Goal: Transaction & Acquisition: Purchase product/service

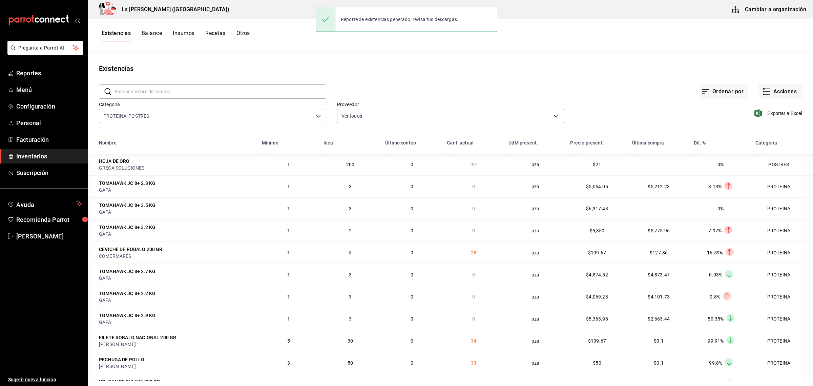
click at [774, 90] on button "Acciones" at bounding box center [781, 91] width 44 height 14
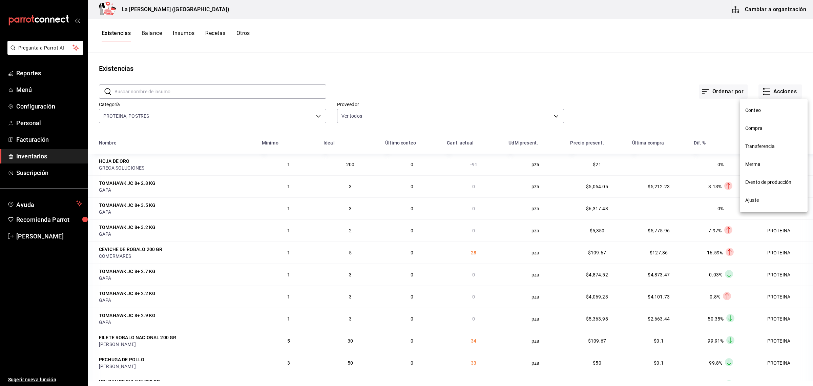
click at [755, 128] on span "Compra" at bounding box center [774, 128] width 57 height 7
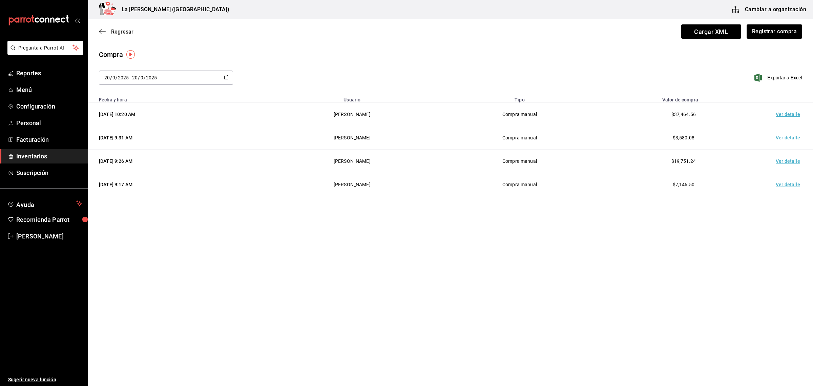
click at [29, 156] on span "Inventarios" at bounding box center [49, 155] width 66 height 9
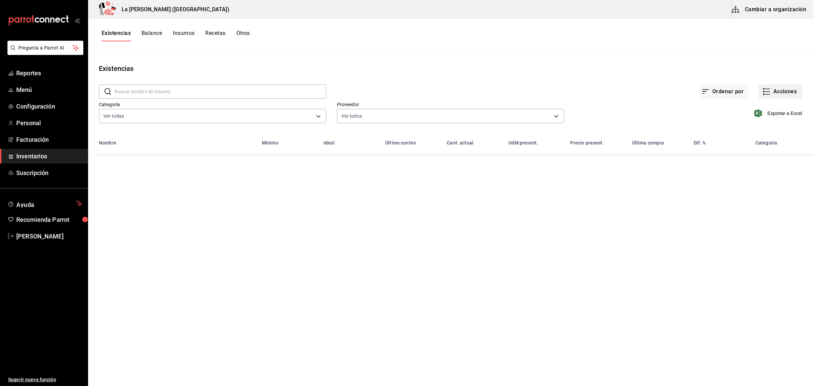
click at [793, 91] on button "Acciones" at bounding box center [781, 91] width 44 height 14
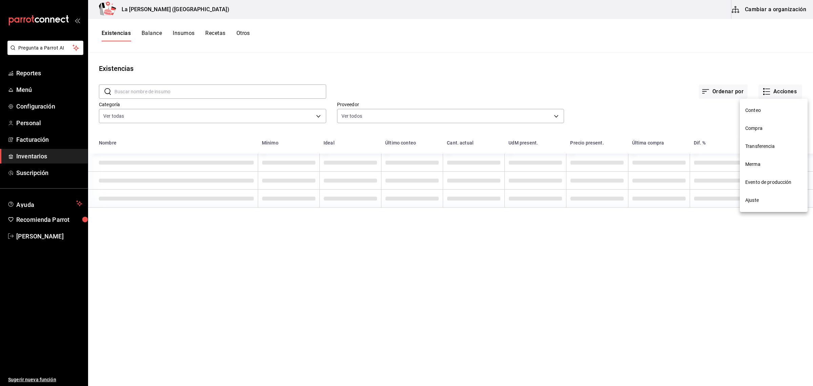
click at [760, 168] on li "Merma" at bounding box center [774, 164] width 68 height 18
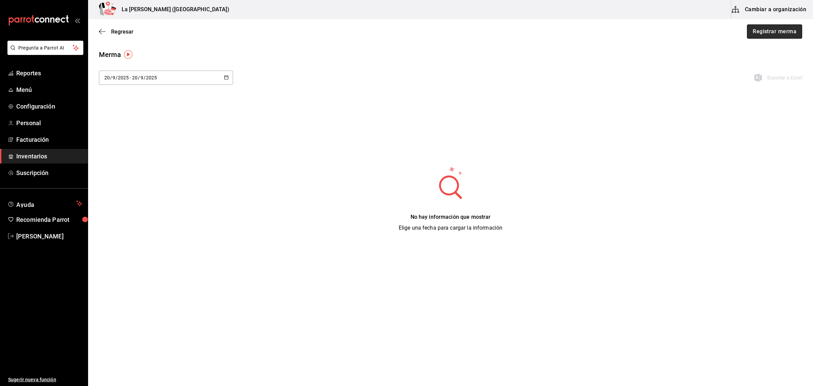
click at [786, 32] on button "Registrar merma" at bounding box center [774, 31] width 55 height 14
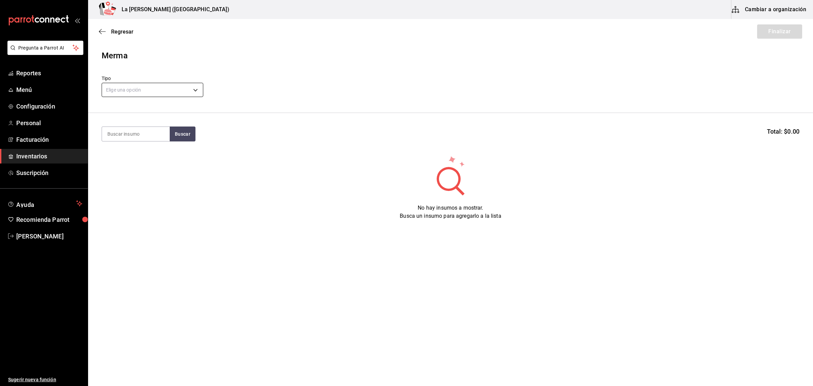
click at [178, 85] on body "Pregunta a Parrot AI Reportes Menú Configuración Personal Facturación Inventari…" at bounding box center [406, 173] width 813 height 347
click at [121, 132] on li "Error" at bounding box center [152, 133] width 101 height 11
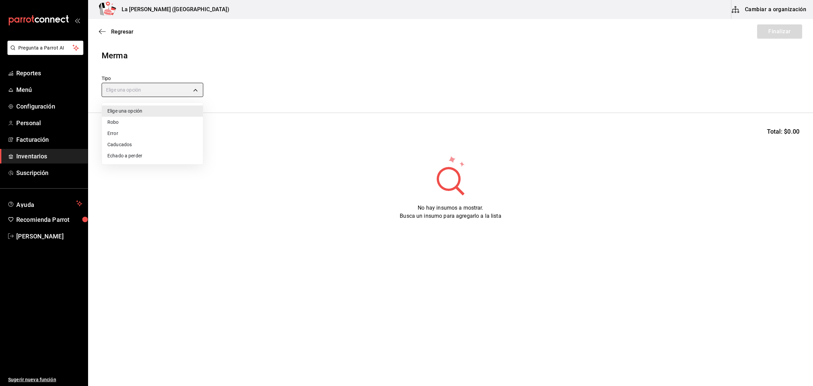
type input "ERROR"
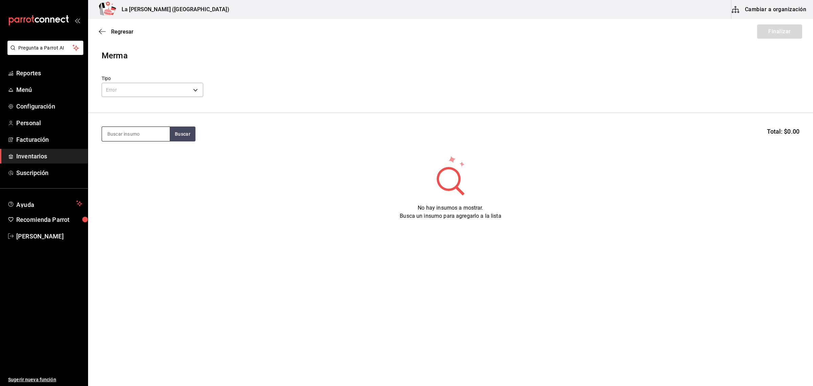
click at [136, 136] on input at bounding box center [136, 134] width 68 height 14
type input "LENGUA"
click at [151, 194] on div "Piezas - CARNES PREMIUM XO" at bounding box center [135, 199] width 57 height 14
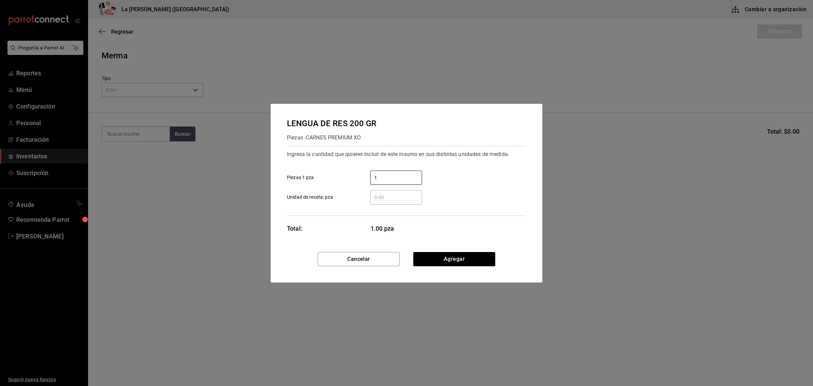
type input "1"
click button "Agregar" at bounding box center [454, 259] width 82 height 14
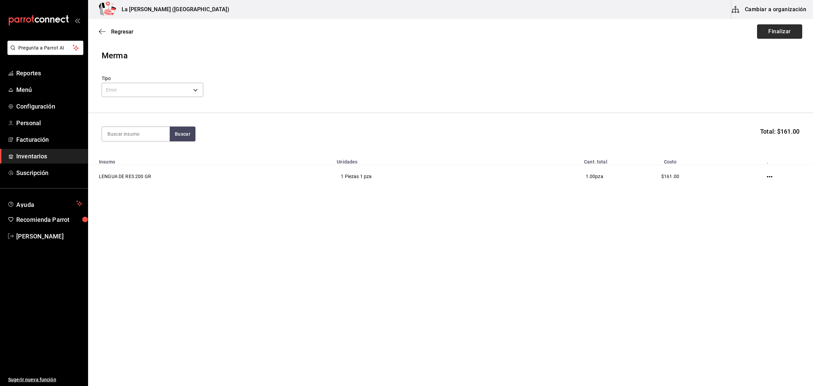
click at [775, 31] on button "Finalizar" at bounding box center [779, 31] width 45 height 14
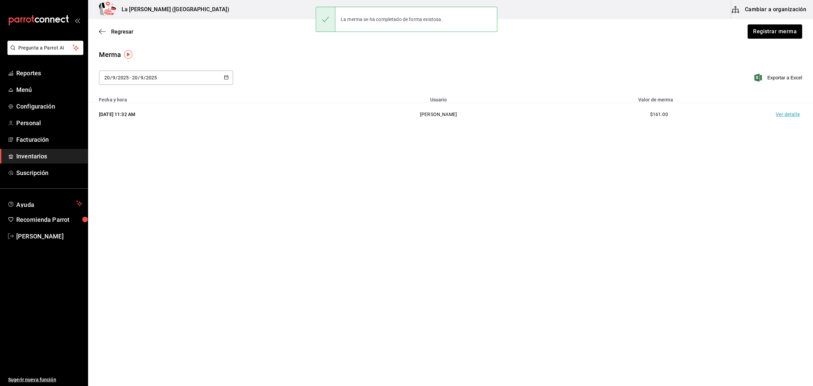
click at [791, 112] on td "Ver detalle" at bounding box center [789, 114] width 47 height 23
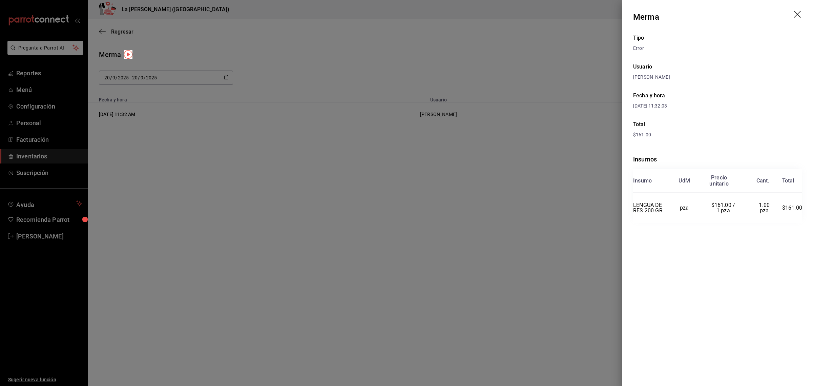
click at [799, 16] on icon "drag" at bounding box center [797, 14] width 7 height 7
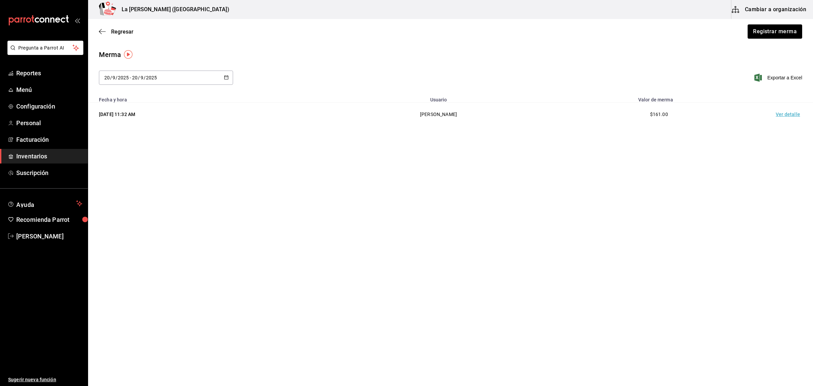
click at [43, 153] on span "Inventarios" at bounding box center [49, 155] width 66 height 9
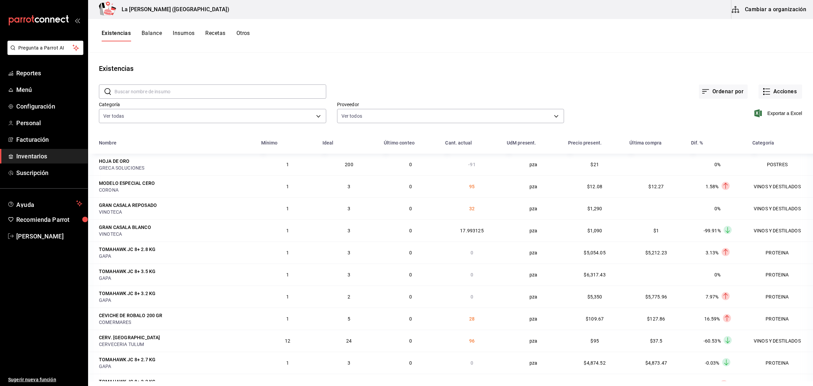
click at [792, 80] on div "Ordenar por Acciones" at bounding box center [564, 86] width 476 height 25
click at [786, 90] on button "Acciones" at bounding box center [781, 91] width 44 height 14
click at [758, 165] on span "Merma" at bounding box center [774, 164] width 57 height 7
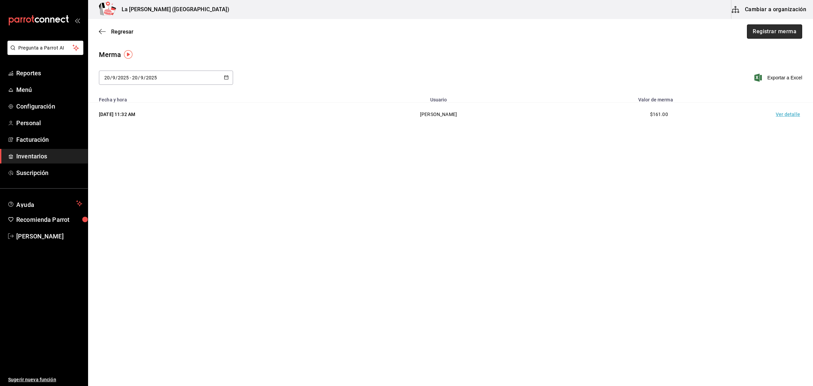
click at [781, 33] on button "Registrar merma" at bounding box center [774, 31] width 55 height 14
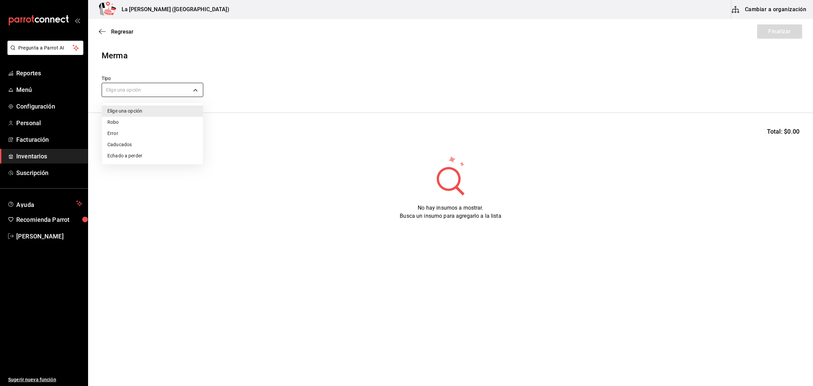
click at [168, 90] on body "Pregunta a Parrot AI Reportes Menú Configuración Personal Facturación Inventari…" at bounding box center [406, 173] width 813 height 347
click at [126, 131] on li "Error" at bounding box center [152, 133] width 101 height 11
type input "ERROR"
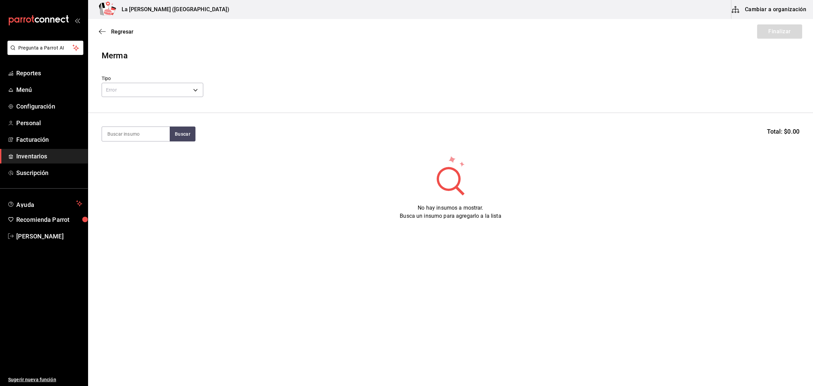
click at [126, 131] on input at bounding box center [136, 134] width 68 height 14
type input "TENAZA"
click at [153, 153] on div "TENAZA KING CRAB" at bounding box center [134, 154] width 55 height 8
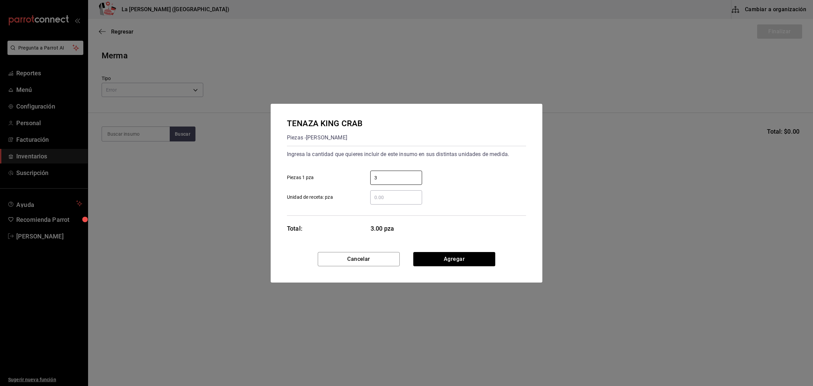
type input "3"
click button "Agregar" at bounding box center [454, 259] width 82 height 14
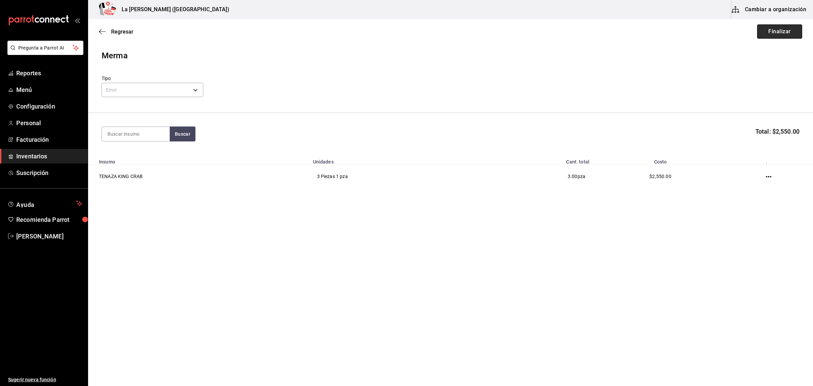
click at [780, 38] on button "Finalizar" at bounding box center [779, 31] width 45 height 14
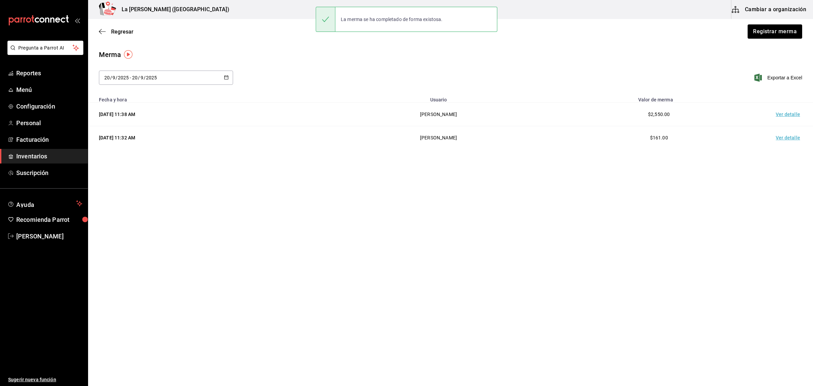
click at [788, 116] on td "Ver detalle" at bounding box center [789, 114] width 47 height 23
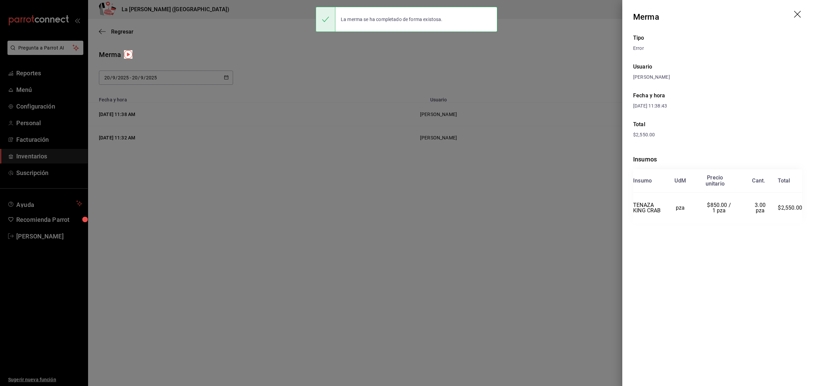
click at [797, 14] on icon "drag" at bounding box center [798, 15] width 8 height 8
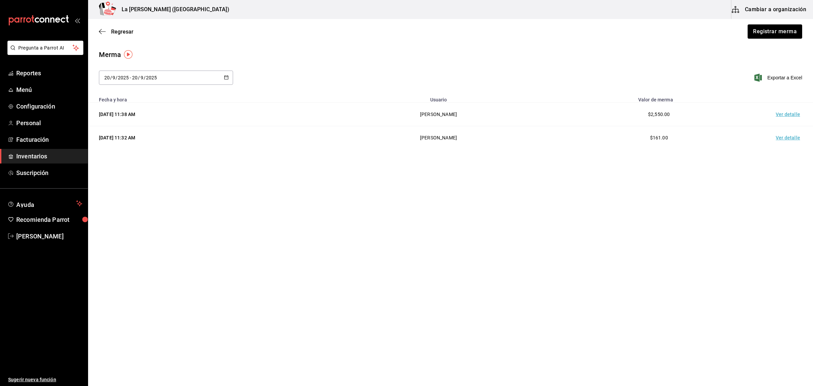
drag, startPoint x: 43, startPoint y: 158, endPoint x: 49, endPoint y: 153, distance: 8.4
click at [43, 158] on span "Inventarios" at bounding box center [49, 155] width 66 height 9
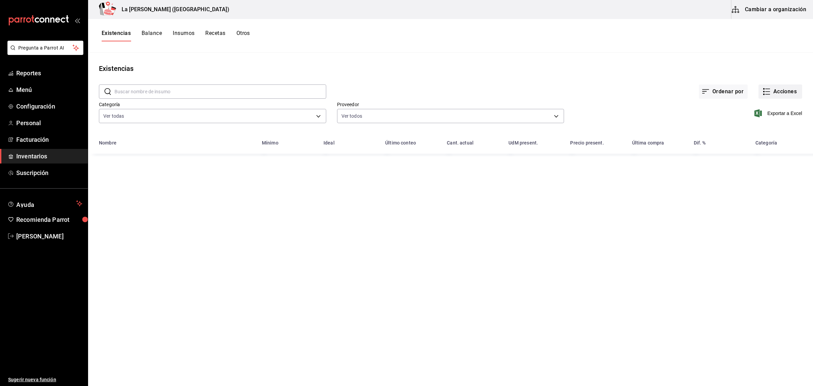
click at [770, 93] on icon "button" at bounding box center [767, 91] width 8 height 8
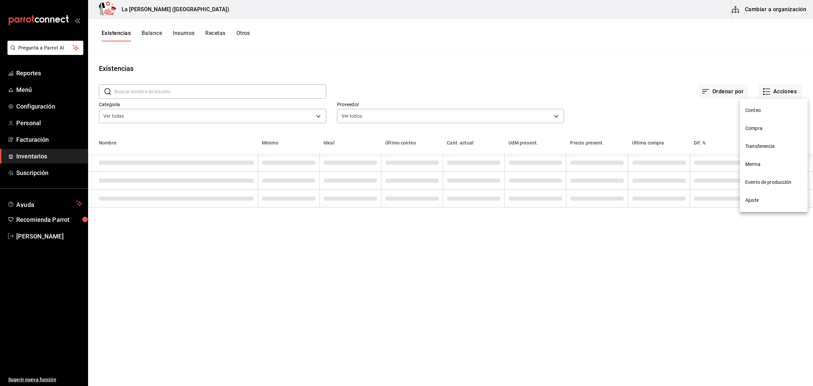
click at [755, 124] on li "Compra" at bounding box center [774, 128] width 68 height 18
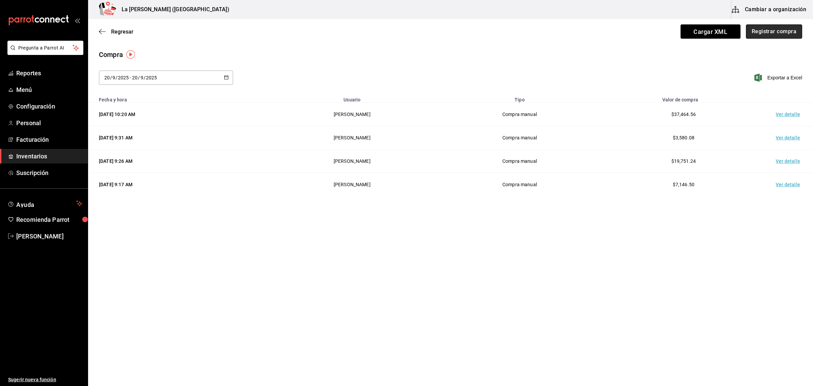
click at [780, 38] on button "Registrar compra" at bounding box center [774, 31] width 56 height 14
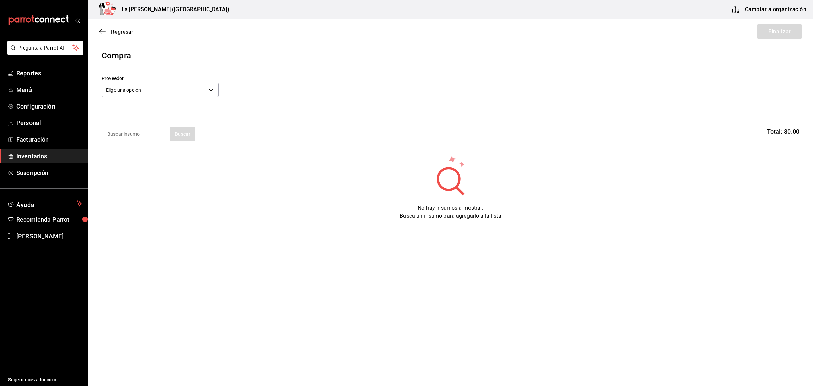
click at [163, 99] on header "Compra Proveedor Elige una opción default" at bounding box center [450, 80] width 725 height 63
click at [163, 90] on body "Pregunta a Parrot AI Reportes Menú Configuración Personal Facturación Inventari…" at bounding box center [406, 173] width 813 height 347
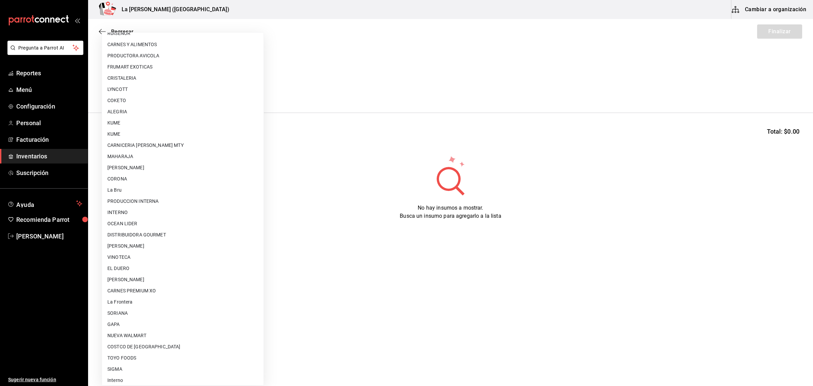
scroll to position [402, 0]
click at [160, 276] on li "[PERSON_NAME]" at bounding box center [183, 276] width 162 height 11
type input "315b81d5-d420-441a-a150-3d316ba9d60a"
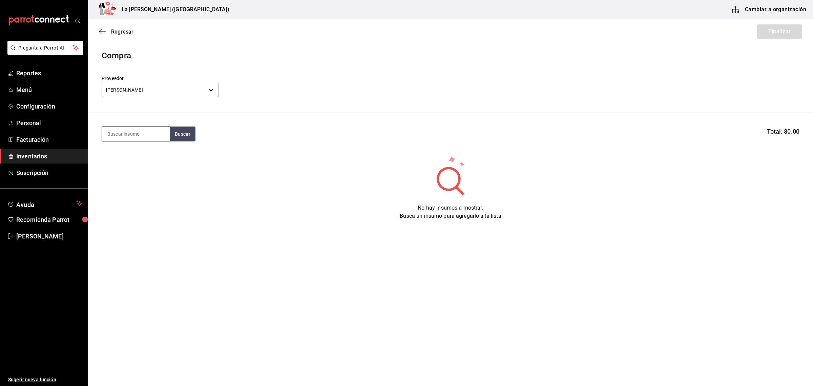
click at [137, 137] on input at bounding box center [136, 134] width 68 height 14
type input "KIN"
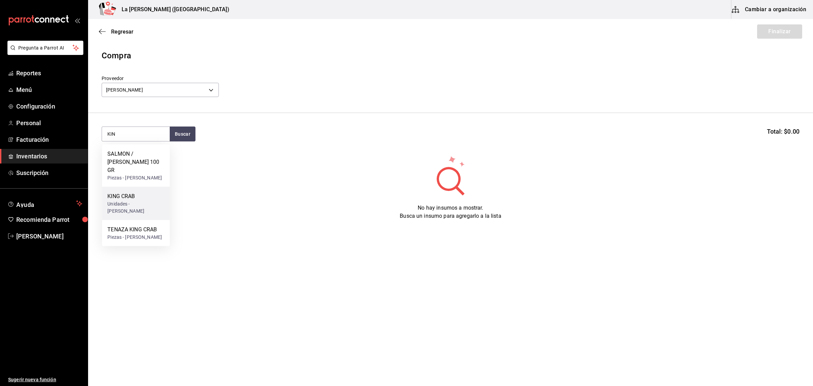
click at [154, 202] on div "Unidades - [PERSON_NAME]" at bounding box center [135, 207] width 57 height 14
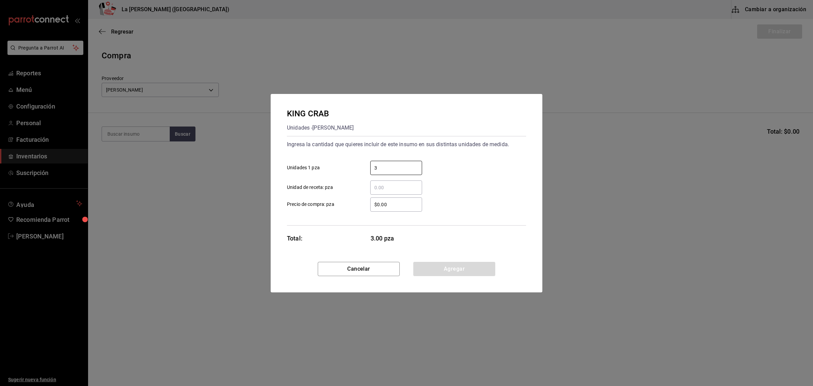
type input "3"
type input "$0.1"
click button "Agregar" at bounding box center [454, 269] width 82 height 14
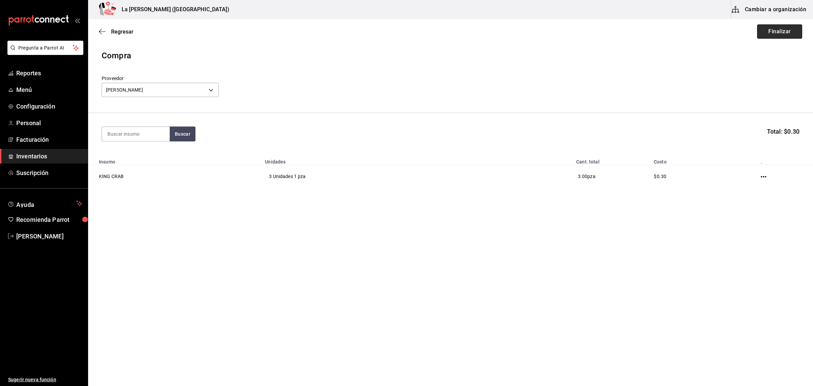
click at [794, 31] on button "Finalizar" at bounding box center [779, 31] width 45 height 14
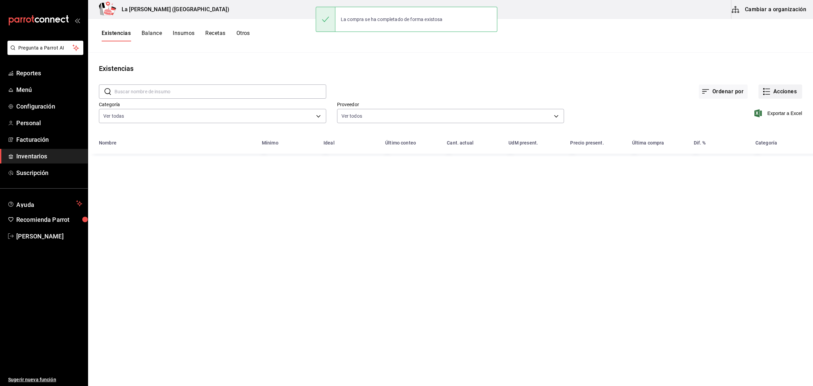
click at [791, 97] on button "Acciones" at bounding box center [781, 91] width 44 height 14
click at [753, 130] on span "Compra" at bounding box center [774, 128] width 57 height 7
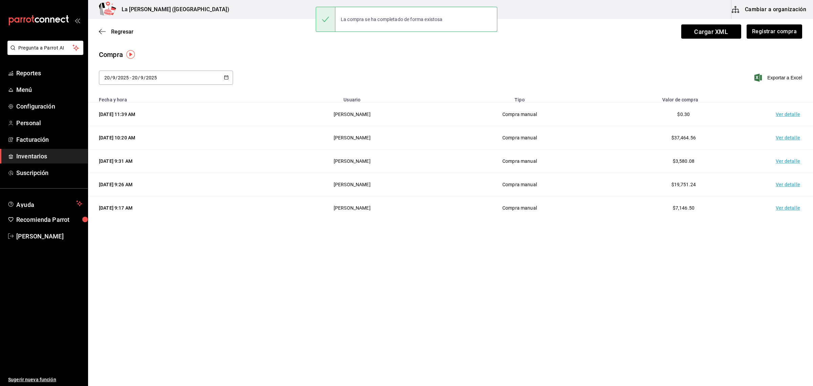
click at [786, 115] on td "Ver detalle" at bounding box center [789, 114] width 47 height 23
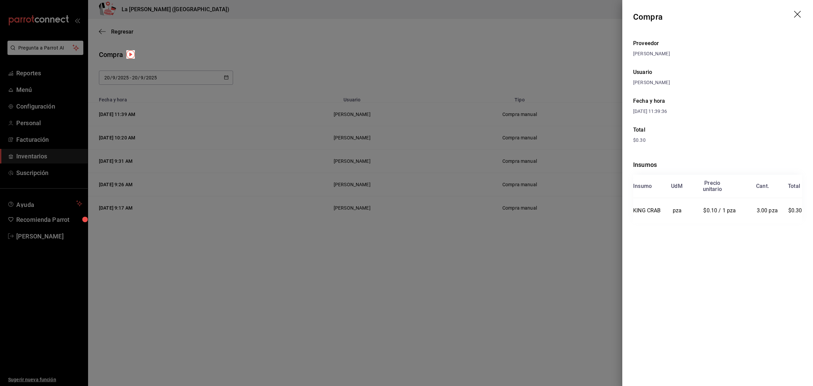
click at [798, 16] on icon "drag" at bounding box center [798, 15] width 8 height 8
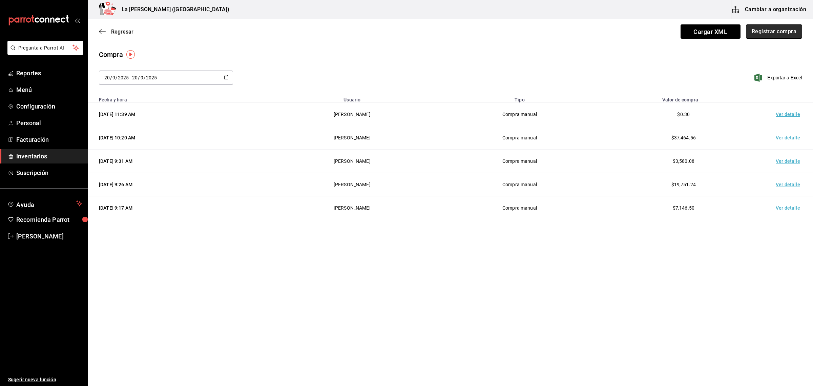
click at [779, 31] on button "Registrar compra" at bounding box center [774, 31] width 56 height 14
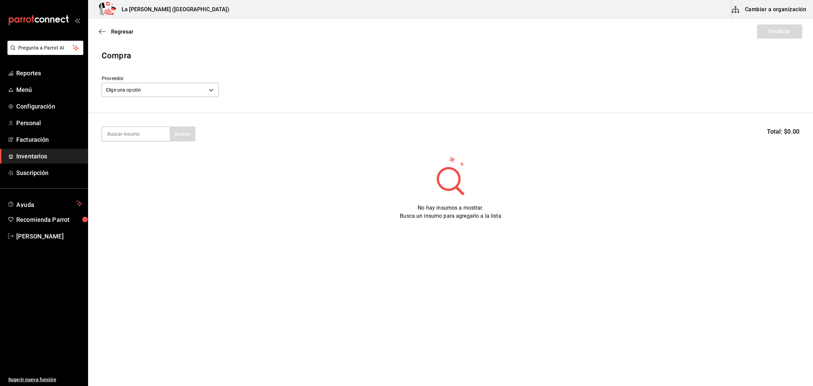
click at [160, 99] on div "Proveedor Elige una opción default" at bounding box center [160, 87] width 117 height 24
click at [163, 93] on body "Pregunta a Parrot AI Reportes Menú Configuración Personal Facturación Inventari…" at bounding box center [406, 173] width 813 height 347
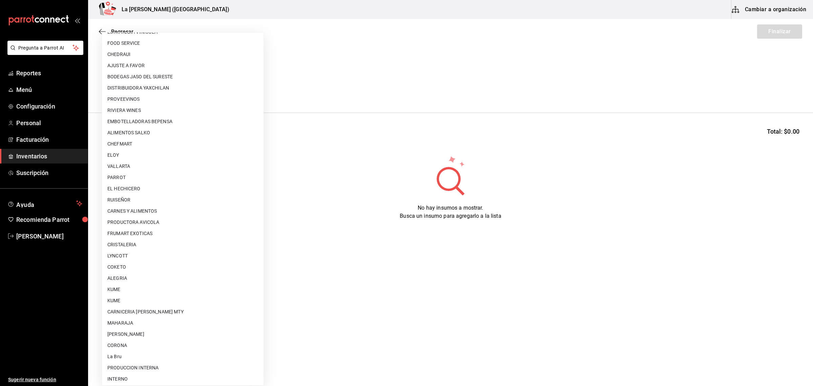
scroll to position [190, 0]
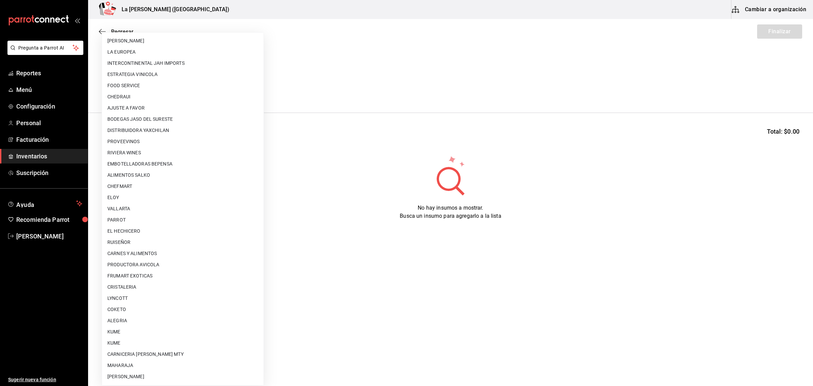
click at [160, 41] on li "[PERSON_NAME]" at bounding box center [183, 40] width 162 height 11
type input "9312b785-37db-44f0-8843-1f972943a9cf"
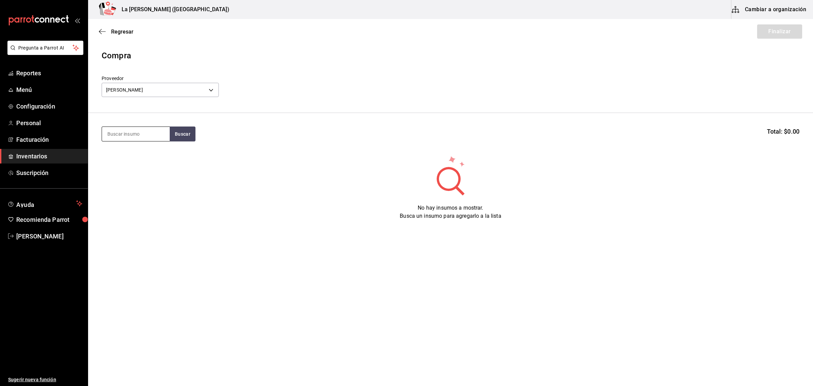
click at [141, 129] on input at bounding box center [136, 134] width 68 height 14
type input "PECHUGA"
click at [162, 158] on div "Presentación - [PERSON_NAME]" at bounding box center [135, 165] width 57 height 14
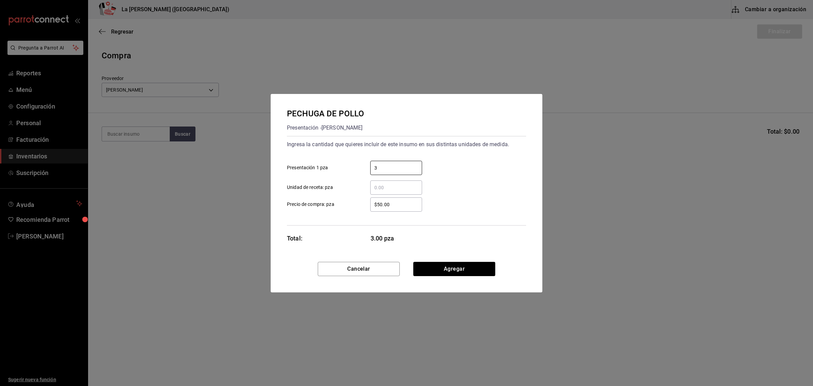
type input "3"
type input "$0.1"
click button "Agregar" at bounding box center [454, 269] width 82 height 14
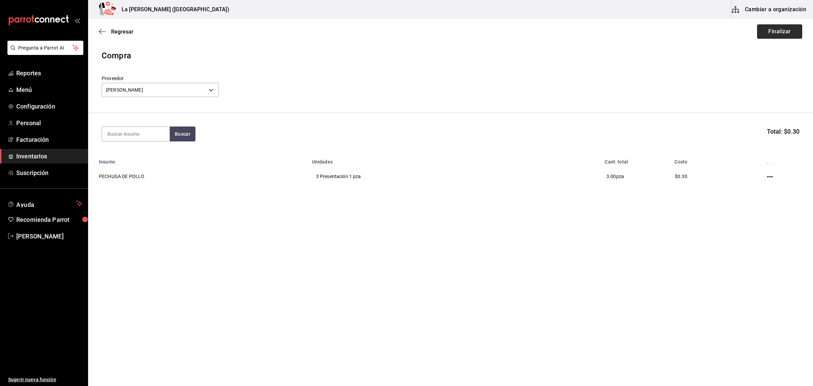
click at [770, 32] on button "Finalizar" at bounding box center [779, 31] width 45 height 14
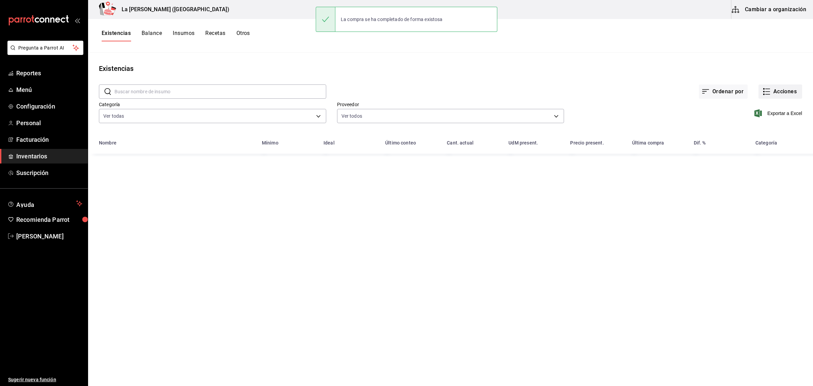
click at [779, 91] on button "Acciones" at bounding box center [781, 91] width 44 height 14
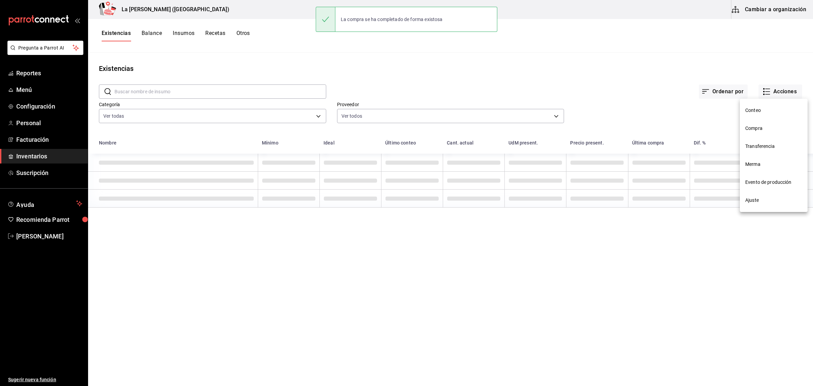
click at [760, 131] on span "Compra" at bounding box center [774, 128] width 57 height 7
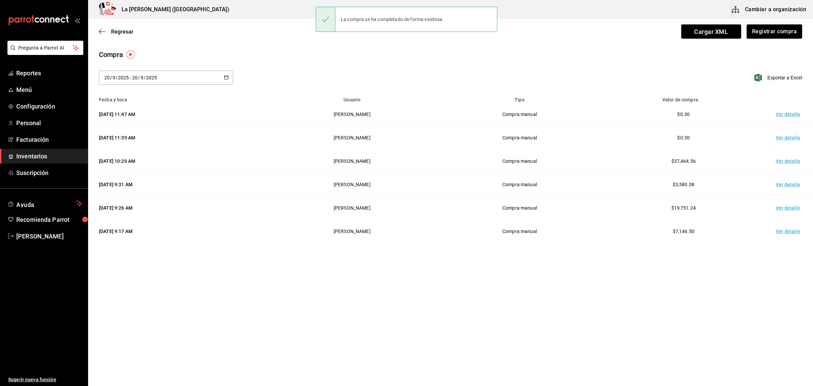
click at [790, 108] on td "Ver detalle" at bounding box center [789, 114] width 47 height 23
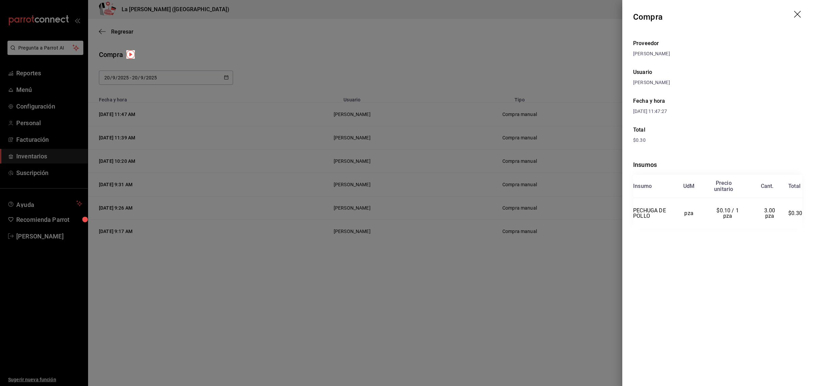
click at [797, 11] on icon "drag" at bounding box center [798, 15] width 8 height 8
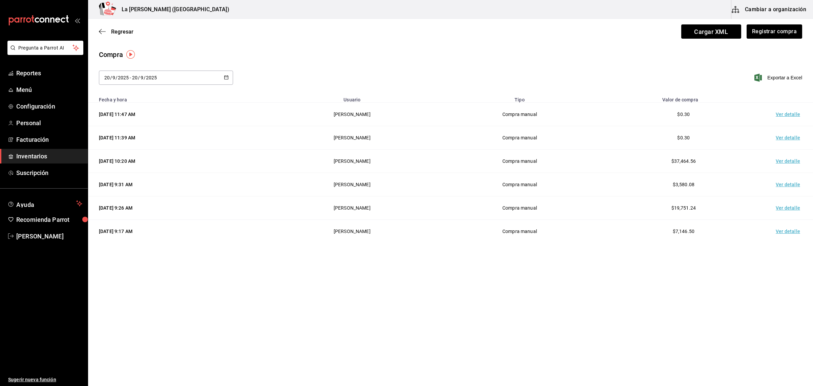
click at [38, 154] on span "Inventarios" at bounding box center [49, 155] width 66 height 9
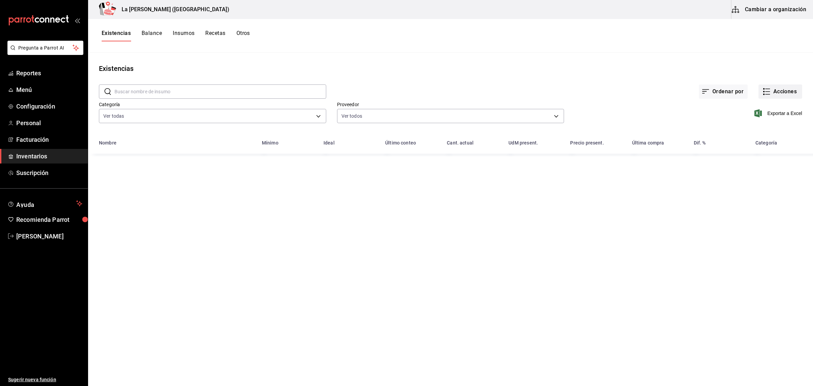
click at [791, 89] on button "Acciones" at bounding box center [781, 91] width 44 height 14
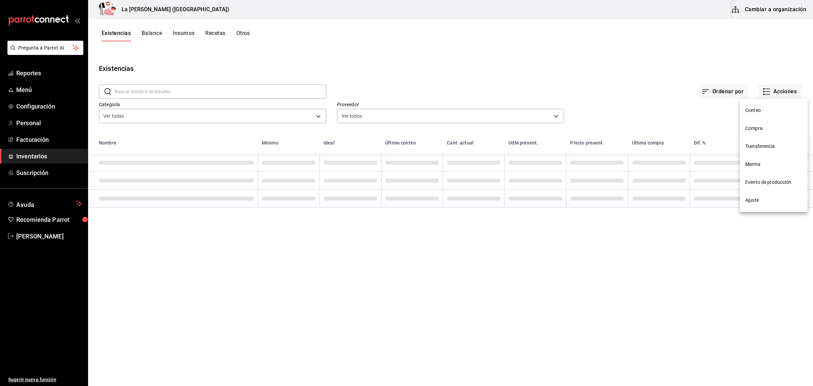
click at [764, 163] on span "Merma" at bounding box center [774, 164] width 57 height 7
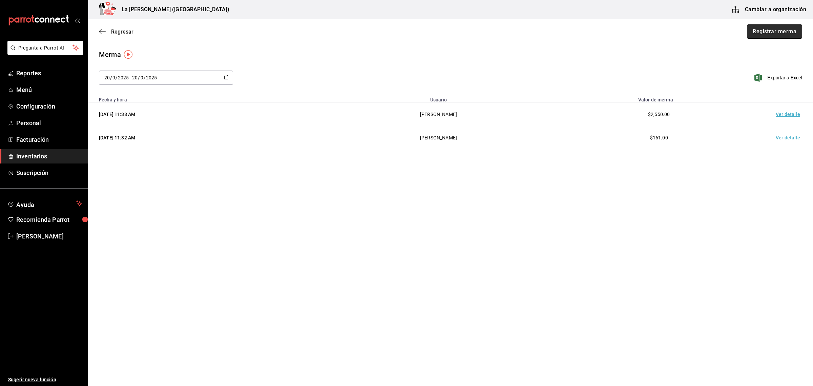
click at [785, 30] on button "Registrar merma" at bounding box center [774, 31] width 55 height 14
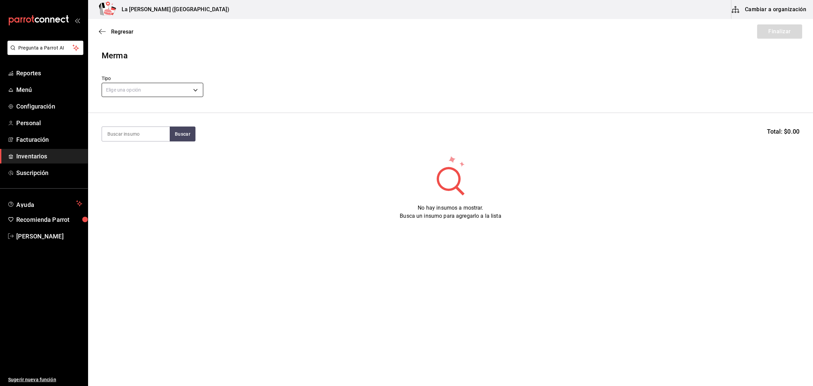
click at [180, 94] on body "Pregunta a Parrot AI Reportes Menú Configuración Personal Facturación Inventari…" at bounding box center [406, 173] width 813 height 347
click at [135, 138] on li "Error" at bounding box center [152, 133] width 101 height 11
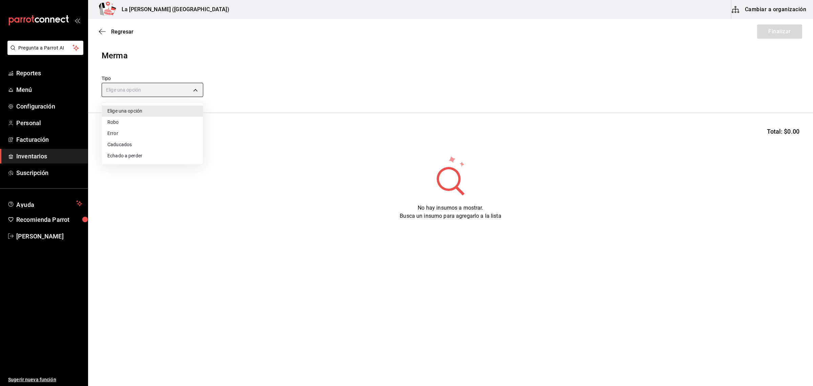
type input "ERROR"
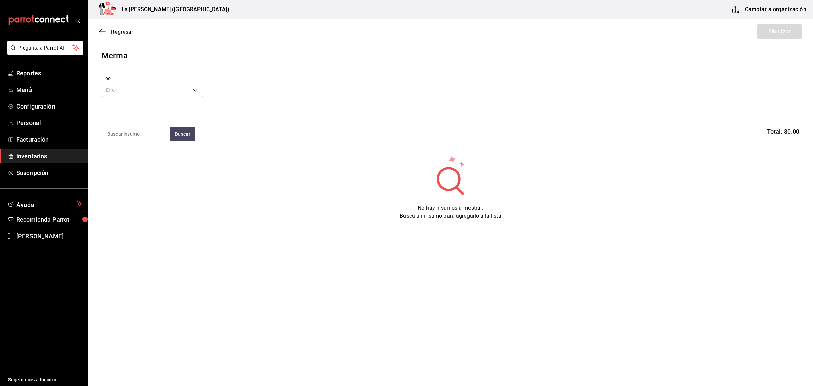
click at [135, 138] on input at bounding box center [136, 134] width 68 height 14
type input "COSTI"
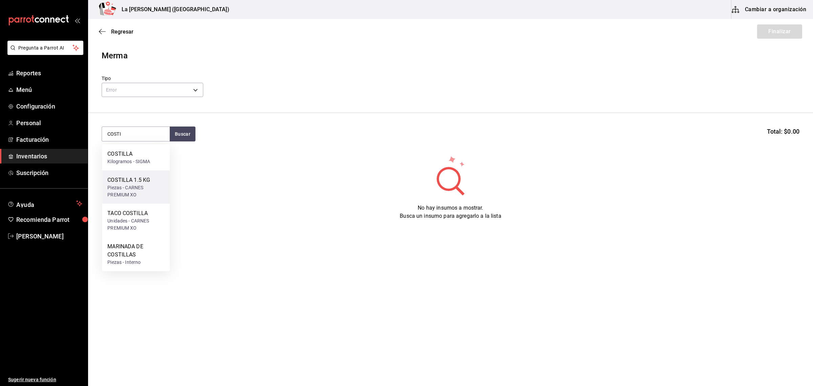
click at [157, 175] on div "COSTILLA 1.5 KG Piezas - CARNES PREMIUM XO" at bounding box center [136, 186] width 68 height 33
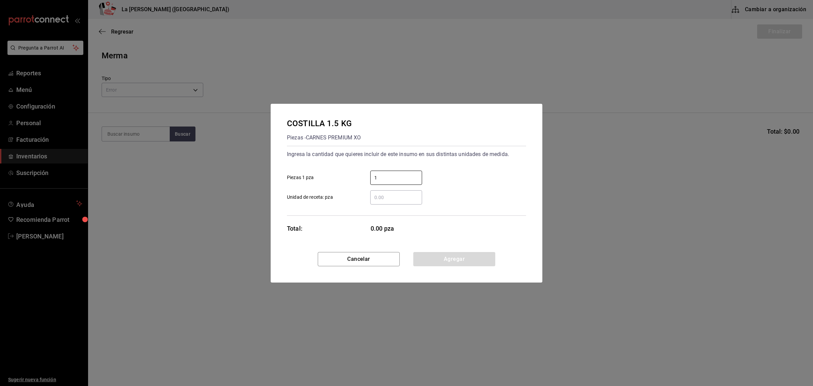
type input "1"
click button "Agregar" at bounding box center [454, 259] width 82 height 14
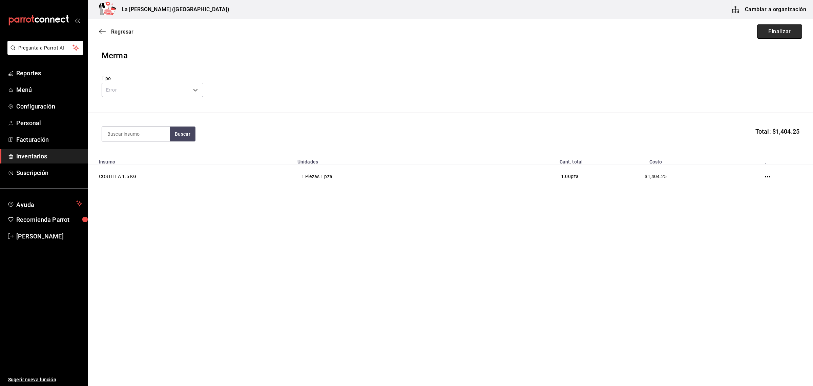
click at [784, 32] on button "Finalizar" at bounding box center [779, 31] width 45 height 14
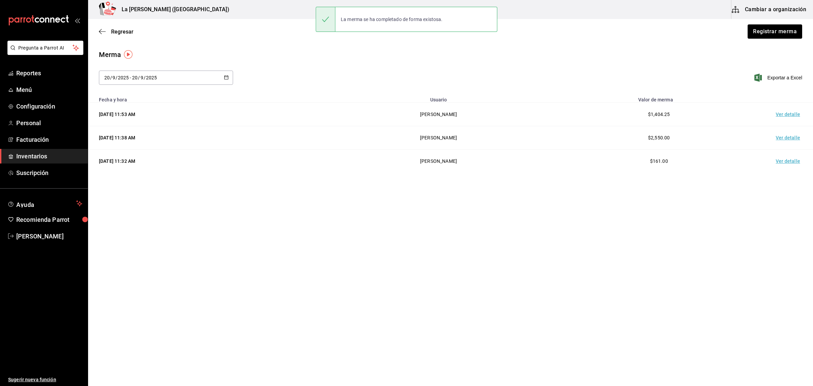
click at [790, 118] on td "Ver detalle" at bounding box center [789, 114] width 47 height 23
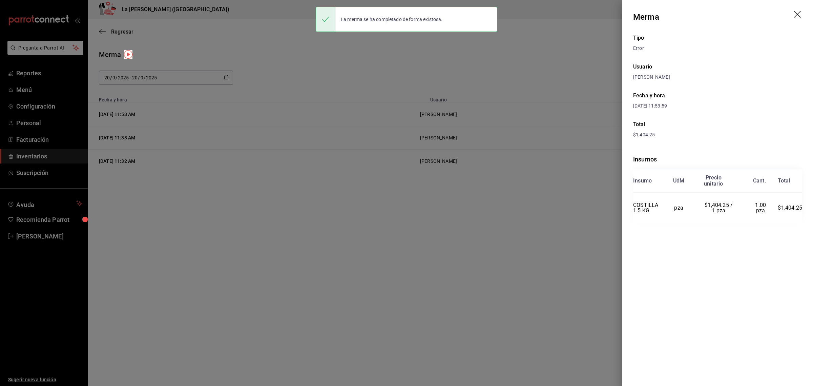
click at [793, 11] on header "Merma" at bounding box center [718, 17] width 191 height 34
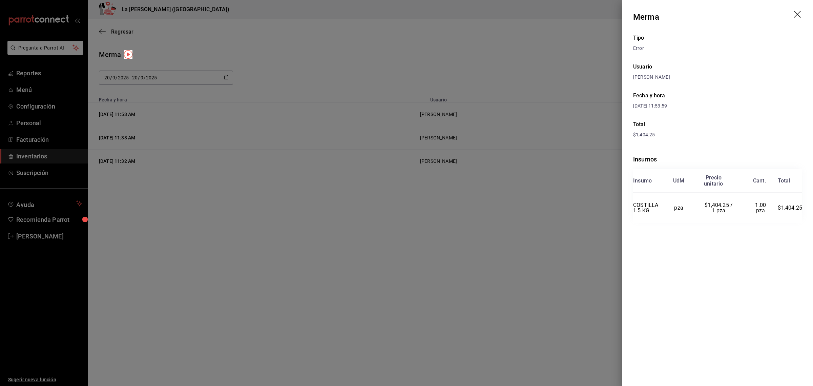
click at [800, 17] on icon "drag" at bounding box center [798, 15] width 8 height 8
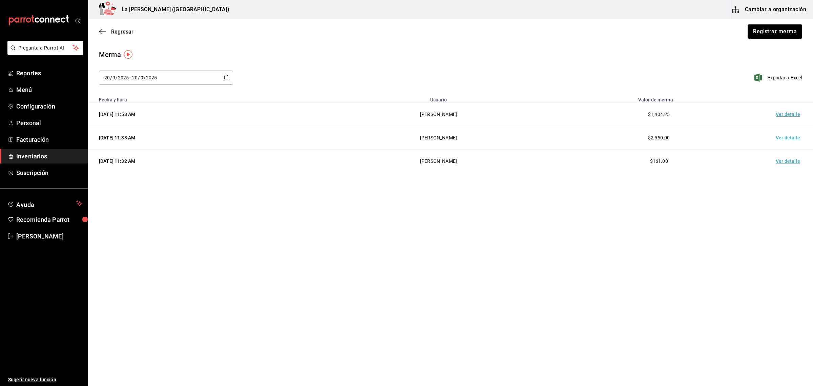
click at [34, 149] on link "Inventarios" at bounding box center [44, 156] width 88 height 15
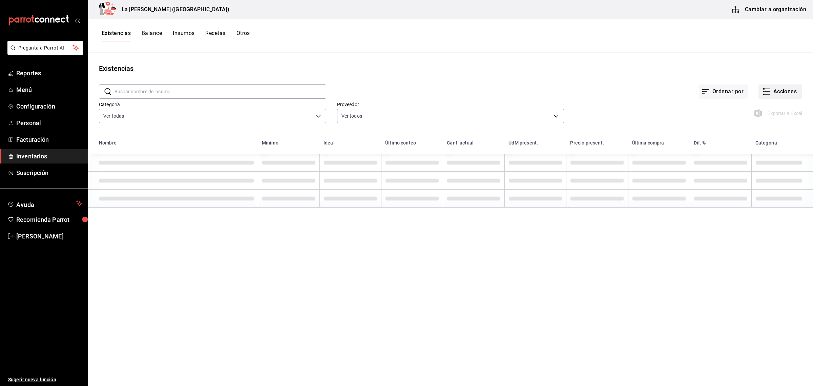
click at [773, 92] on button "Acciones" at bounding box center [781, 91] width 44 height 14
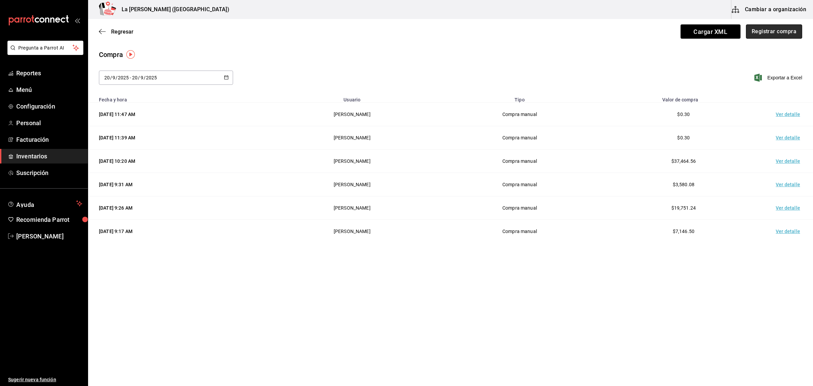
click at [787, 38] on button "Registrar compra" at bounding box center [774, 31] width 56 height 14
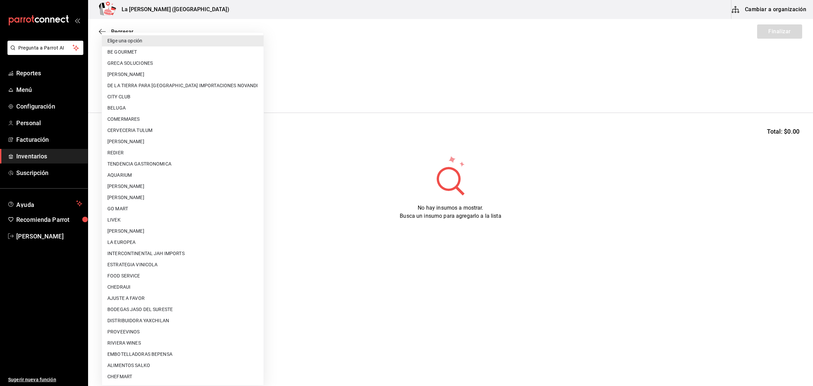
click at [164, 89] on body "Pregunta a Parrot AI Reportes Menú Configuración Personal Facturación Inventari…" at bounding box center [406, 173] width 813 height 347
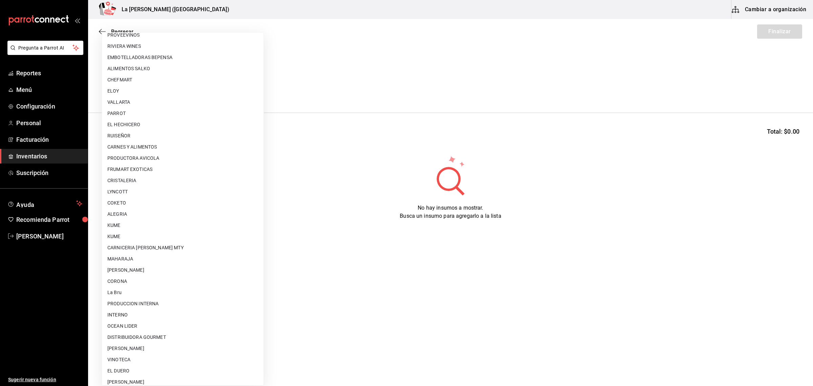
scroll to position [402, 0]
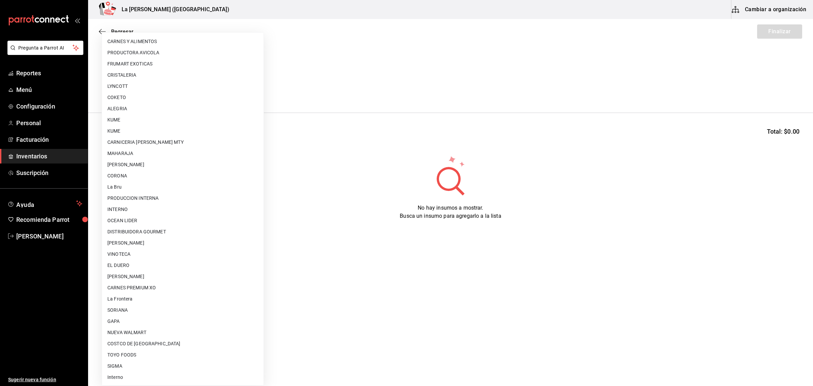
click at [177, 269] on li "EL DUERO" at bounding box center [183, 265] width 162 height 11
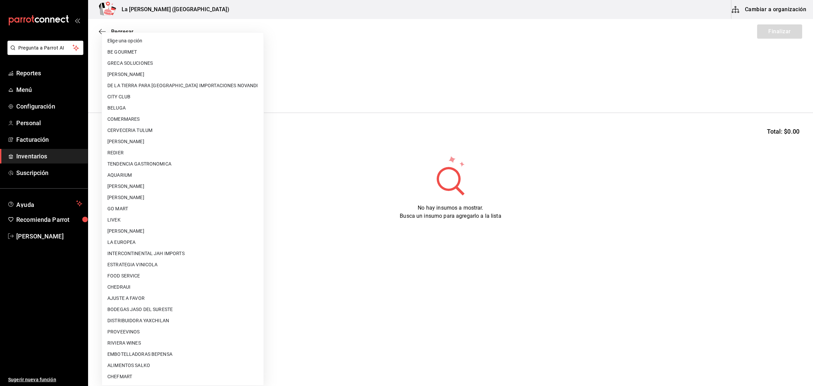
click at [194, 85] on body "Pregunta a Parrot AI Reportes Menú Configuración Personal Facturación Inventari…" at bounding box center [406, 173] width 813 height 347
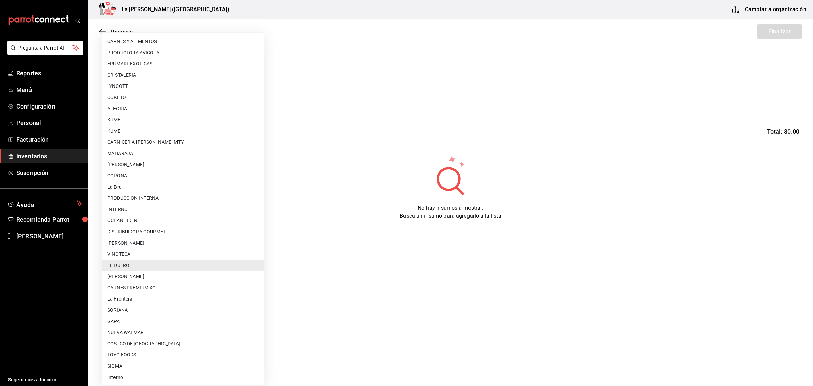
click at [149, 286] on li "CARNES PREMIUM XO" at bounding box center [183, 287] width 162 height 11
type input "54e8a872-6d4b-4a35-871b-737f2548723c"
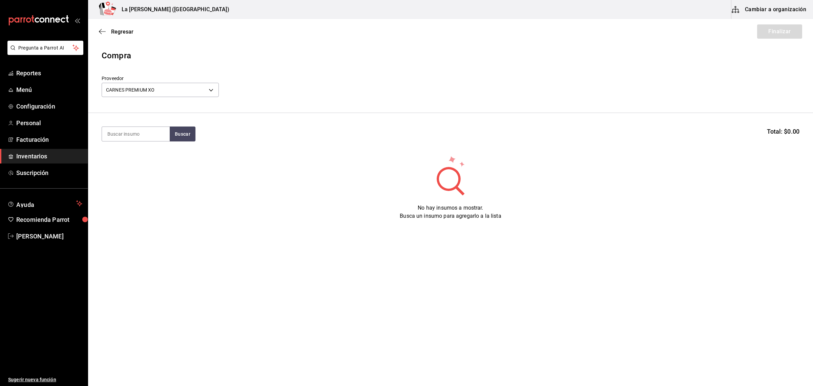
click at [147, 141] on section "Buscar Total: $0.00" at bounding box center [450, 134] width 725 height 42
type input "O"
click at [510, 90] on button "progress bar" at bounding box center [508, 88] width 11 height 11
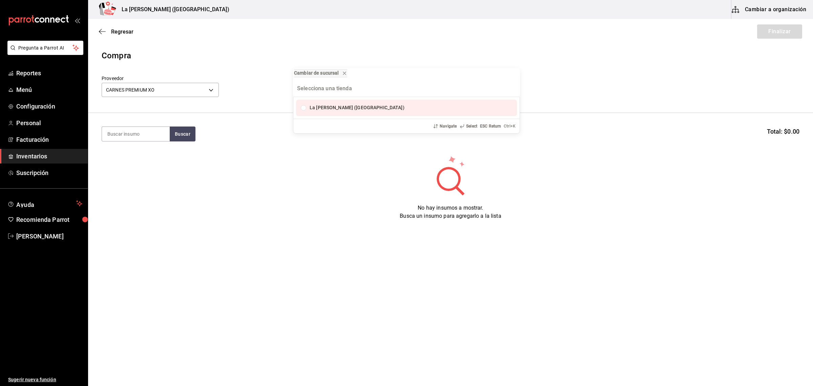
click at [252, 199] on div "Cambiar de sucursal La [PERSON_NAME] ([GEOGRAPHIC_DATA]) Navigate Select ESC Re…" at bounding box center [406, 193] width 813 height 386
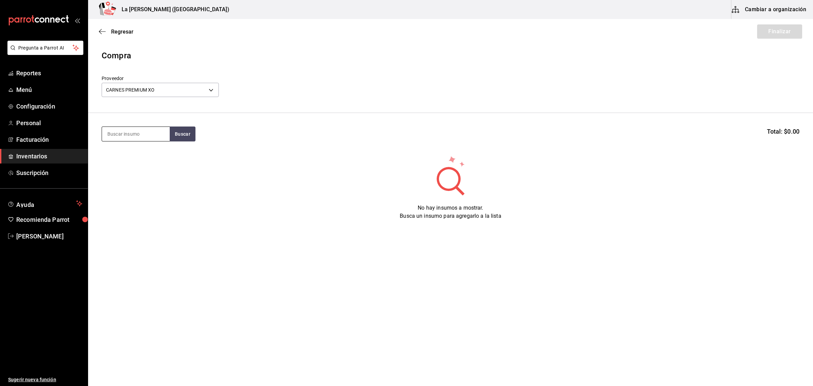
click at [154, 139] on input at bounding box center [136, 134] width 68 height 14
type input "TACO"
click at [153, 197] on div "TACO COSTILLA" at bounding box center [135, 195] width 57 height 8
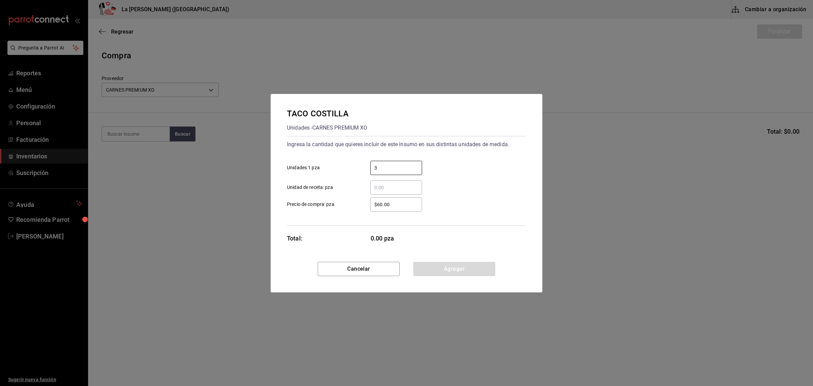
type input "3"
type input "$0.1"
click button "Agregar" at bounding box center [454, 269] width 82 height 14
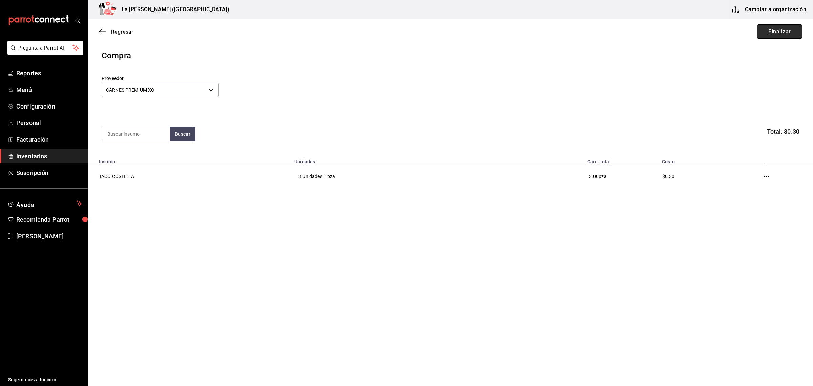
click at [780, 32] on button "Finalizar" at bounding box center [779, 31] width 45 height 14
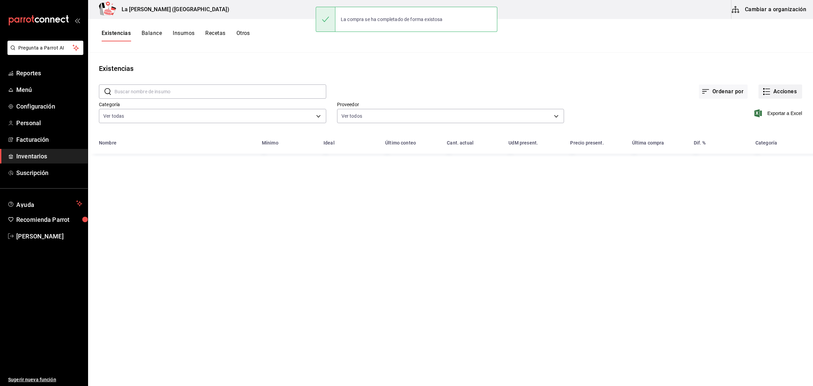
click at [783, 94] on button "Acciones" at bounding box center [781, 91] width 44 height 14
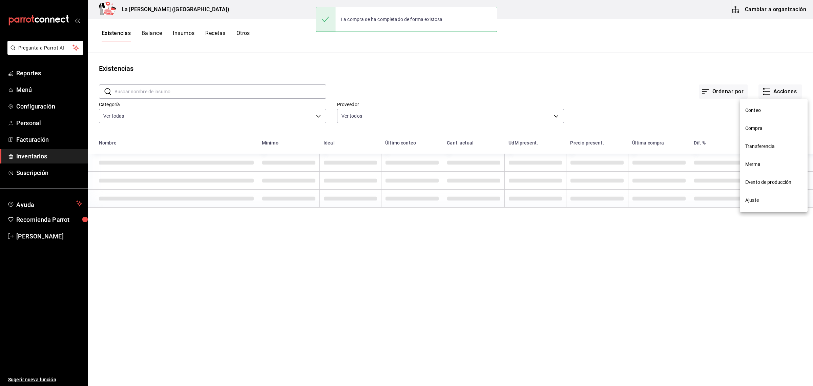
click at [763, 131] on span "Compra" at bounding box center [774, 128] width 57 height 7
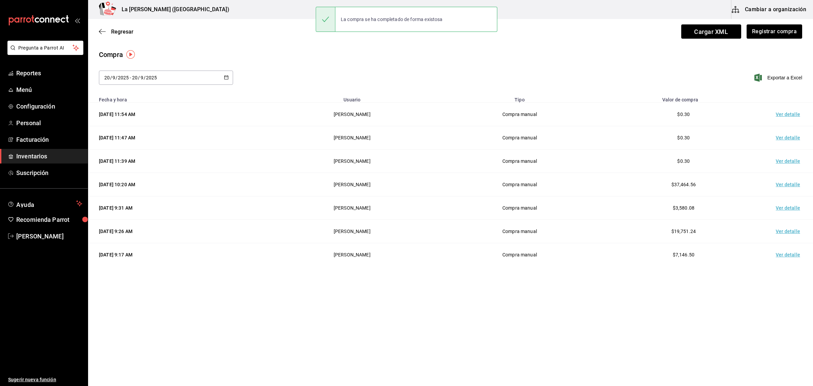
click at [792, 116] on td "Ver detalle" at bounding box center [789, 114] width 47 height 23
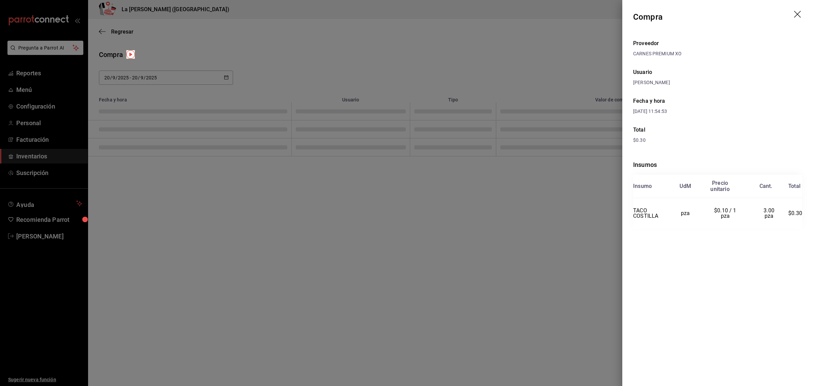
click at [796, 12] on icon "drag" at bounding box center [797, 14] width 7 height 7
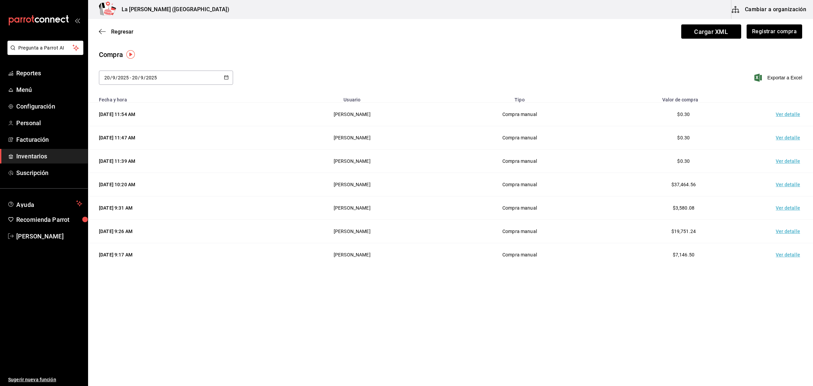
click at [38, 156] on span "Inventarios" at bounding box center [49, 155] width 66 height 9
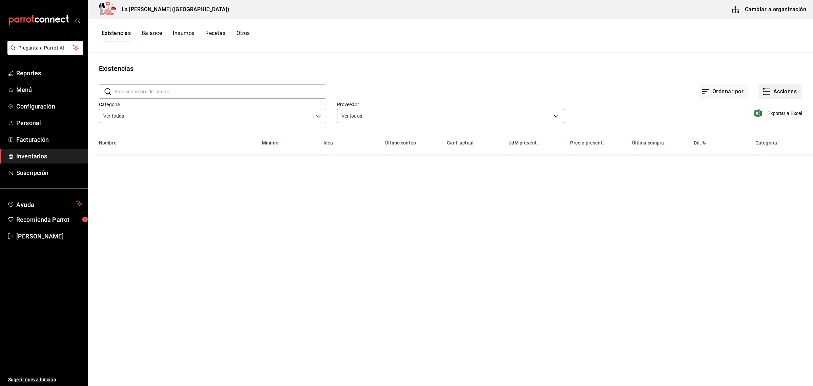
click at [777, 94] on button "Acciones" at bounding box center [781, 91] width 44 height 14
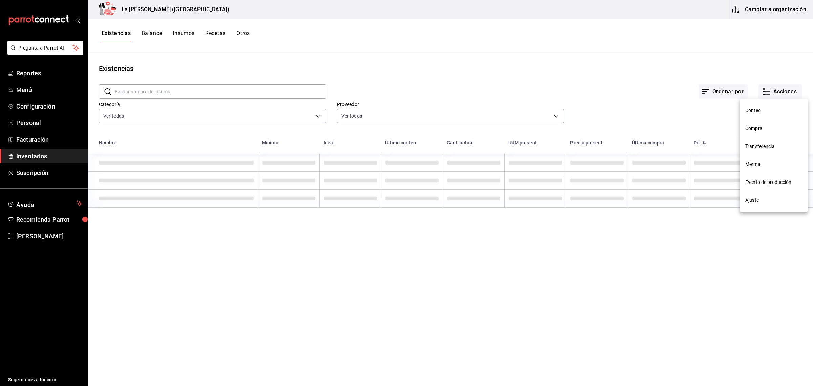
click at [761, 131] on span "Compra" at bounding box center [774, 128] width 57 height 7
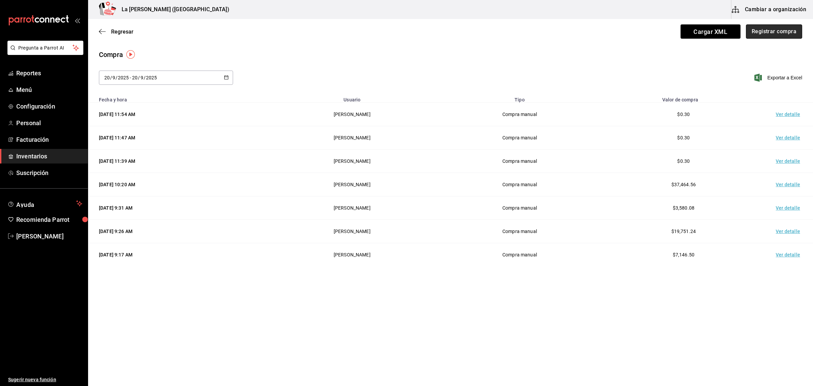
click at [765, 38] on button "Registrar compra" at bounding box center [774, 31] width 56 height 14
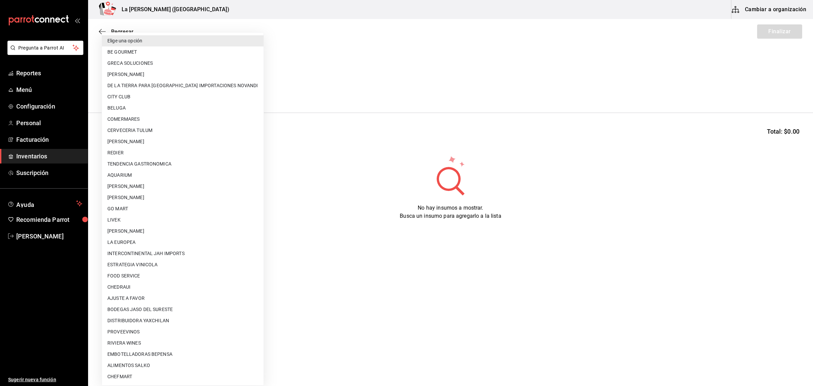
click at [204, 85] on body "Pregunta a Parrot AI Reportes Menú Configuración Personal Facturación Inventari…" at bounding box center [406, 173] width 813 height 347
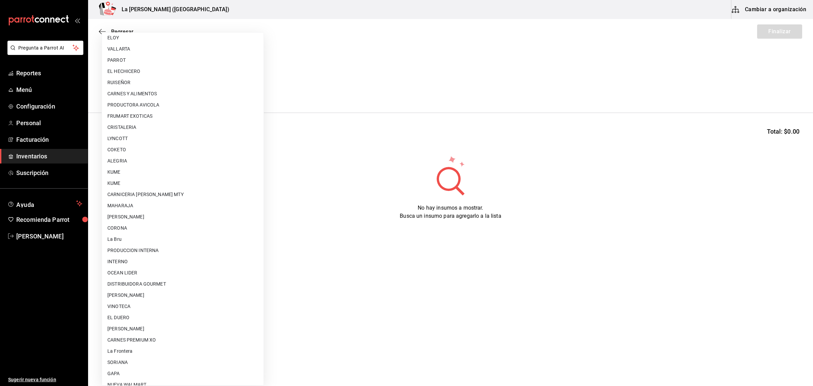
scroll to position [402, 0]
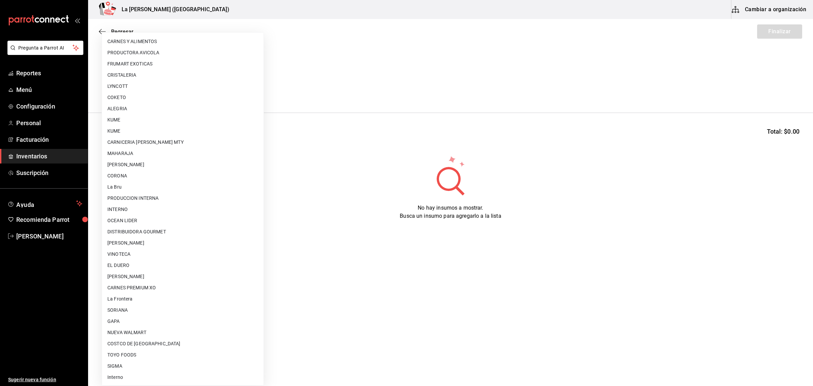
click at [188, 277] on li "[PERSON_NAME]" at bounding box center [183, 276] width 162 height 11
type input "315b81d5-d420-441a-a150-3d316ba9d60a"
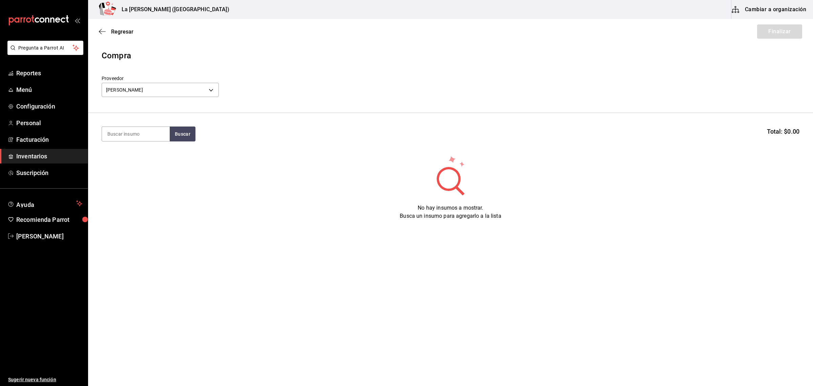
click at [145, 140] on input at bounding box center [136, 134] width 68 height 14
type input "ATUN"
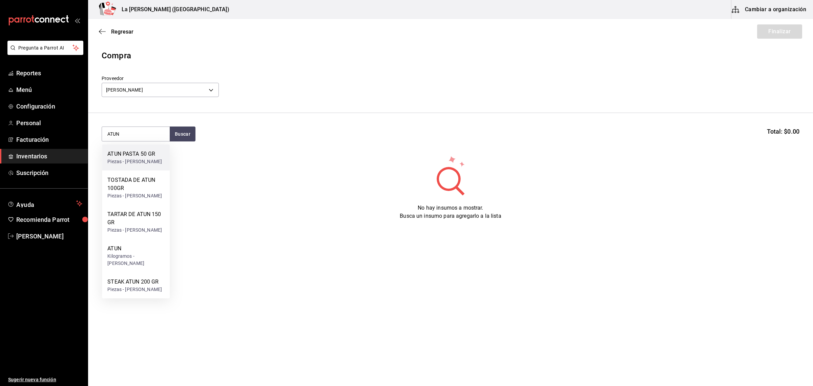
click at [130, 163] on div "Piezas - [PERSON_NAME]" at bounding box center [134, 161] width 55 height 7
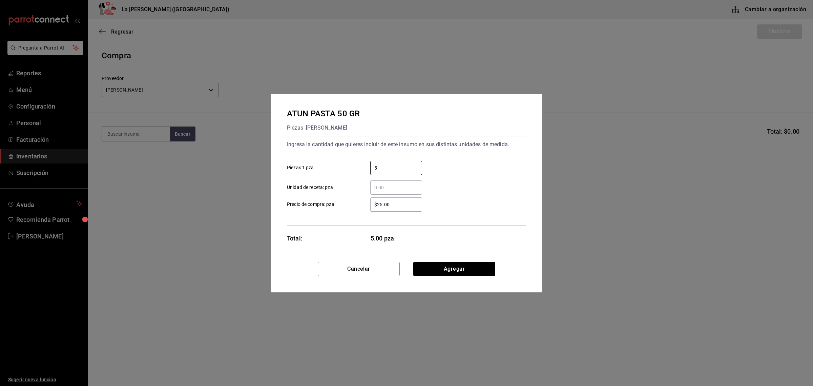
type input "5"
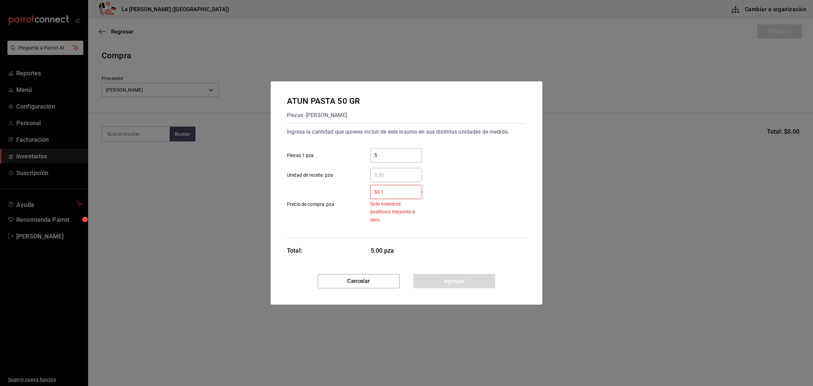
type input "$0.1"
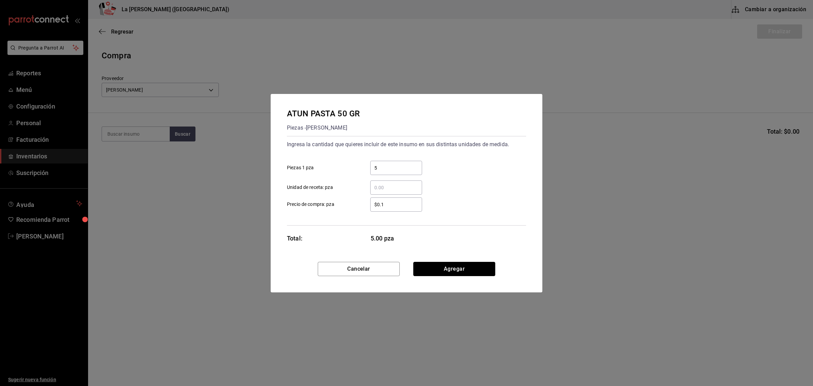
click button "Agregar" at bounding box center [454, 269] width 82 height 14
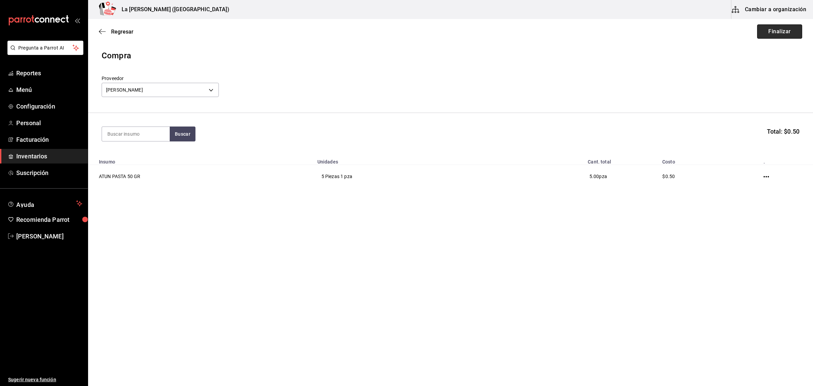
click at [787, 32] on button "Finalizar" at bounding box center [779, 31] width 45 height 14
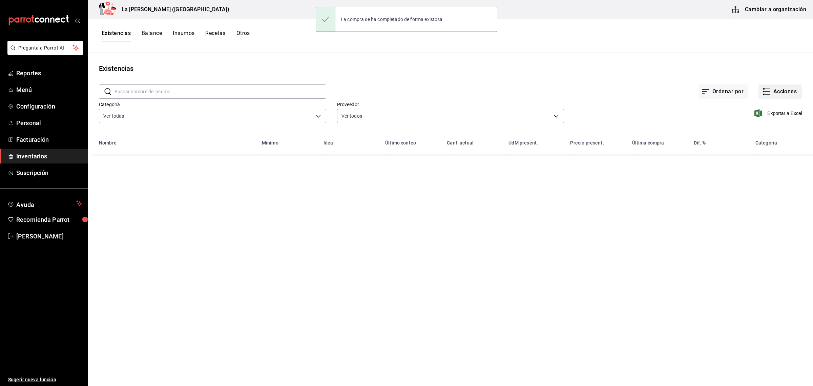
click at [783, 88] on button "Acciones" at bounding box center [781, 91] width 44 height 14
click at [773, 126] on span "Compra" at bounding box center [774, 128] width 57 height 7
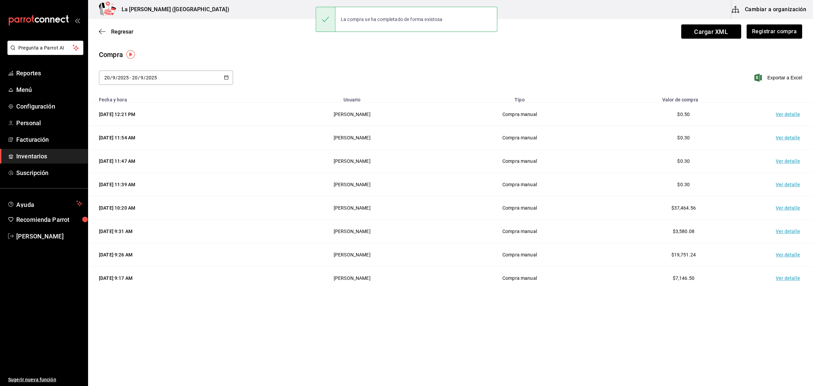
click at [789, 114] on td "Ver detalle" at bounding box center [789, 114] width 47 height 23
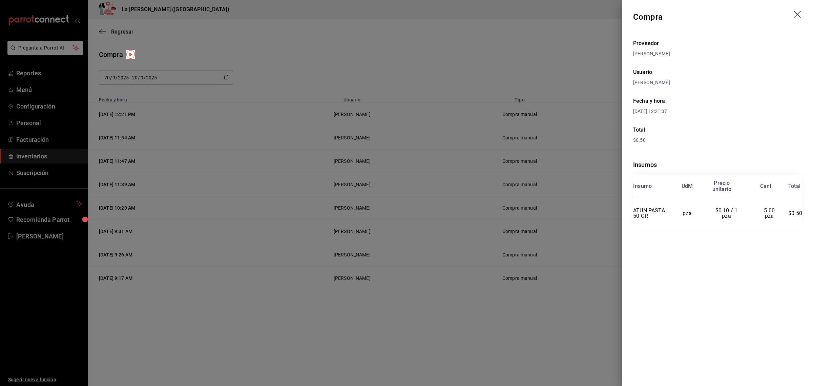
click at [796, 15] on icon "drag" at bounding box center [798, 15] width 8 height 8
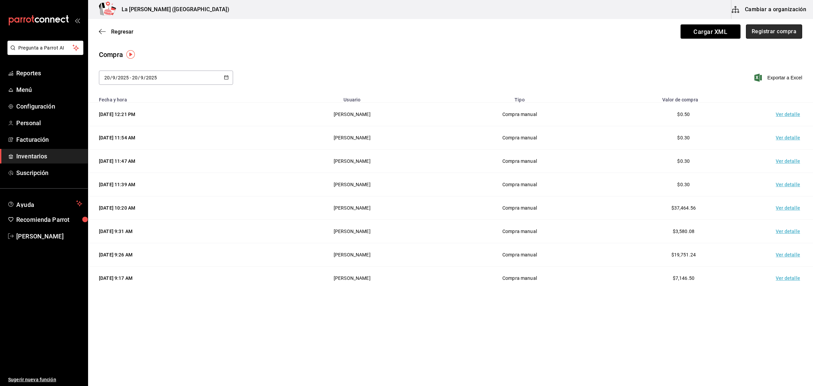
click at [764, 35] on button "Registrar compra" at bounding box center [774, 31] width 56 height 14
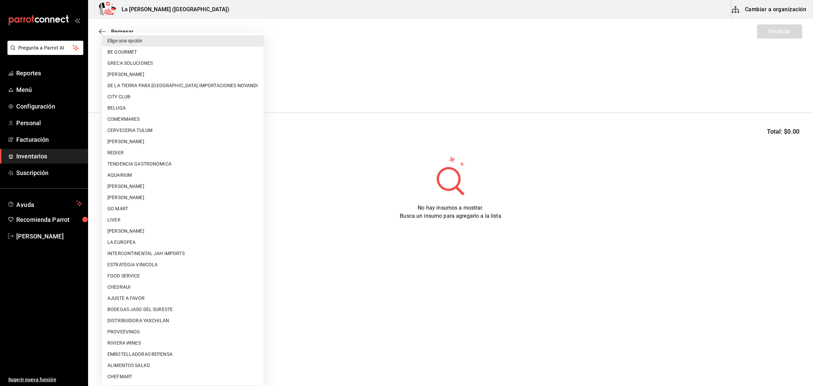
click at [195, 89] on body "Pregunta a Parrot AI Reportes Menú Configuración Personal Facturación Inventari…" at bounding box center [406, 173] width 813 height 347
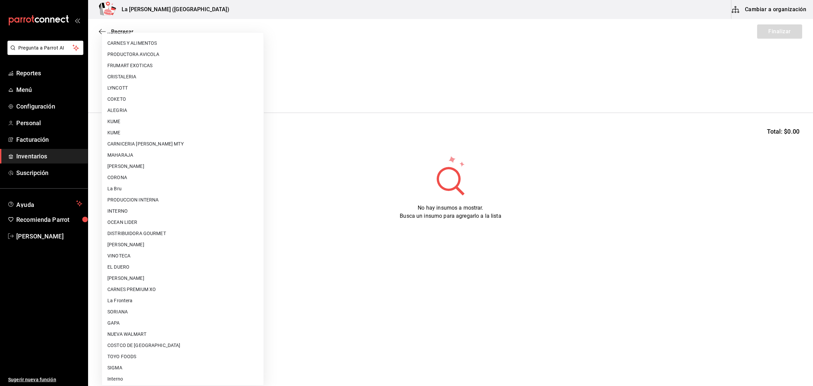
scroll to position [402, 0]
click at [138, 219] on li "OCEAN LIDER" at bounding box center [183, 220] width 162 height 11
type input "0cd50bf4-577e-4d99-b297-c5df4d4d9c11"
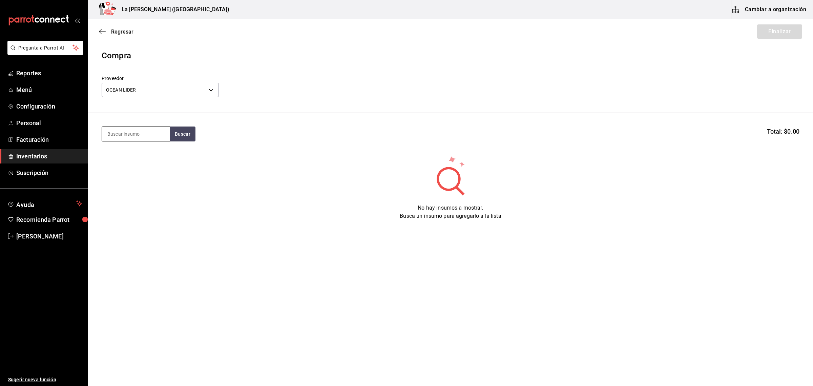
click at [131, 138] on input at bounding box center [136, 134] width 68 height 14
type input "MADA"
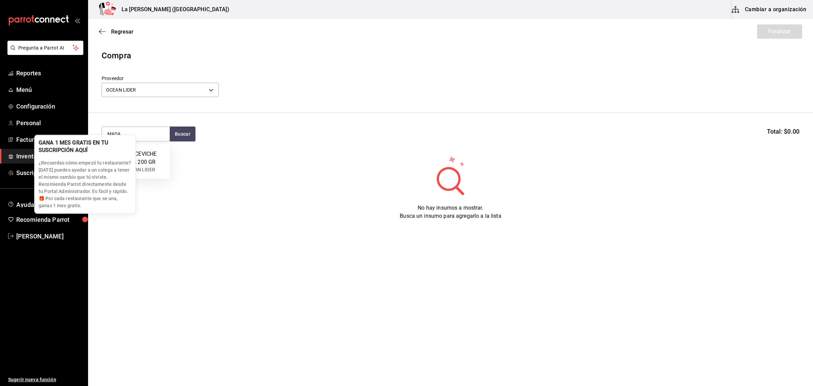
click at [128, 170] on p "¿Recuerdas cómo empezó tu restaurante? [DATE] puedes ayudar a un colega a tener…" at bounding box center [85, 184] width 93 height 50
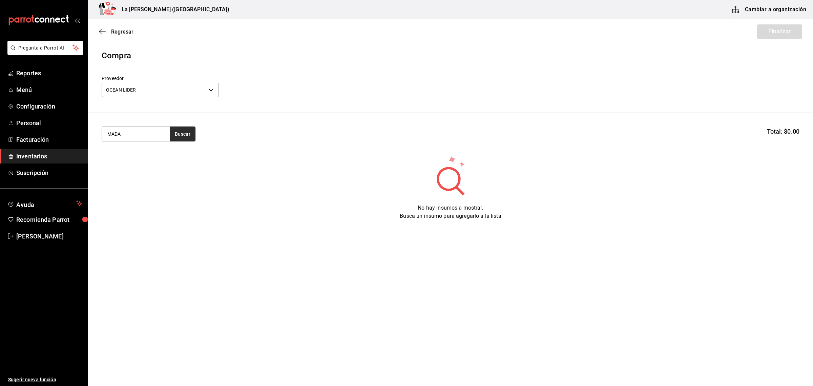
click at [181, 136] on button "Buscar" at bounding box center [183, 133] width 26 height 15
click at [144, 159] on div "CAMARON CEVICHE MADALENA 200 GR" at bounding box center [135, 158] width 57 height 16
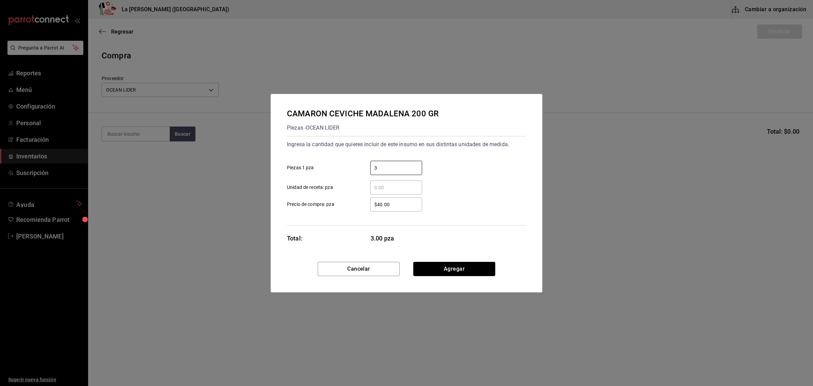
type input "3"
type input "$0.1"
click button "Agregar" at bounding box center [454, 269] width 82 height 14
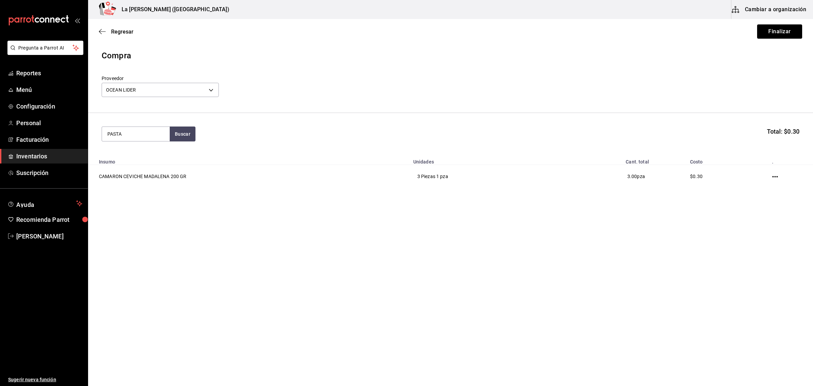
type input "PASTA"
click at [144, 163] on div "CAMARON PASTA (50 GR)" at bounding box center [135, 158] width 57 height 16
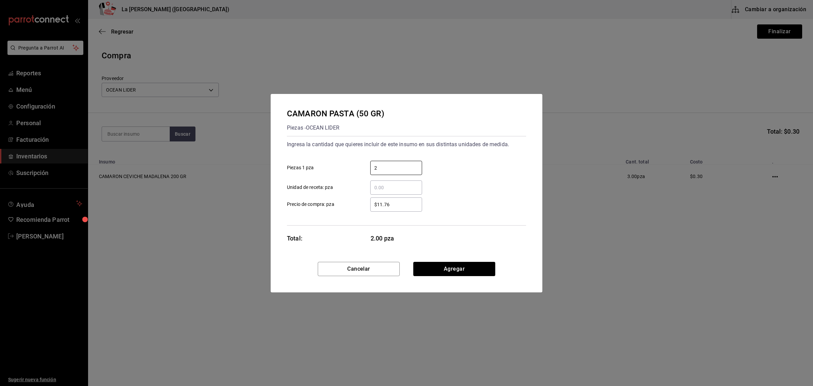
type input "2"
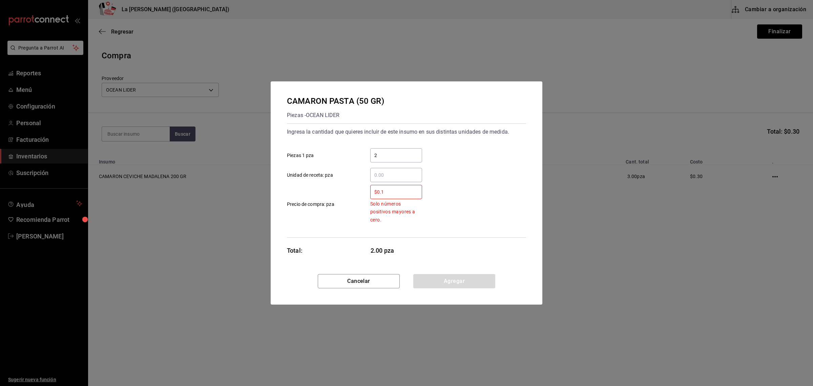
type input "$0.1"
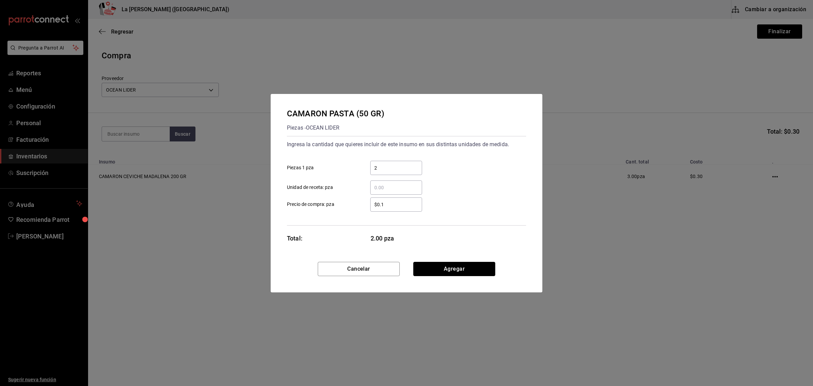
click button "Agregar" at bounding box center [454, 269] width 82 height 14
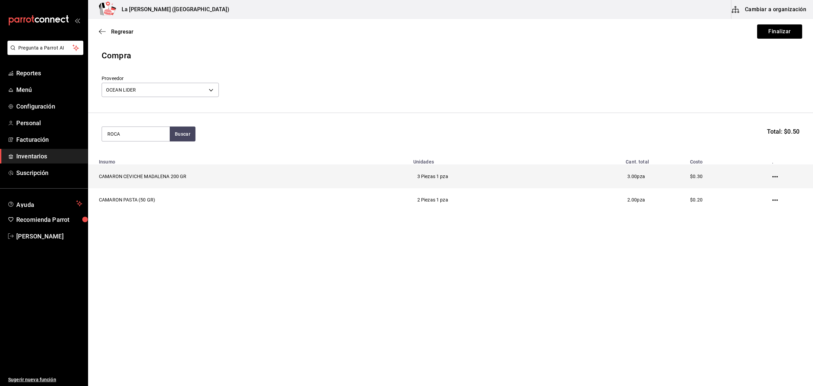
type input "ROCA"
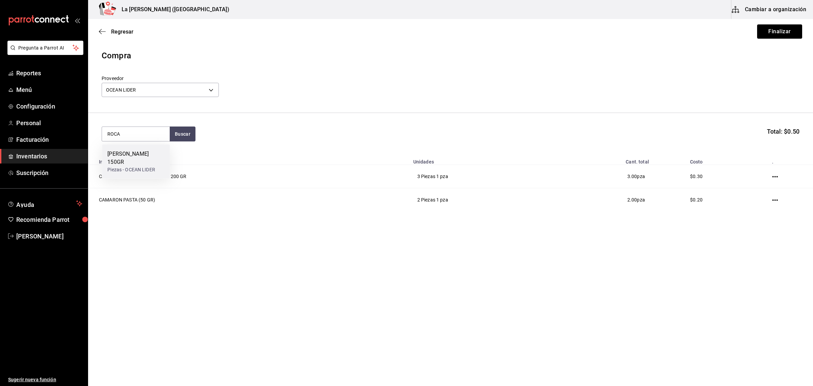
click at [128, 155] on div "[PERSON_NAME] 150GR" at bounding box center [135, 158] width 57 height 16
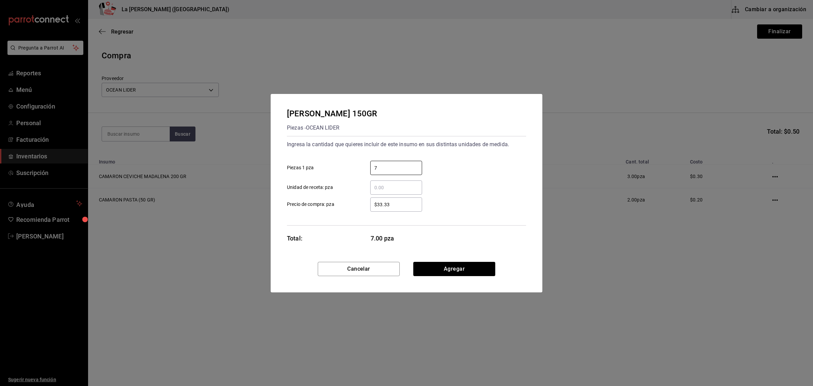
type input "7"
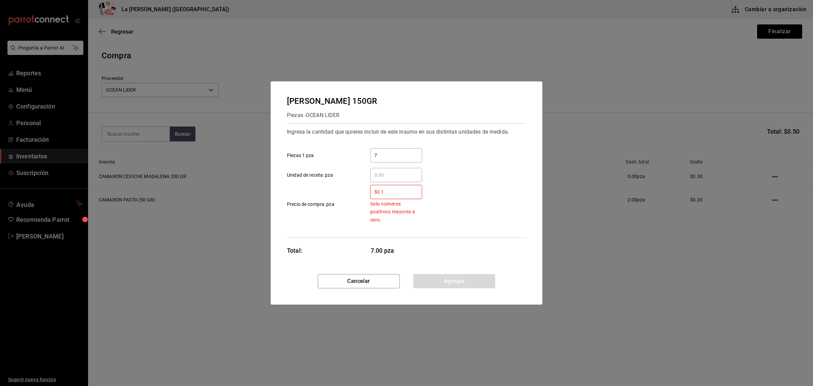
type input "$0.1"
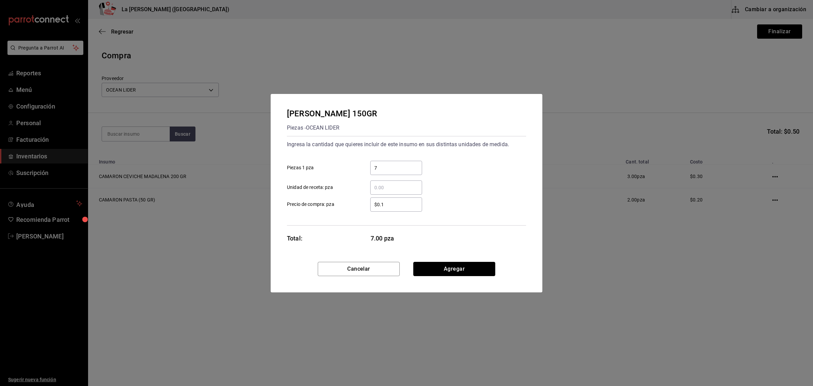
click button "Agregar" at bounding box center [454, 269] width 82 height 14
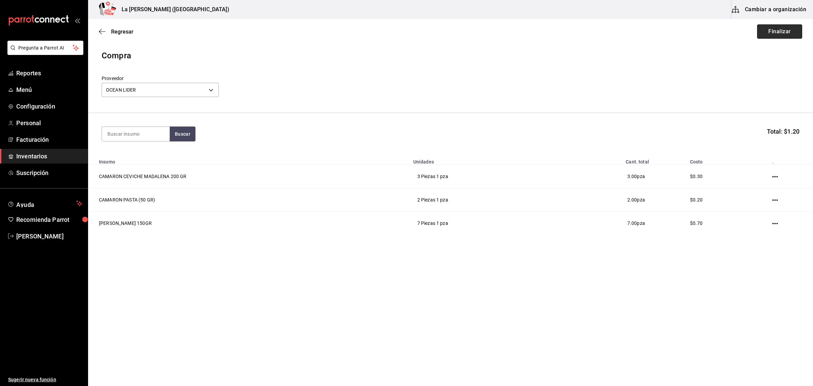
click at [796, 36] on button "Finalizar" at bounding box center [779, 31] width 45 height 14
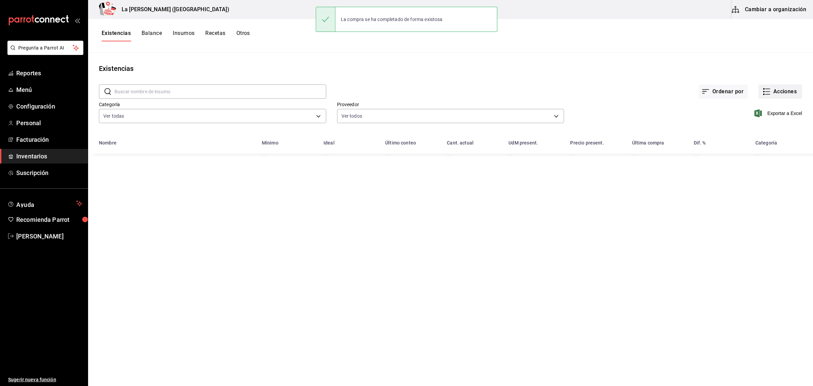
click at [777, 93] on button "Acciones" at bounding box center [781, 91] width 44 height 14
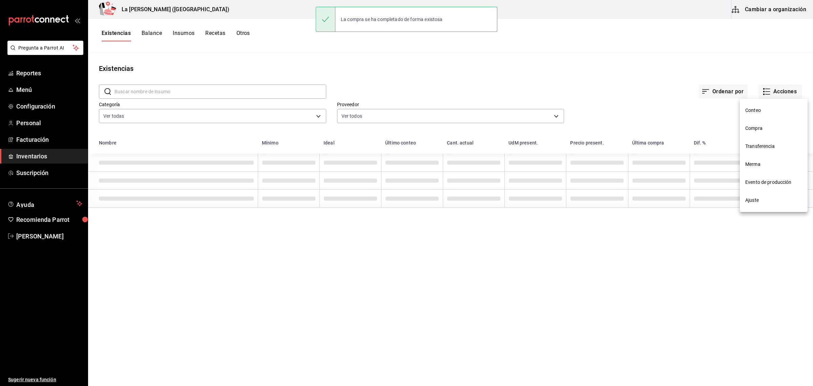
click at [761, 128] on span "Compra" at bounding box center [774, 128] width 57 height 7
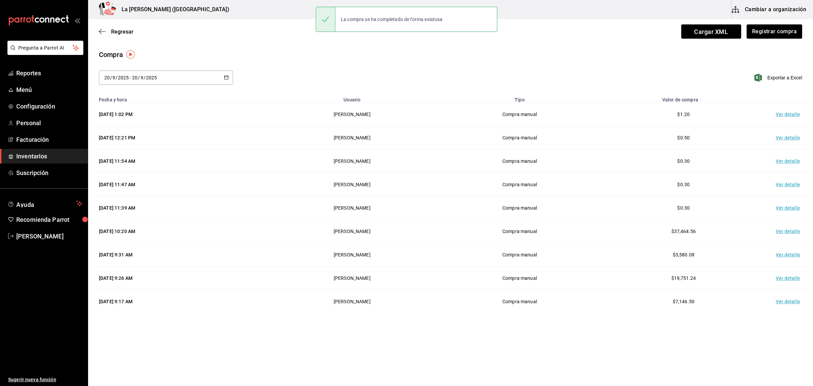
click at [780, 115] on td "Ver detalle" at bounding box center [789, 114] width 47 height 23
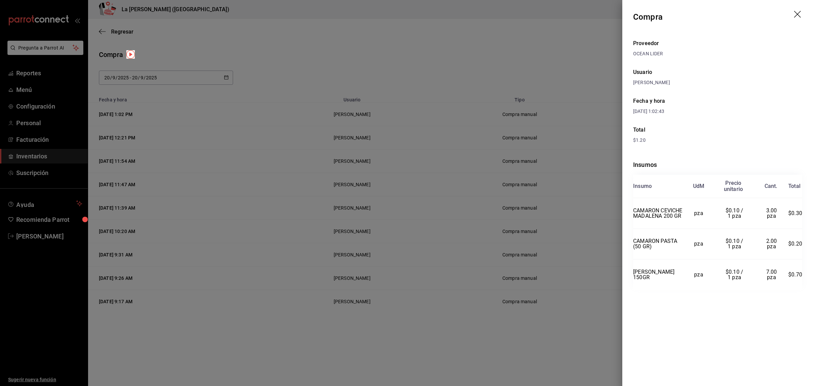
click at [798, 14] on icon "drag" at bounding box center [797, 14] width 7 height 7
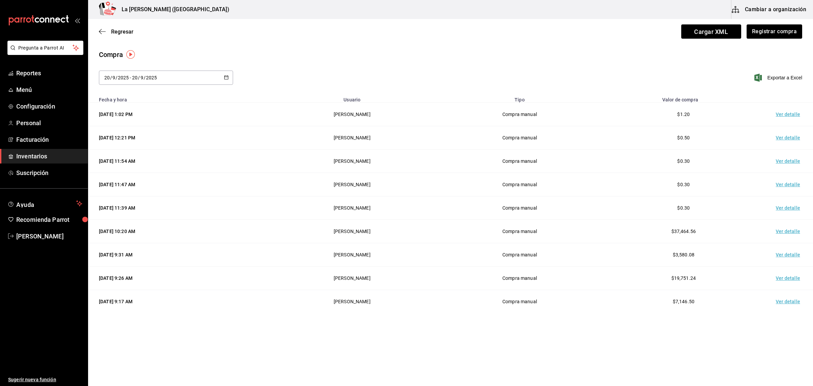
click at [41, 158] on span "Inventarios" at bounding box center [49, 155] width 66 height 9
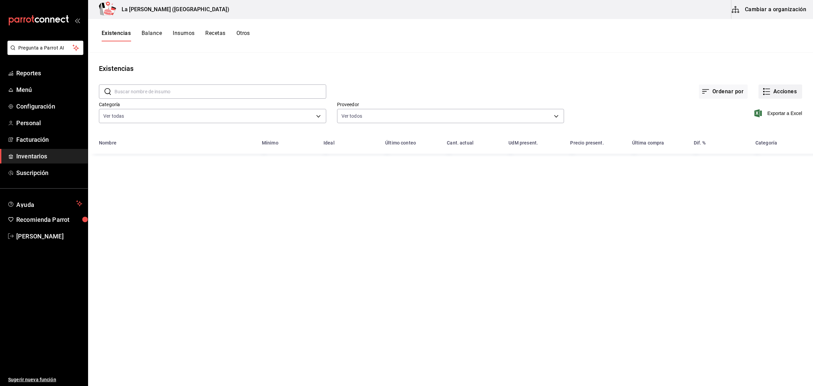
click at [780, 90] on button "Acciones" at bounding box center [781, 91] width 44 height 14
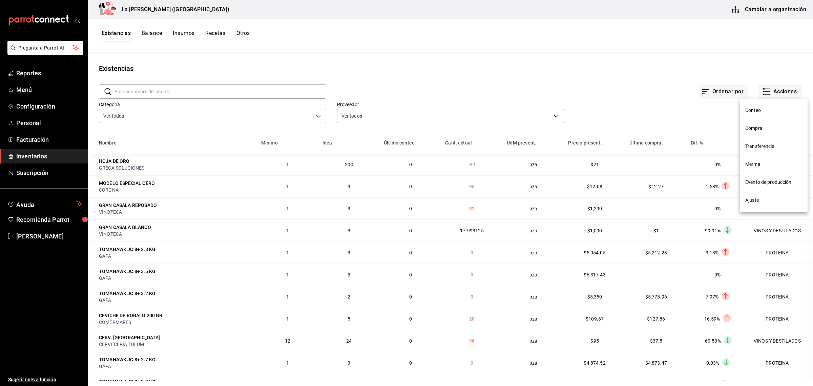
click at [760, 161] on span "Merma" at bounding box center [774, 164] width 57 height 7
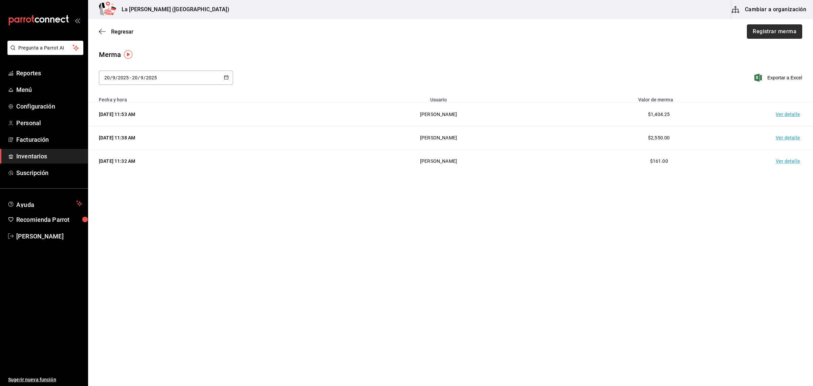
click at [773, 25] on button "Registrar merma" at bounding box center [774, 31] width 55 height 14
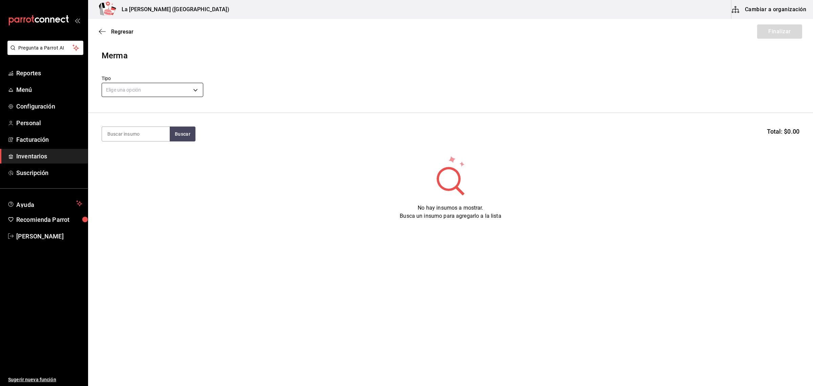
click at [133, 82] on div "Elige una opción default" at bounding box center [153, 89] width 102 height 18
click at [138, 90] on body "Pregunta a Parrot AI Reportes Menú Configuración Personal Facturación Inventari…" at bounding box center [406, 173] width 813 height 347
click at [134, 133] on li "Error" at bounding box center [152, 133] width 101 height 11
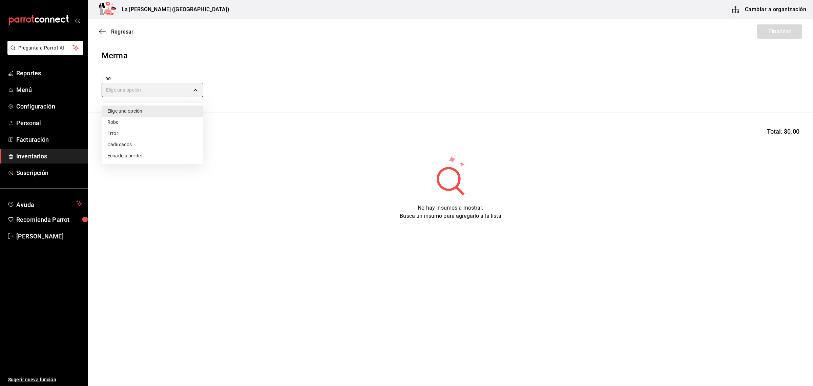
type input "ERROR"
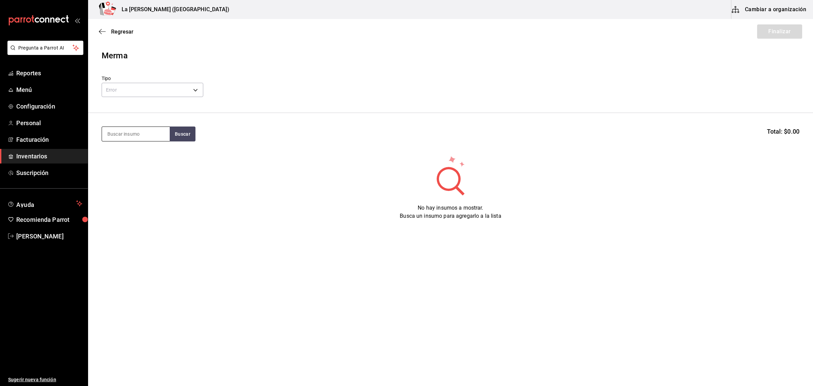
click at [141, 133] on input at bounding box center [136, 134] width 68 height 14
type input "ROBALO"
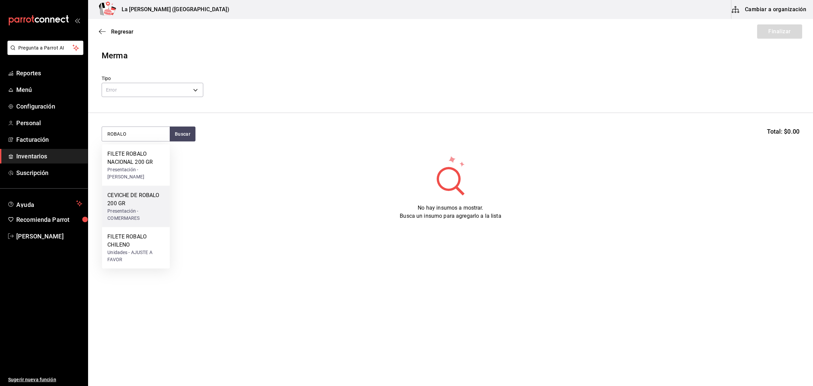
click at [143, 195] on div "CEVICHE DE ROBALO 200 GR" at bounding box center [135, 199] width 57 height 16
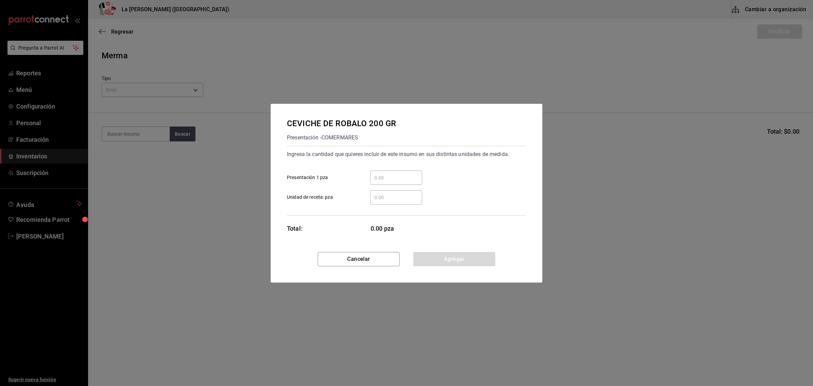
click at [391, 182] on div "​" at bounding box center [396, 177] width 52 height 14
click at [391, 182] on input "​ Presentación 1 pza" at bounding box center [396, 178] width 52 height 8
type input "28"
click at [472, 206] on div "Ingresa la cantidad que quieres incluir de este insumo en sus distintas unidade…" at bounding box center [406, 181] width 239 height 70
click at [461, 258] on button "Agregar" at bounding box center [454, 259] width 82 height 14
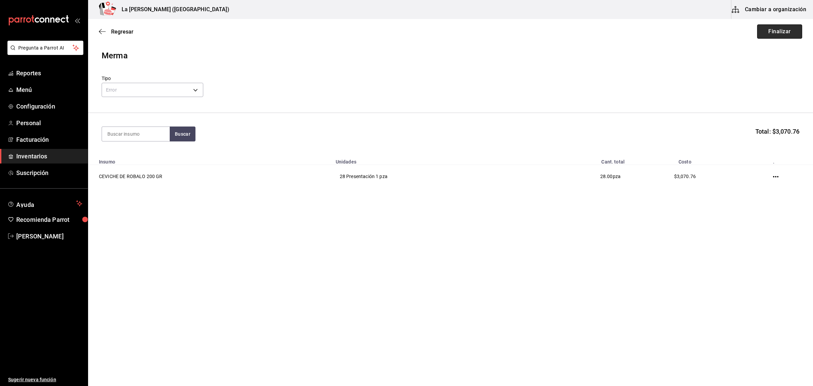
click at [785, 30] on button "Finalizar" at bounding box center [779, 31] width 45 height 14
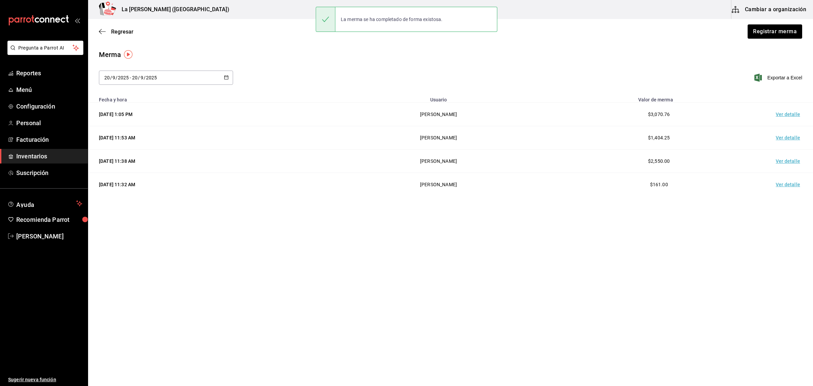
click at [43, 155] on span "Inventarios" at bounding box center [49, 155] width 66 height 9
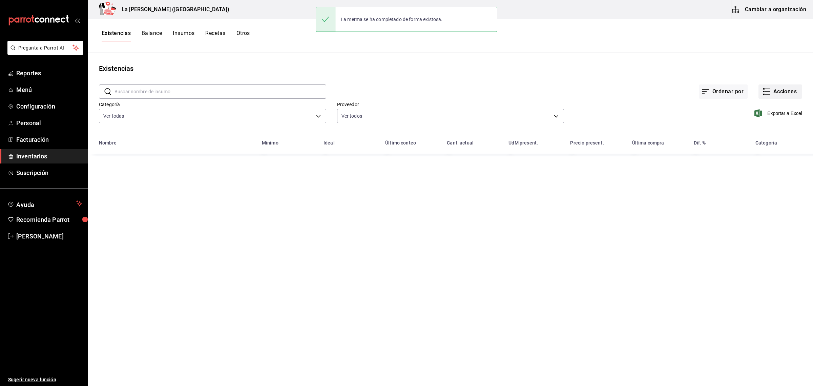
click at [778, 94] on button "Acciones" at bounding box center [781, 91] width 44 height 14
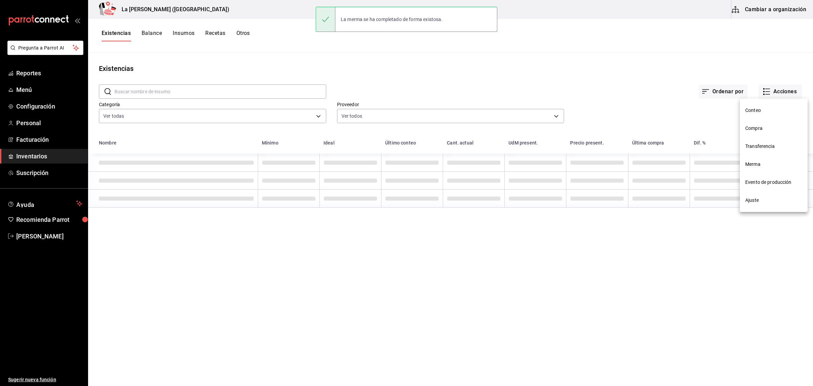
click at [759, 123] on li "Compra" at bounding box center [774, 128] width 68 height 18
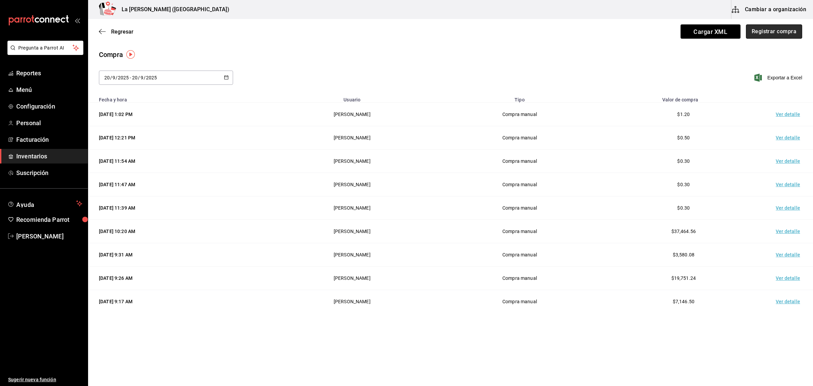
click at [787, 31] on button "Registrar compra" at bounding box center [774, 31] width 56 height 14
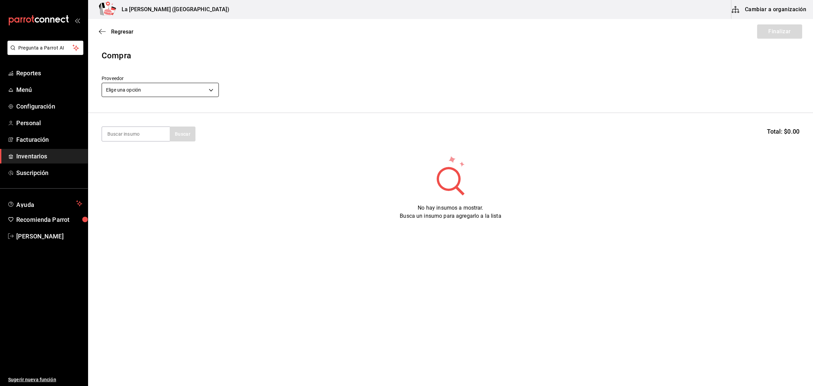
click at [142, 90] on body "Pregunta a Parrot AI Reportes Menú Configuración Personal Facturación Inventari…" at bounding box center [406, 173] width 813 height 347
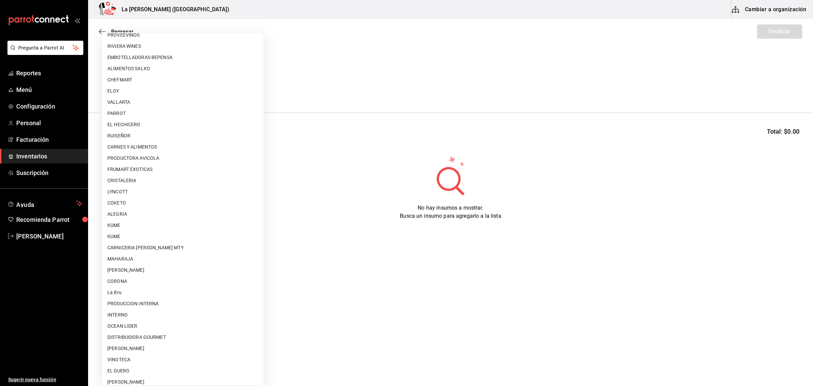
scroll to position [402, 0]
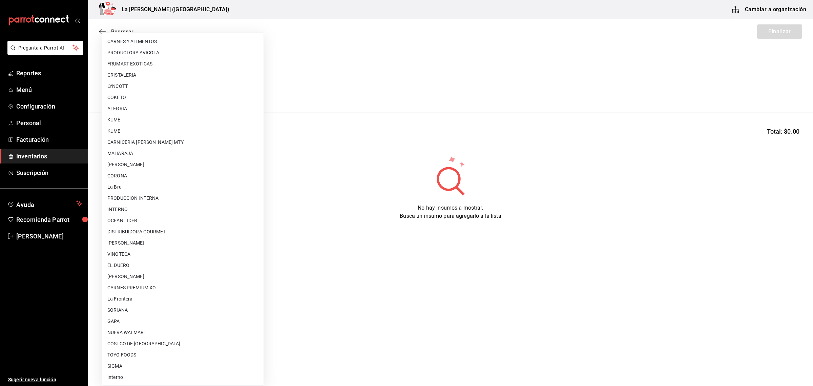
click at [170, 274] on li "[PERSON_NAME]" at bounding box center [183, 276] width 162 height 11
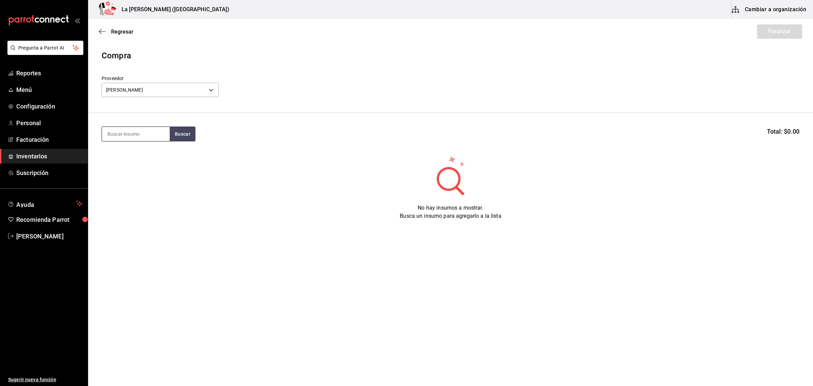
click at [142, 133] on input at bounding box center [136, 134] width 68 height 14
click at [168, 90] on body "Pregunta a Parrot AI Reportes Menú Configuración Personal Facturación Inventari…" at bounding box center [406, 173] width 813 height 347
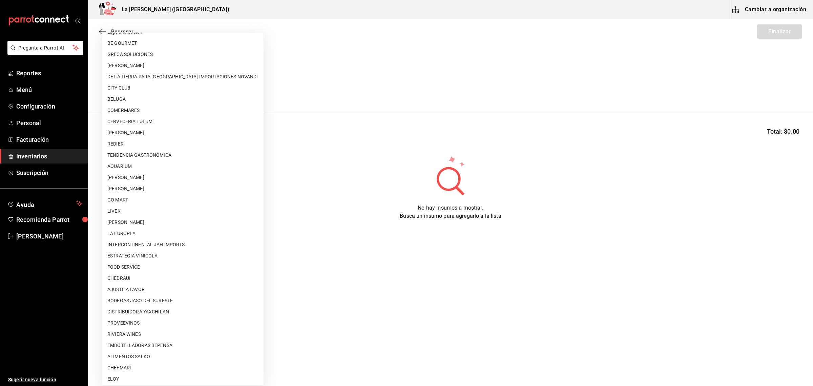
scroll to position [0, 0]
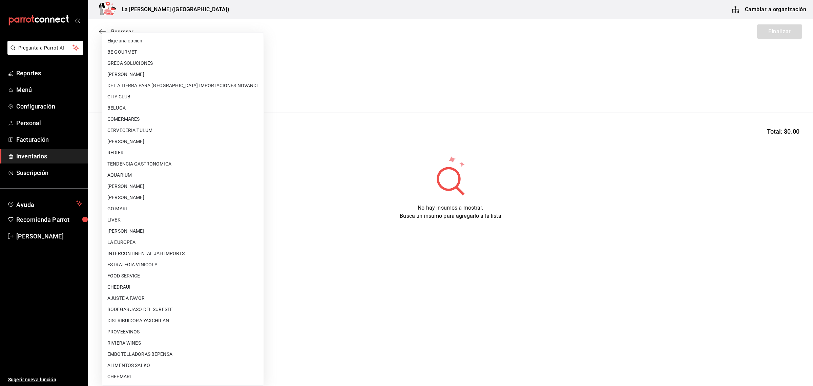
click at [136, 121] on li "COMERMARES" at bounding box center [183, 119] width 162 height 11
type input "23f1a109-43b5-4ace-b6a0-cbba518dc15f"
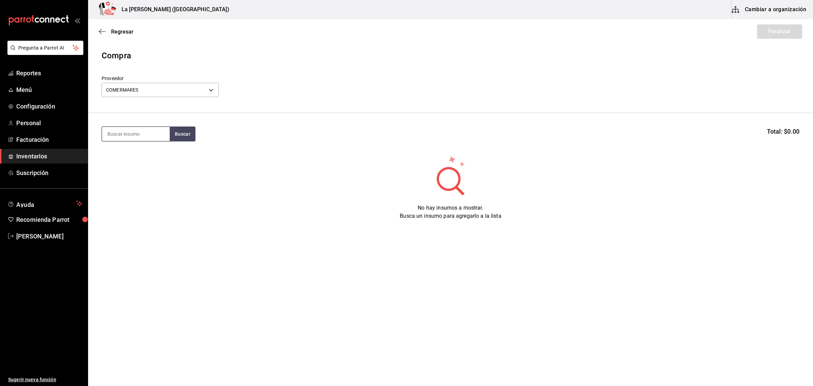
click at [139, 134] on input at bounding box center [136, 134] width 68 height 14
type input "ROBALO"
click at [185, 138] on button "Buscar" at bounding box center [183, 133] width 26 height 15
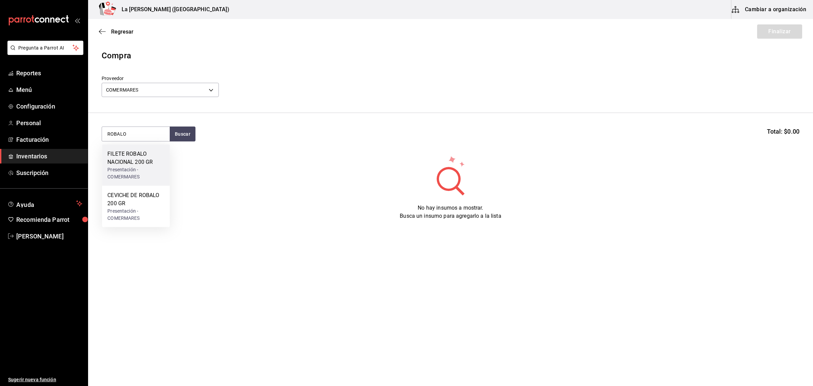
click at [145, 165] on div "FILETE ROBALO NACIONAL 200 GR" at bounding box center [135, 158] width 57 height 16
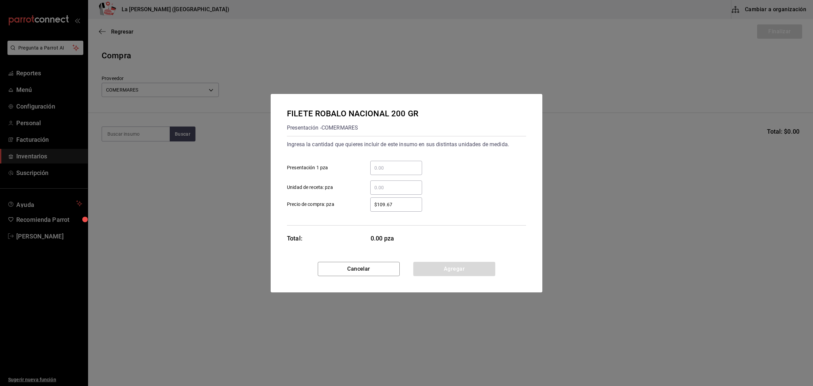
click at [407, 168] on input "​ Presentación 1 pza" at bounding box center [396, 168] width 52 height 8
type input "28"
click at [432, 157] on div "28 ​ Presentación 1 pza" at bounding box center [404, 165] width 245 height 20
click at [411, 207] on input "$109.67" at bounding box center [396, 204] width 52 height 8
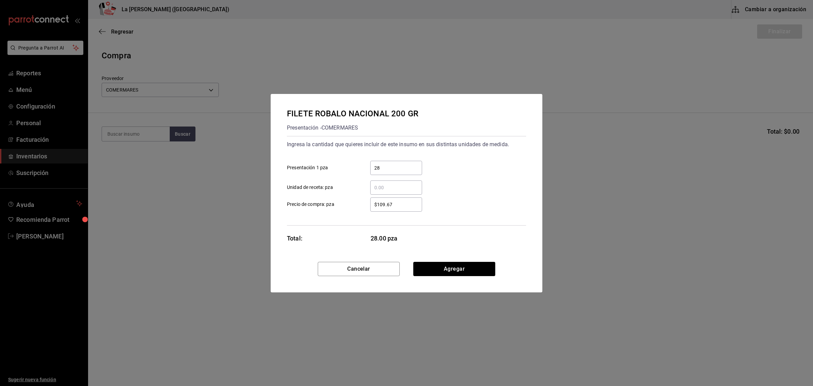
click at [411, 207] on input "$109.67" at bounding box center [396, 204] width 52 height 8
type input "$127.86"
click at [451, 264] on button "Agregar" at bounding box center [454, 269] width 82 height 14
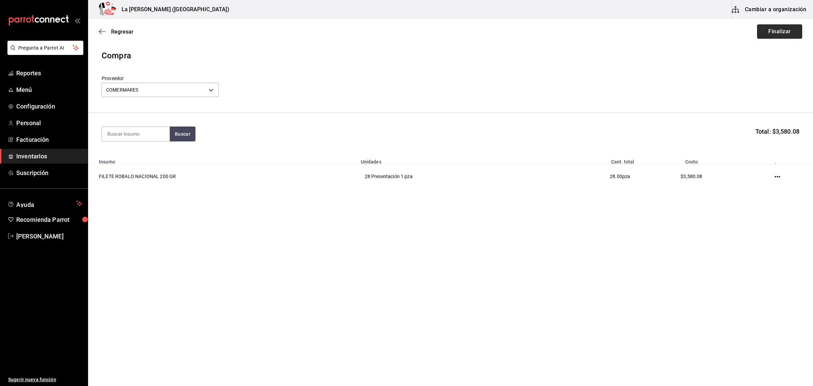
click at [782, 33] on button "Finalizar" at bounding box center [779, 31] width 45 height 14
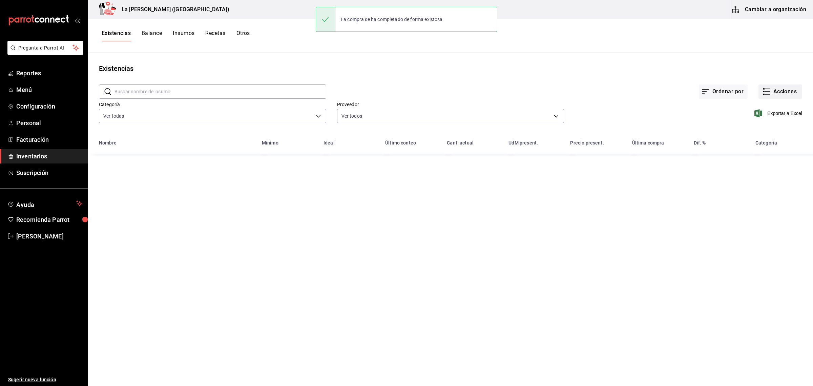
click at [780, 89] on button "Acciones" at bounding box center [781, 91] width 44 height 14
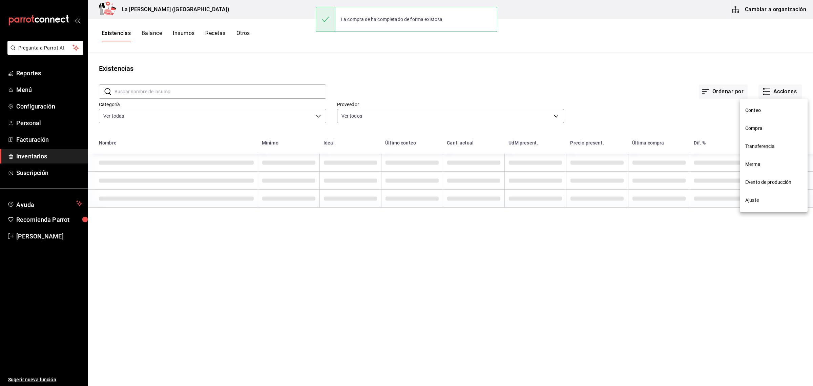
click at [758, 135] on li "Compra" at bounding box center [774, 128] width 68 height 18
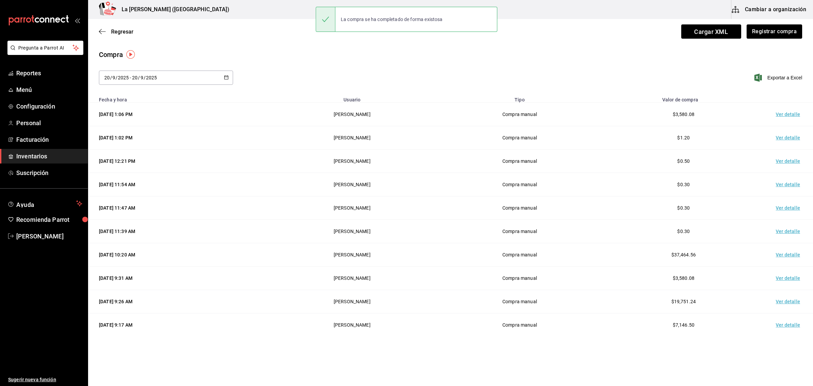
click at [772, 116] on td "Ver detalle" at bounding box center [789, 114] width 47 height 23
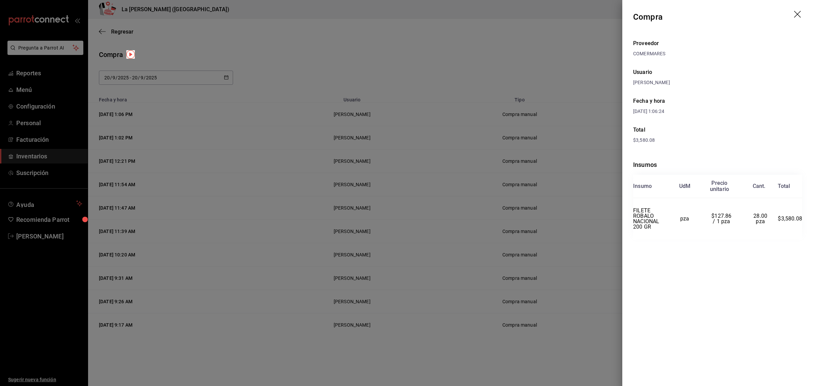
click at [796, 14] on icon "drag" at bounding box center [798, 15] width 8 height 8
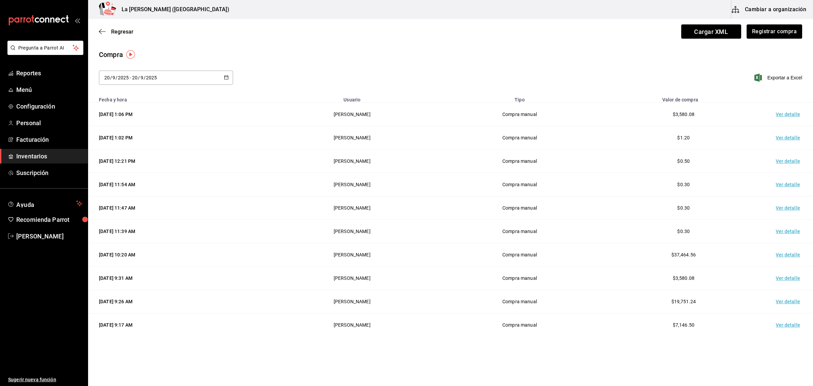
click at [19, 157] on span "Inventarios" at bounding box center [49, 155] width 66 height 9
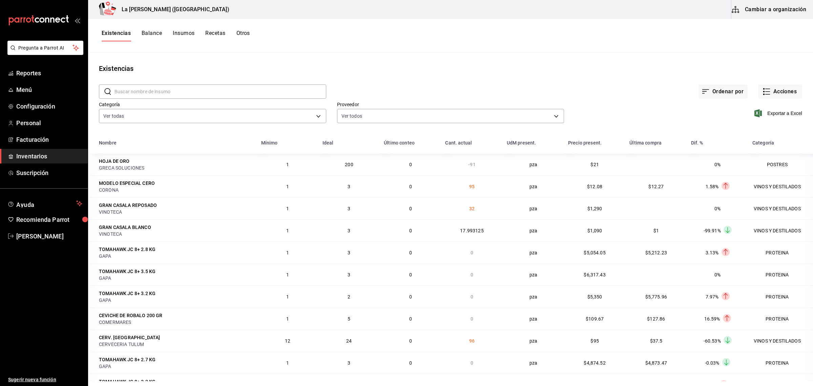
click at [29, 160] on span "Inventarios" at bounding box center [49, 155] width 66 height 9
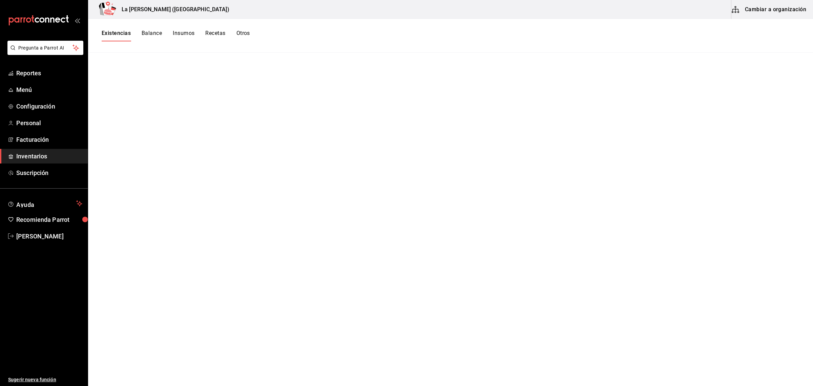
click at [22, 158] on span "Inventarios" at bounding box center [49, 155] width 66 height 9
click at [29, 155] on span "Inventarios" at bounding box center [49, 155] width 66 height 9
click at [117, 35] on button "Existencias" at bounding box center [116, 36] width 29 height 12
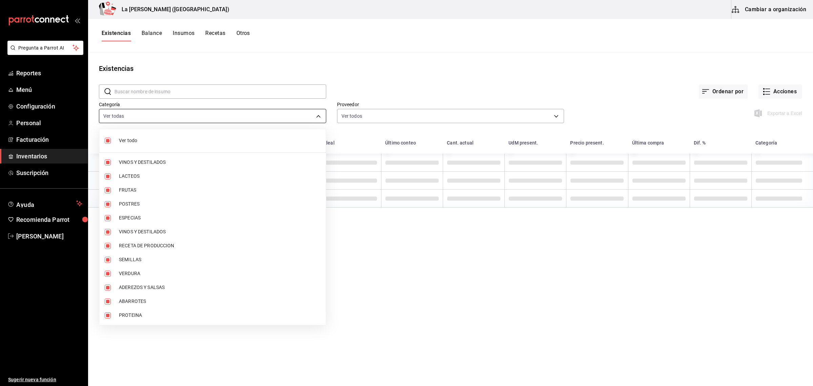
click at [150, 111] on body "Pregunta a Parrot AI Reportes Menú Configuración Personal Facturación Inventari…" at bounding box center [406, 190] width 813 height 381
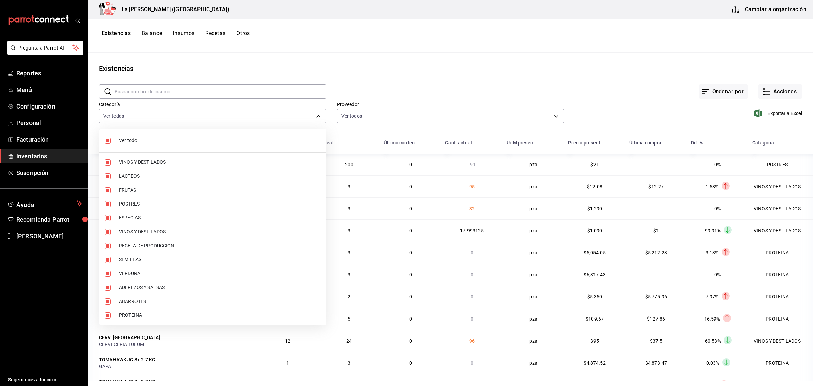
click at [138, 138] on span "Ver todo" at bounding box center [220, 140] width 202 height 7
checkbox input "false"
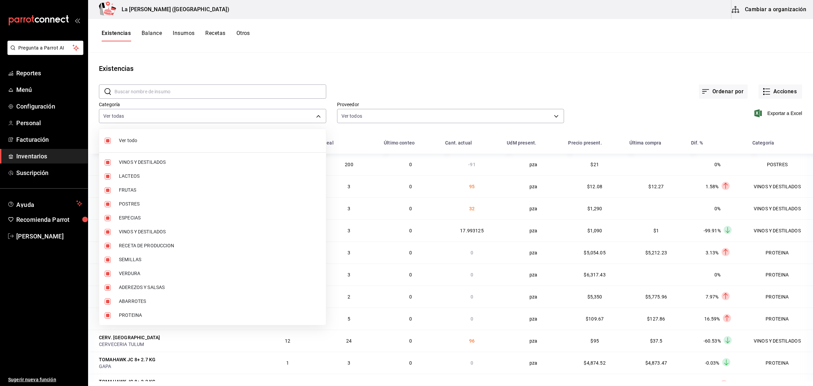
checkbox input "false"
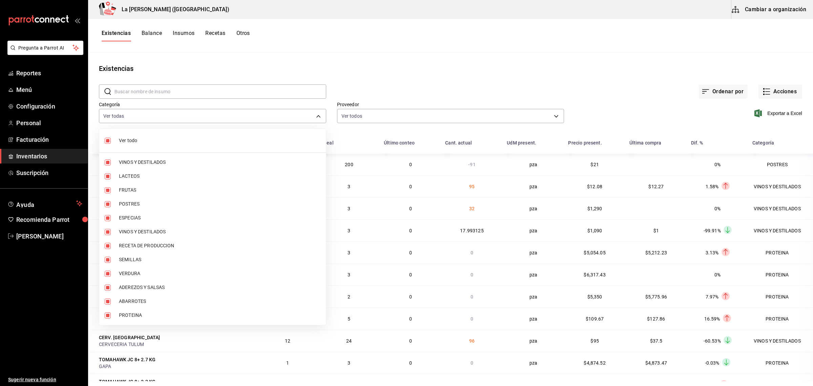
checkbox input "false"
click at [129, 315] on span "PROTEINA" at bounding box center [220, 314] width 202 height 7
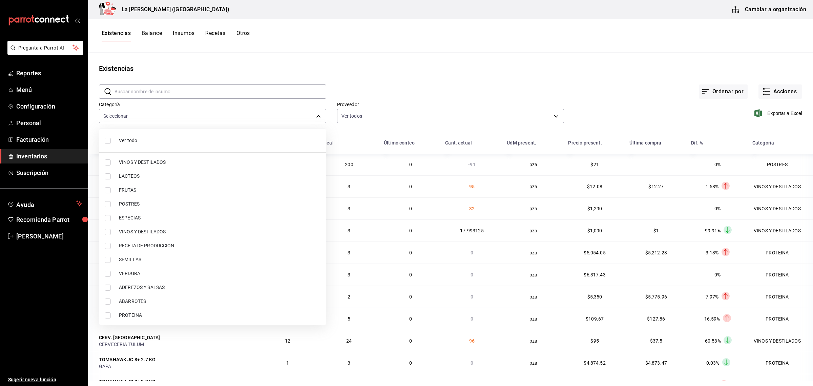
type input "89020659-a685-42c8-84d5-b1543ef933a3"
checkbox input "true"
click at [134, 203] on span "POSTRES" at bounding box center [220, 203] width 202 height 7
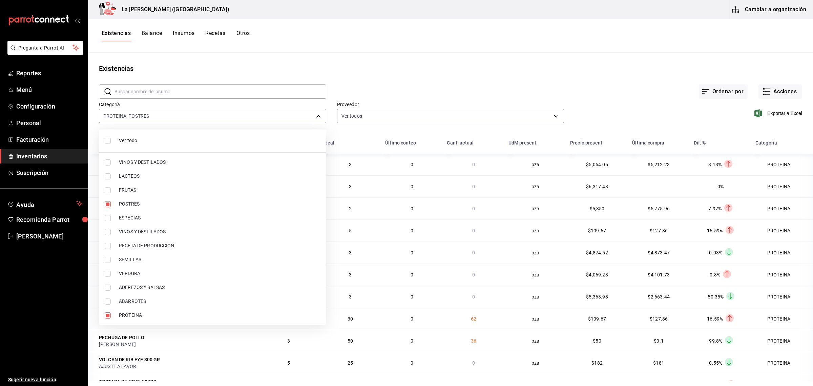
type input "89020659-a685-42c8-84d5-b1543ef933a3,300b8f87-2b59-439f-b980-3e97300322fa"
checkbox input "true"
click at [777, 113] on div at bounding box center [406, 193] width 813 height 386
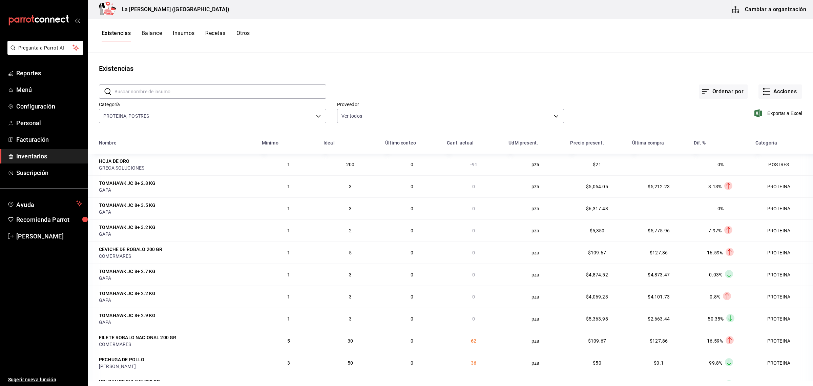
click at [777, 113] on span "Exportar a Excel" at bounding box center [779, 113] width 46 height 8
click at [770, 94] on button "Acciones" at bounding box center [781, 91] width 44 height 14
click at [761, 129] on span "Compra" at bounding box center [774, 128] width 57 height 7
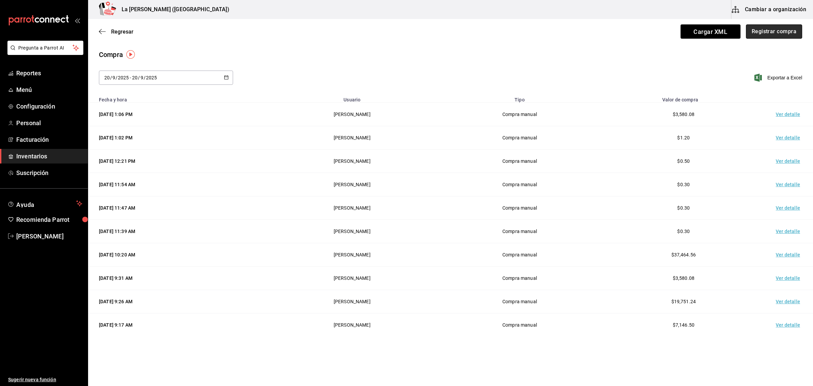
click at [787, 25] on button "Registrar compra" at bounding box center [774, 31] width 56 height 14
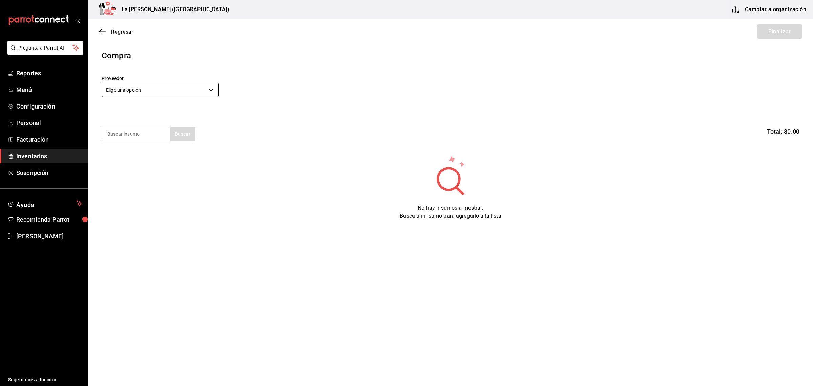
click at [164, 88] on body "Pregunta a Parrot AI Reportes Menú Configuración Personal Facturación Inventari…" at bounding box center [406, 173] width 813 height 347
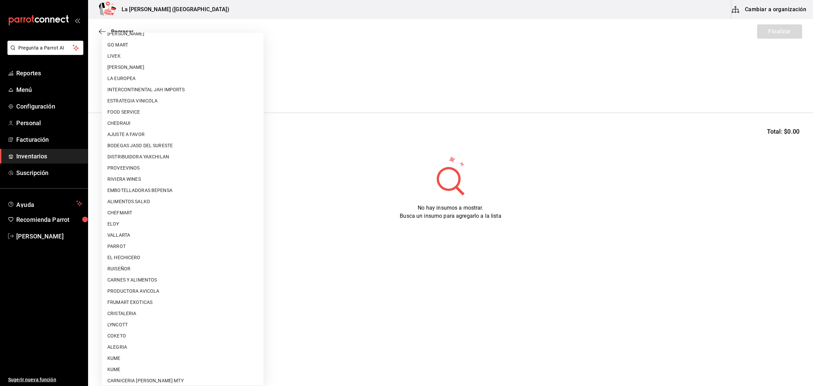
scroll to position [148, 0]
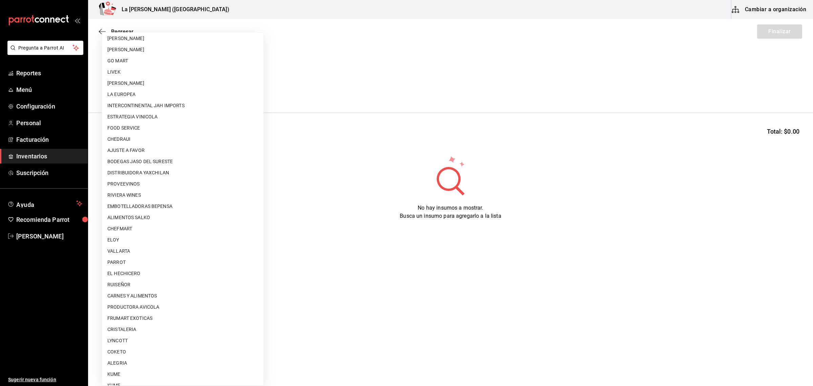
click at [159, 84] on li "[PERSON_NAME]" at bounding box center [183, 83] width 162 height 11
type input "9312b785-37db-44f0-8843-1f972943a9cf"
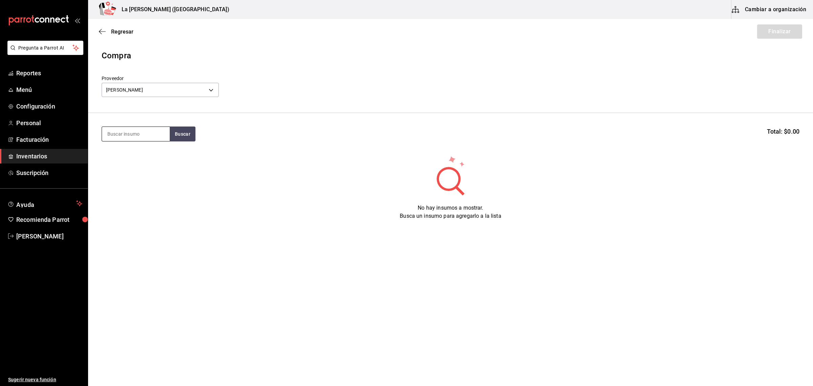
click at [143, 134] on input at bounding box center [136, 134] width 68 height 14
type input "PIERNA"
click at [156, 167] on div "Kilogramos - [PERSON_NAME]" at bounding box center [135, 173] width 57 height 14
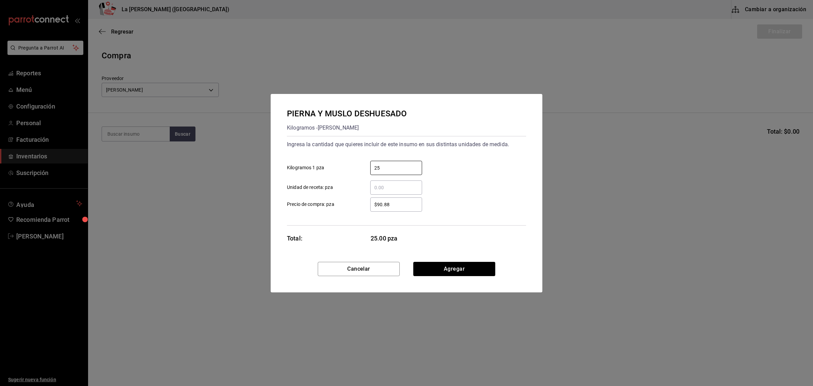
type input "25"
type input "$20.17"
click button "Agregar" at bounding box center [454, 269] width 82 height 14
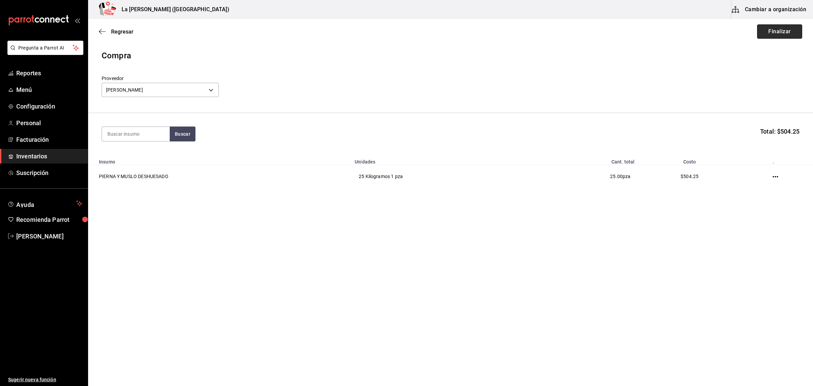
click at [789, 31] on button "Finalizar" at bounding box center [779, 31] width 45 height 14
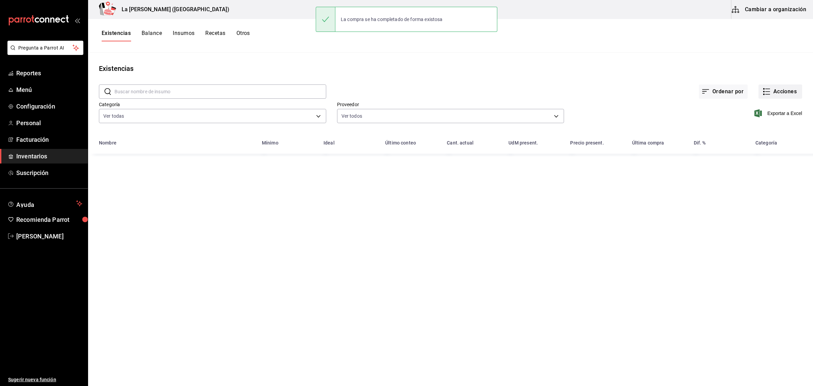
click at [778, 94] on button "Acciones" at bounding box center [781, 91] width 44 height 14
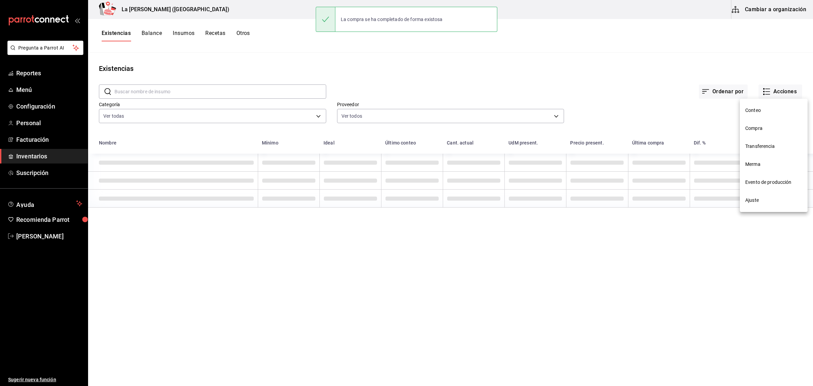
click at [763, 133] on li "Compra" at bounding box center [774, 128] width 68 height 18
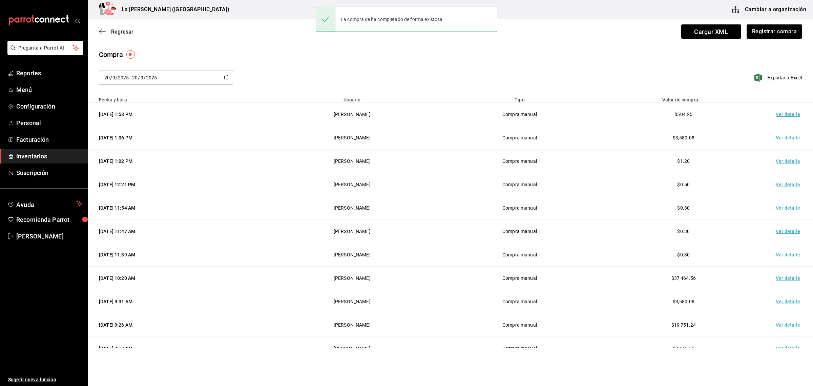
click at [782, 113] on td "Ver detalle" at bounding box center [789, 114] width 47 height 23
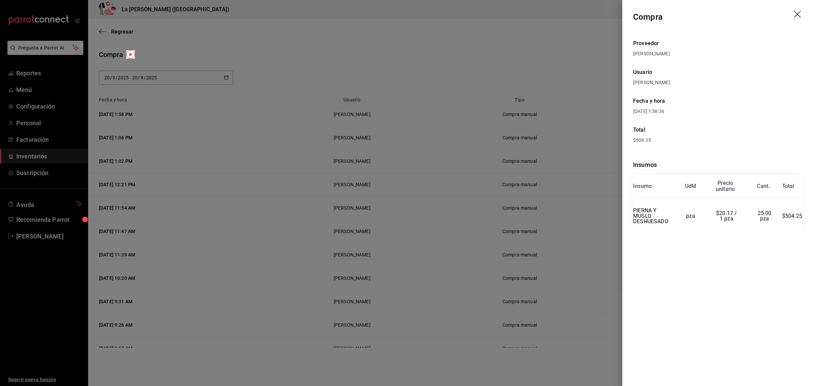
click at [797, 14] on icon "drag" at bounding box center [797, 14] width 7 height 7
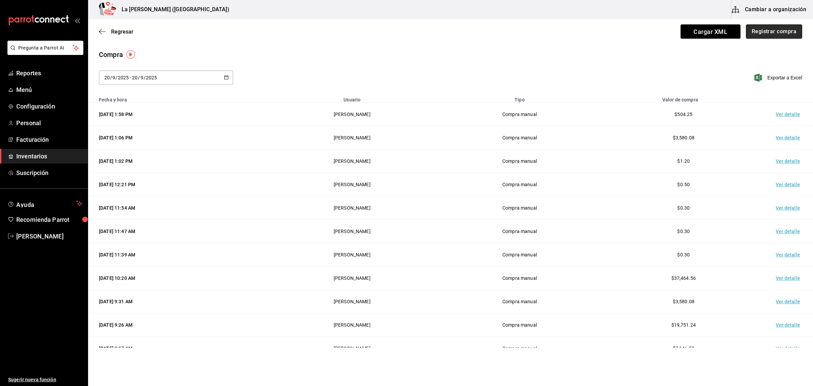
click at [779, 32] on button "Registrar compra" at bounding box center [774, 31] width 56 height 14
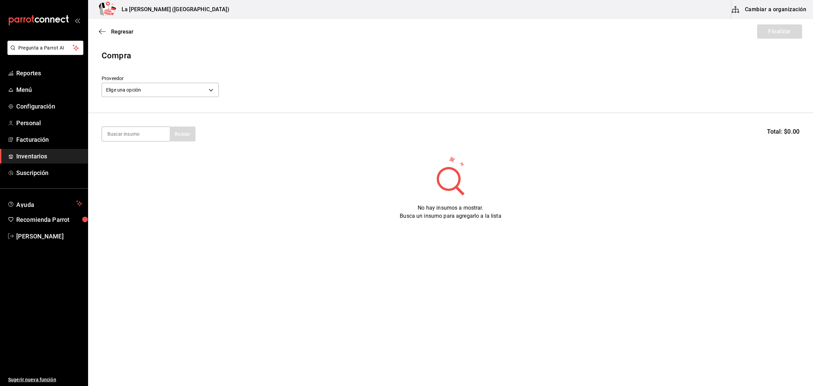
click at [186, 99] on div "Proveedor Elige una opción default" at bounding box center [160, 87] width 117 height 24
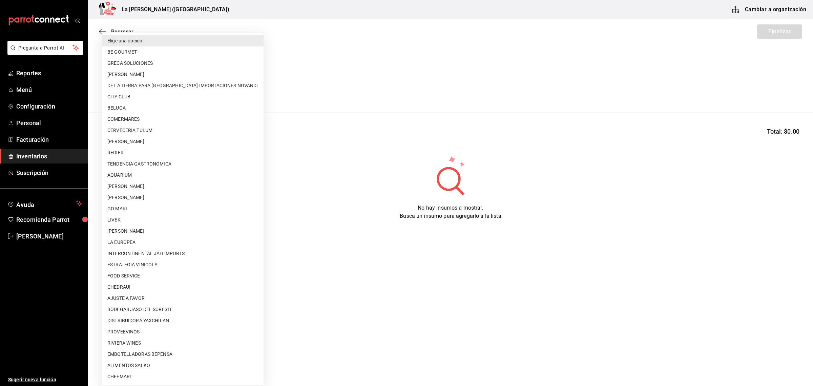
click at [191, 82] on body "Pregunta a Parrot AI Reportes Menú Configuración Personal Facturación Inventari…" at bounding box center [406, 173] width 813 height 347
click at [144, 224] on li "LIVEK" at bounding box center [183, 219] width 162 height 11
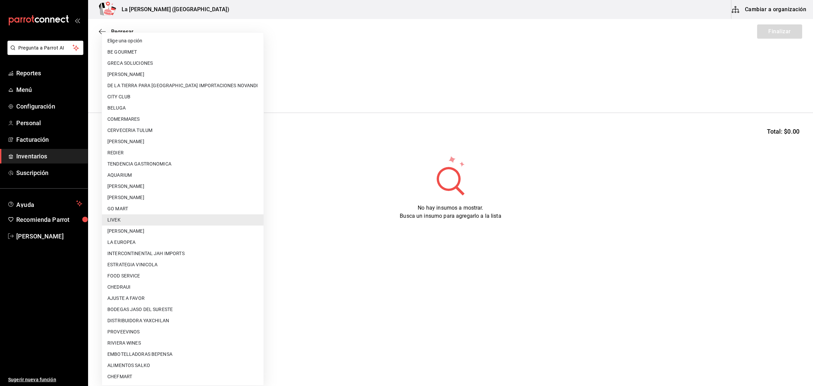
click at [182, 90] on body "Pregunta a Parrot AI Reportes Menú Configuración Personal Facturación Inventari…" at bounding box center [406, 173] width 813 height 347
click at [146, 231] on li "[PERSON_NAME]" at bounding box center [183, 230] width 162 height 11
type input "9312b785-37db-44f0-8843-1f972943a9cf"
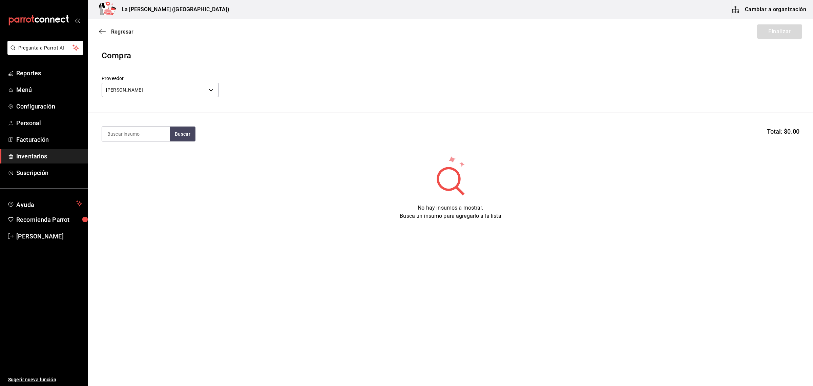
click at [122, 130] on input at bounding box center [136, 134] width 68 height 14
type input "ARRA"
click at [162, 153] on div "ARRACHERA TROMPO" at bounding box center [135, 154] width 57 height 8
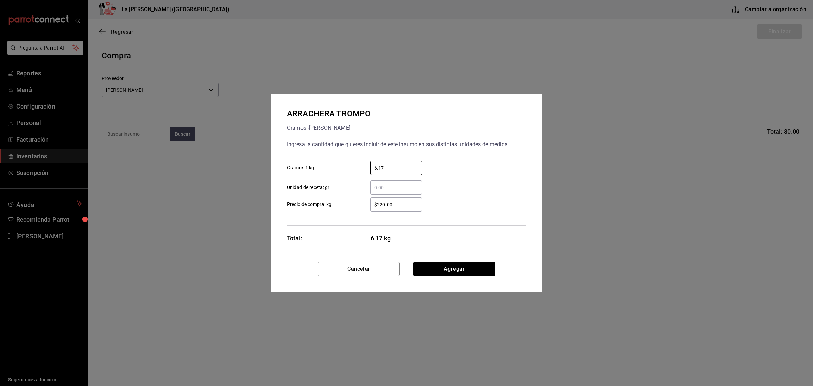
type input "6.17"
click button "Agregar" at bounding box center [454, 269] width 82 height 14
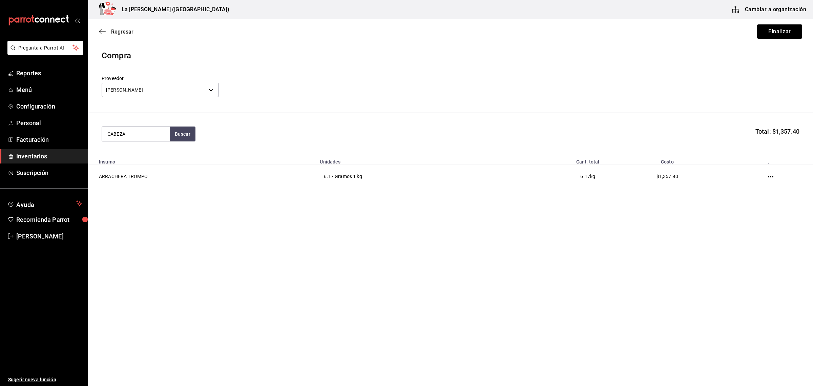
type input "CABEZA"
click at [127, 165] on div "CABEZA DE LOMO CERDO TROMPO" at bounding box center [135, 158] width 57 height 16
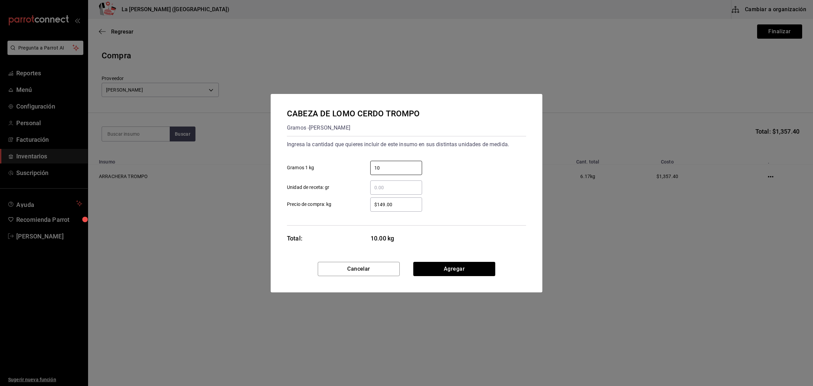
type input "10"
click button "Agregar" at bounding box center [454, 269] width 82 height 14
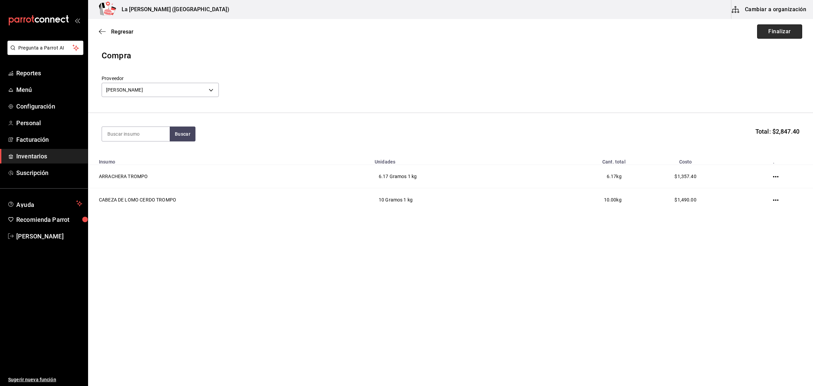
click at [791, 33] on button "Finalizar" at bounding box center [779, 31] width 45 height 14
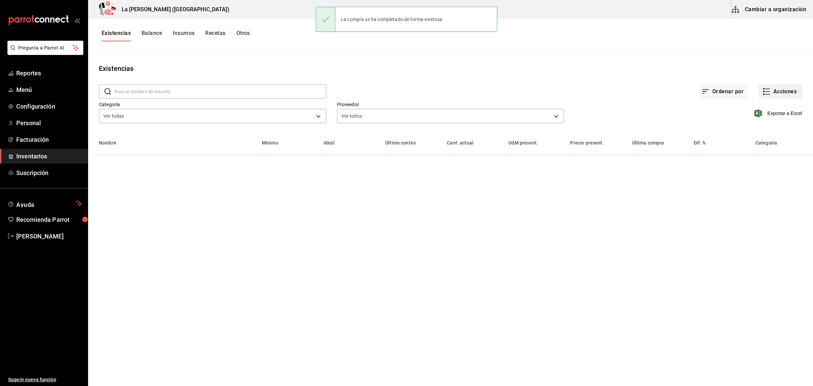
click at [779, 93] on button "Acciones" at bounding box center [781, 91] width 44 height 14
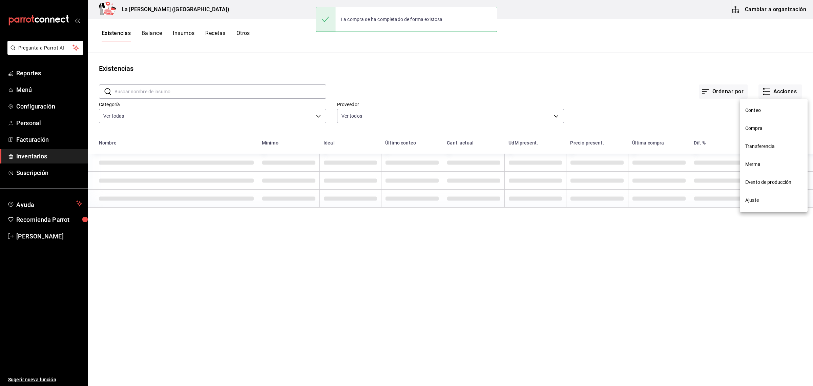
click at [766, 121] on li "Compra" at bounding box center [774, 128] width 68 height 18
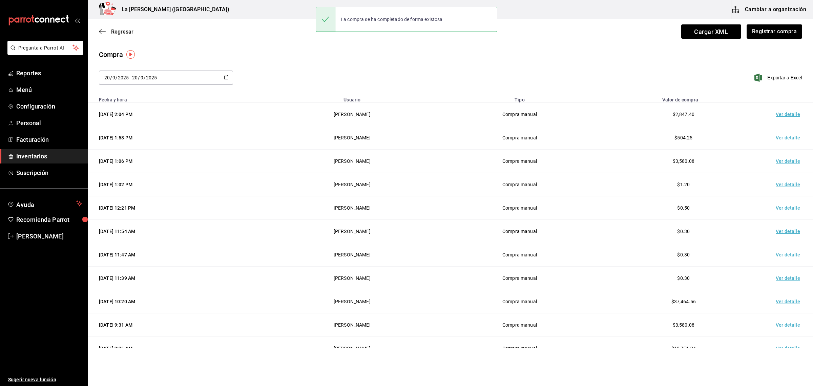
click at [784, 110] on td "Ver detalle" at bounding box center [789, 114] width 47 height 23
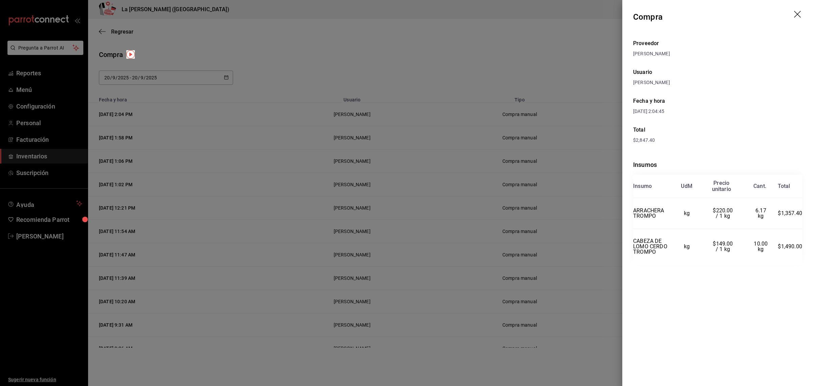
click at [797, 14] on icon "drag" at bounding box center [797, 14] width 7 height 7
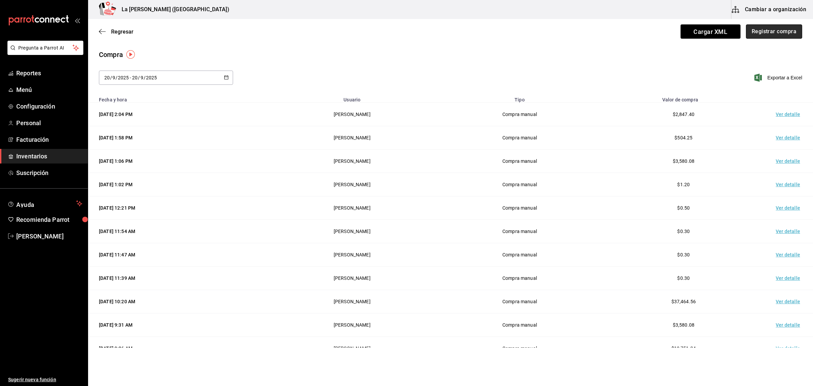
click at [782, 36] on button "Registrar compra" at bounding box center [774, 31] width 56 height 14
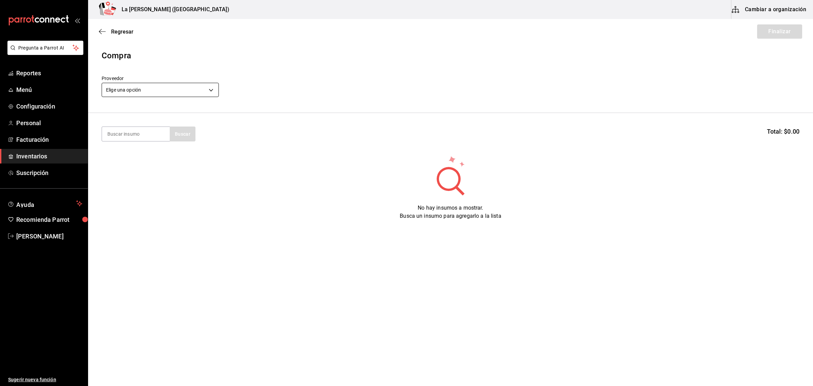
click at [182, 86] on body "Pregunta a Parrot AI Reportes Menú Configuración Personal Facturación Inventari…" at bounding box center [406, 173] width 813 height 347
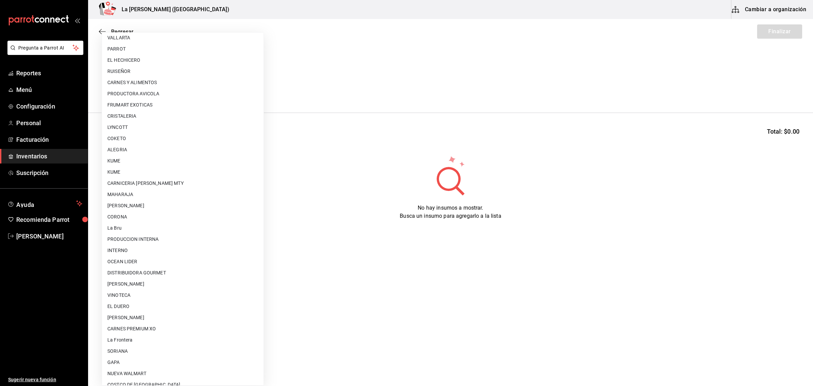
scroll to position [402, 0]
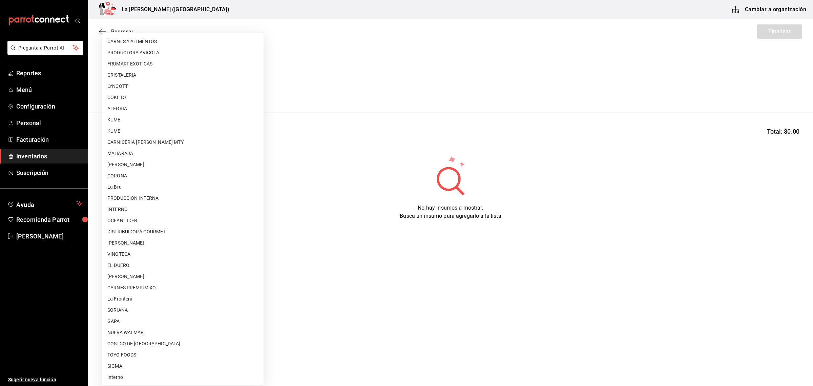
click at [119, 363] on li "SIGMA" at bounding box center [183, 365] width 162 height 11
type input "7be4aef0-d45c-4fb8-8582-73dc67408d2e"
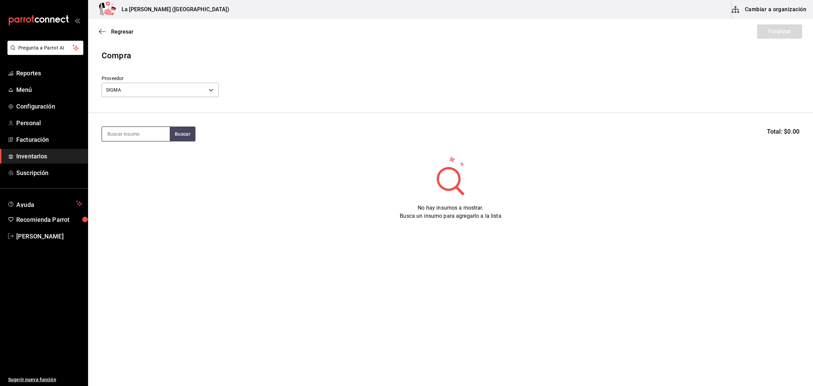
click at [119, 135] on input at bounding box center [136, 134] width 68 height 14
type input "PAN"
click at [151, 155] on div "PAN HAMBURGUESA" at bounding box center [132, 154] width 51 height 8
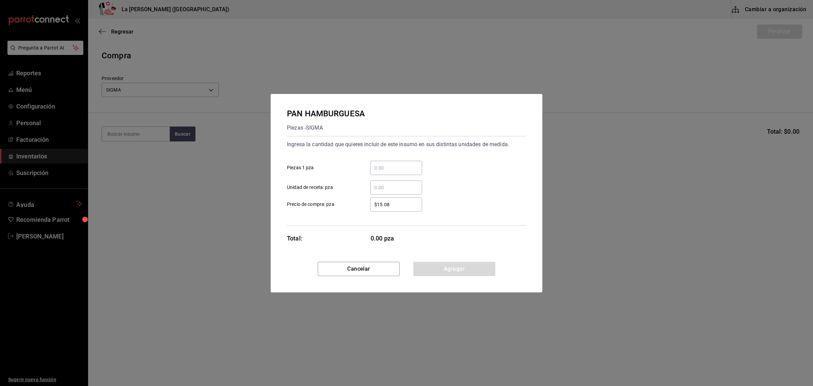
click at [398, 162] on div "​" at bounding box center [396, 168] width 52 height 14
click at [398, 164] on input "​ Piezas 1 pza" at bounding box center [396, 168] width 52 height 8
type input "60"
type input "$12.88"
click at [456, 261] on div "PAN HAMBURGUESA Piezas - SIGMA Ingresa la cantidad que quieres incluir de este …" at bounding box center [407, 178] width 272 height 168
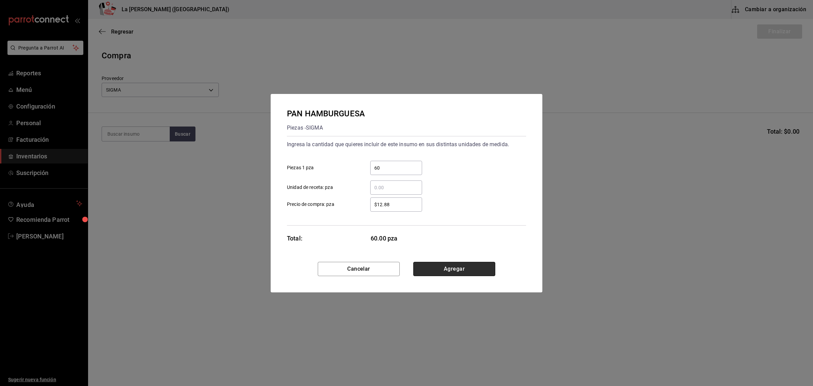
click at [458, 263] on button "Agregar" at bounding box center [454, 269] width 82 height 14
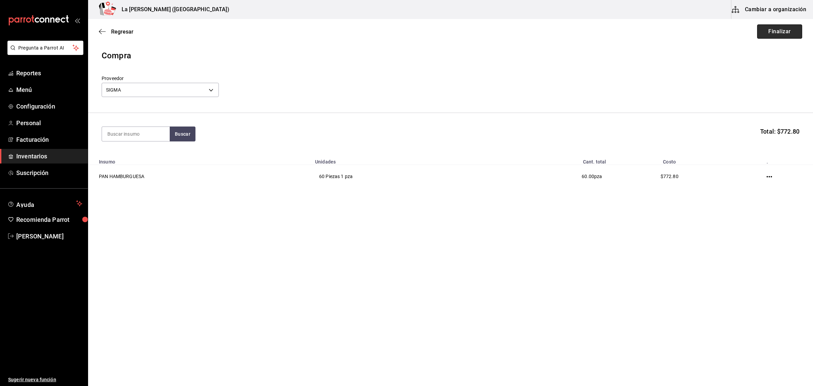
click at [779, 34] on button "Finalizar" at bounding box center [779, 31] width 45 height 14
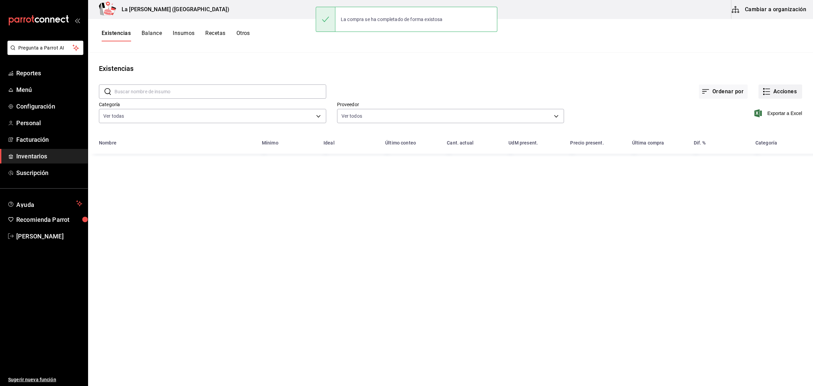
click at [787, 89] on button "Acciones" at bounding box center [781, 91] width 44 height 14
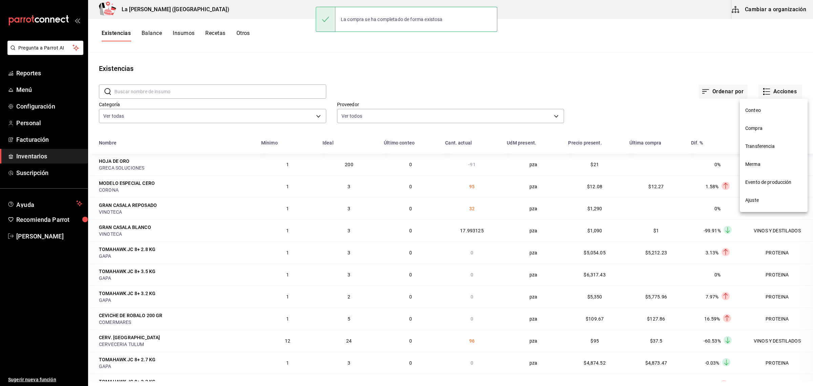
click at [758, 128] on span "Compra" at bounding box center [774, 128] width 57 height 7
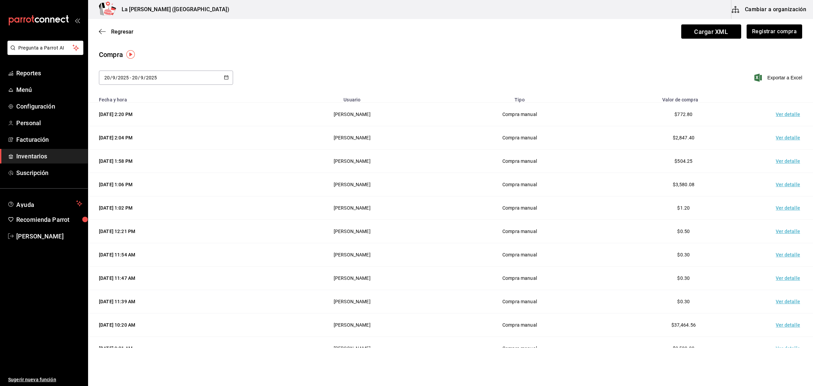
click at [779, 114] on td "Ver detalle" at bounding box center [789, 114] width 47 height 23
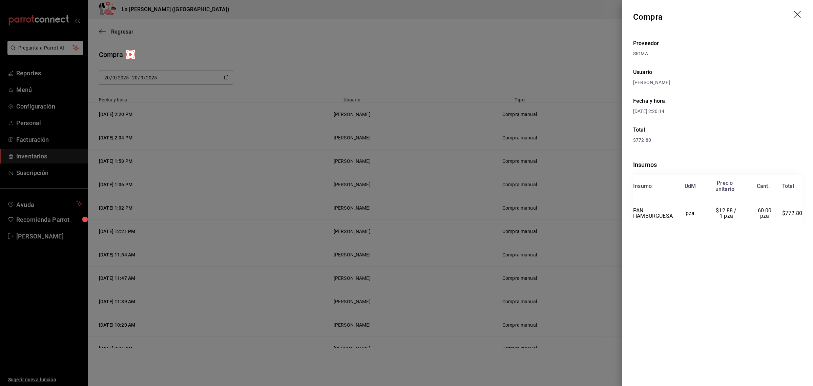
click at [799, 13] on icon "drag" at bounding box center [797, 14] width 7 height 7
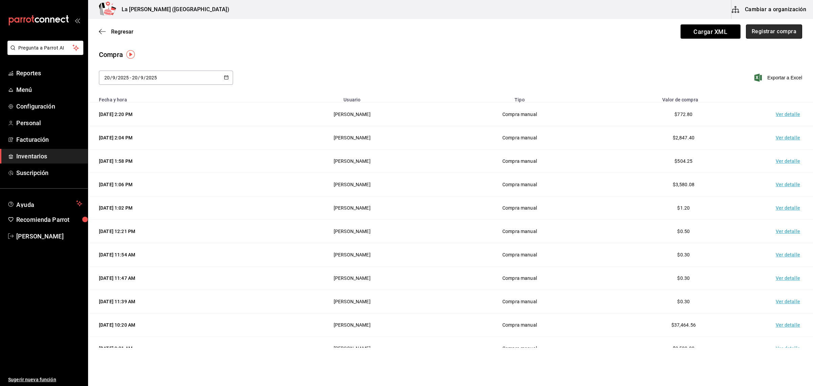
click at [789, 33] on button "Registrar compra" at bounding box center [774, 31] width 56 height 14
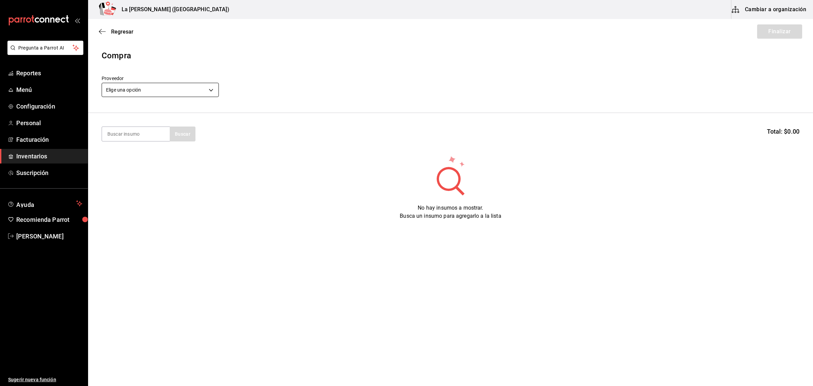
click at [182, 88] on body "Pregunta a Parrot AI Reportes Menú Configuración Personal Facturación Inventari…" at bounding box center [406, 173] width 813 height 347
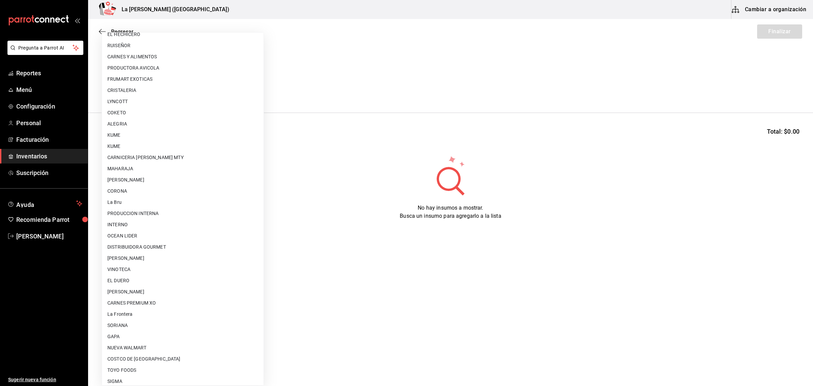
scroll to position [402, 0]
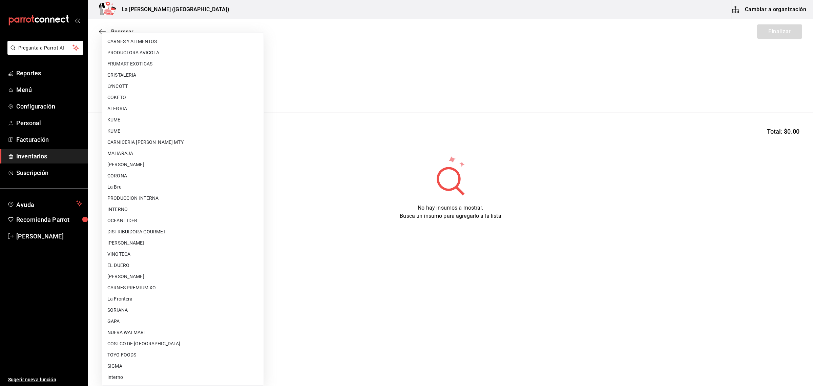
click at [120, 365] on li "SIGMA" at bounding box center [183, 365] width 162 height 11
type input "7be4aef0-d45c-4fb8-8582-73dc67408d2e"
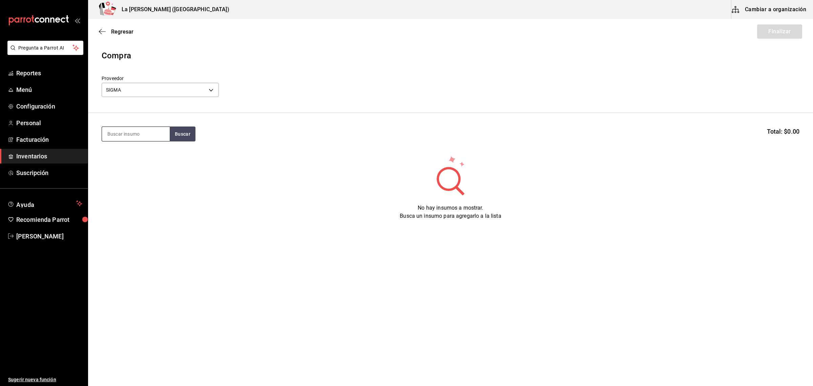
click at [139, 133] on input at bounding box center [136, 134] width 68 height 14
type input "NIEVE"
click at [136, 151] on div "NIEVE VAINILLA HAGENDAZ 1K" at bounding box center [135, 158] width 57 height 16
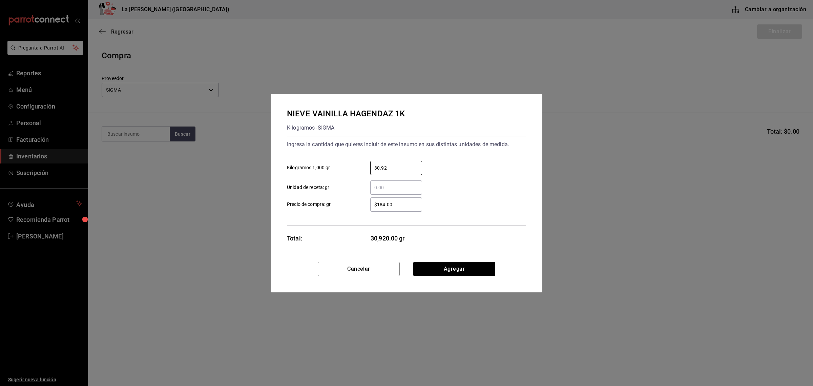
type input "30.92"
click at [410, 210] on div "$184.00 ​" at bounding box center [396, 204] width 52 height 14
click at [410, 208] on input "$184.00" at bounding box center [396, 204] width 52 height 8
click at [431, 270] on button "Agregar" at bounding box center [454, 269] width 82 height 14
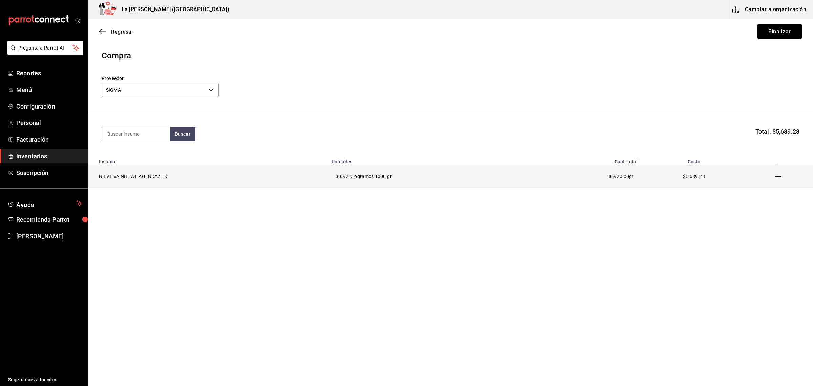
click at [777, 176] on icon "button" at bounding box center [778, 176] width 5 height 5
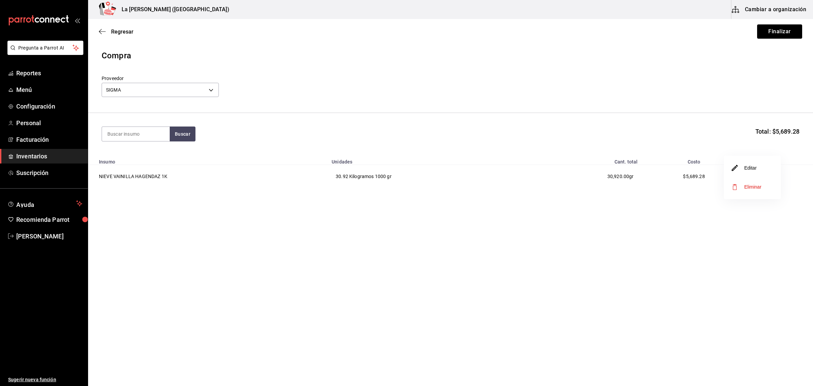
click at [743, 172] on li "Editar" at bounding box center [752, 167] width 57 height 19
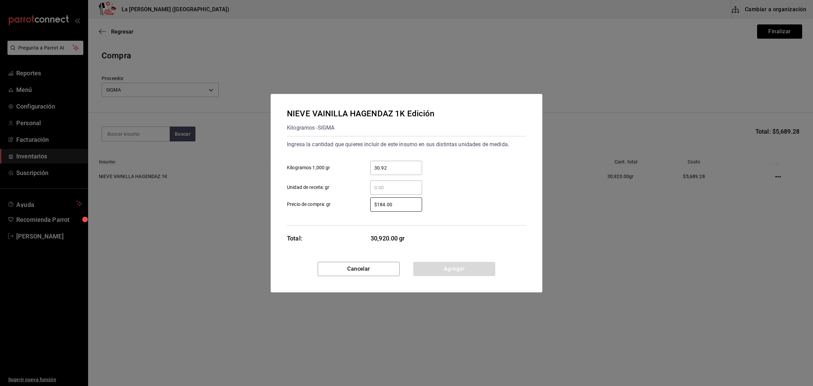
drag, startPoint x: 395, startPoint y: 204, endPoint x: 358, endPoint y: 212, distance: 37.4
click at [358, 212] on div "Ingresa la cantidad que quieres incluir de este insumo en sus distintas unidade…" at bounding box center [406, 180] width 239 height 89
type input "$179.04"
click at [464, 264] on button "Agregar" at bounding box center [454, 269] width 82 height 14
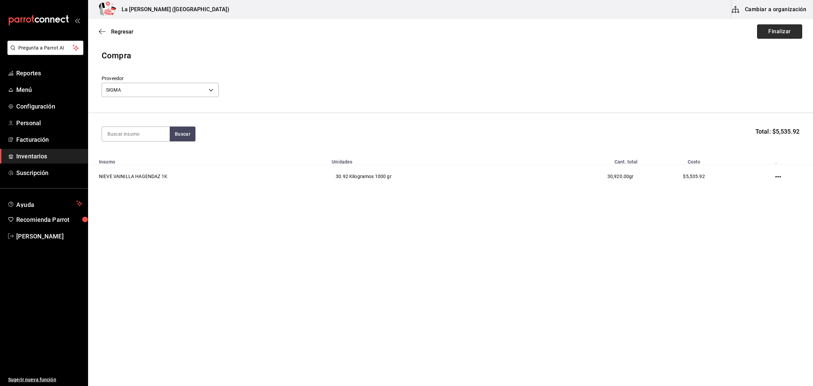
click at [794, 30] on button "Finalizar" at bounding box center [779, 31] width 45 height 14
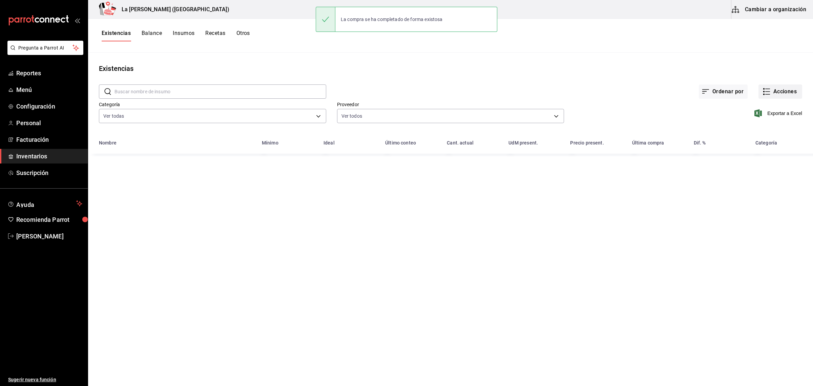
click at [790, 91] on button "Acciones" at bounding box center [781, 91] width 44 height 14
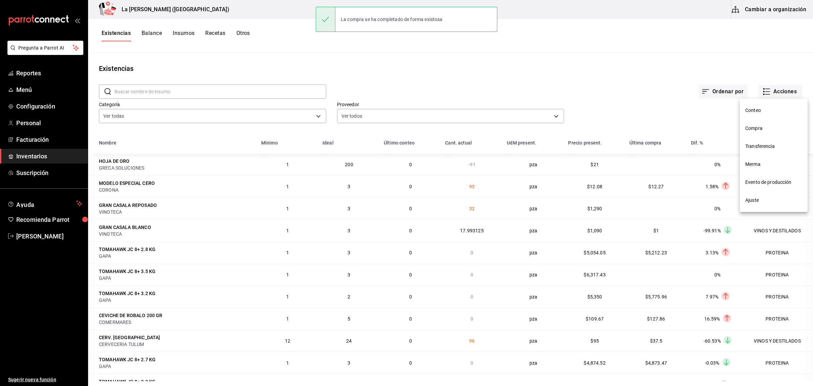
click at [761, 131] on span "Compra" at bounding box center [774, 128] width 57 height 7
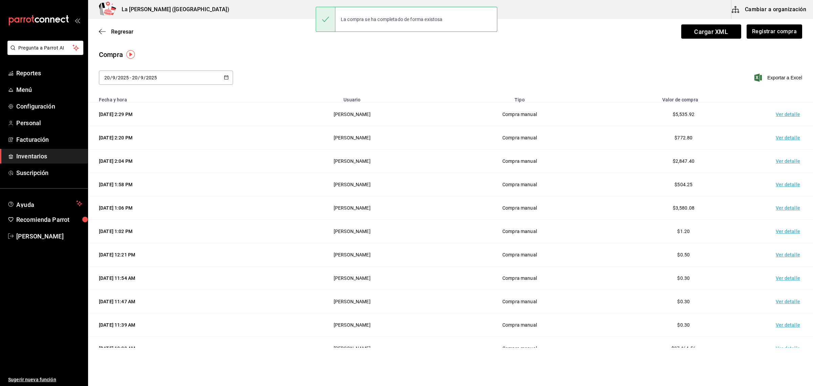
click at [783, 118] on td "Ver detalle" at bounding box center [789, 114] width 47 height 23
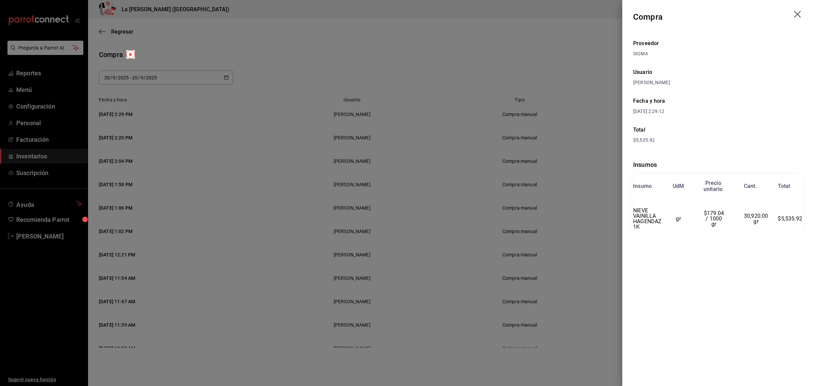
click at [799, 16] on icon "drag" at bounding box center [797, 14] width 7 height 7
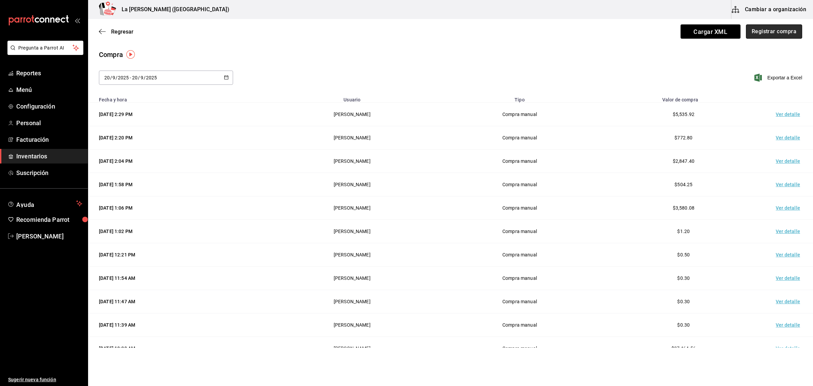
click at [767, 33] on button "Registrar compra" at bounding box center [774, 31] width 56 height 14
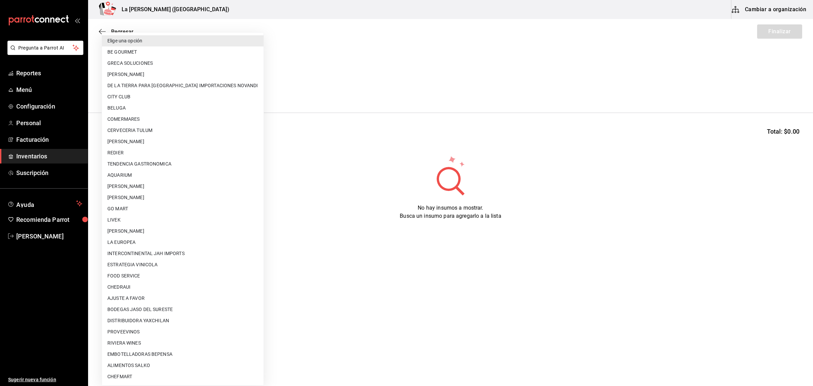
click at [151, 87] on body "Pregunta a Parrot AI Reportes Menú Configuración Personal Facturación Inventari…" at bounding box center [406, 173] width 813 height 347
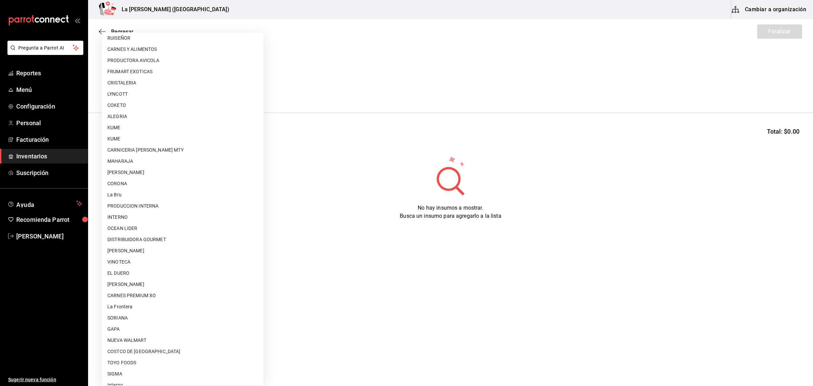
scroll to position [402, 0]
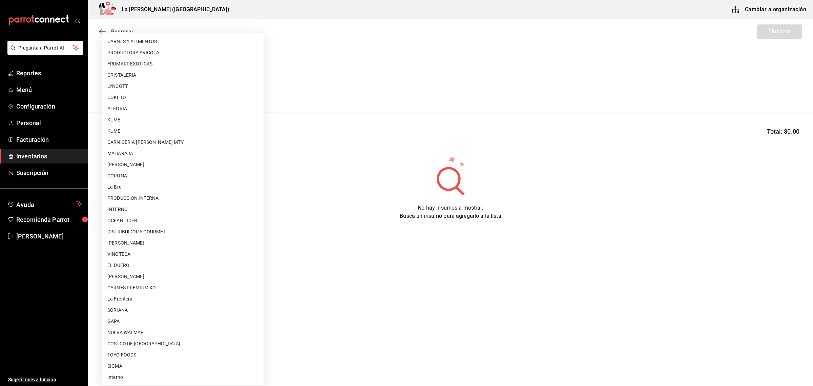
click at [150, 279] on li "[PERSON_NAME]" at bounding box center [183, 276] width 162 height 11
type input "315b81d5-d420-441a-a150-3d316ba9d60a"
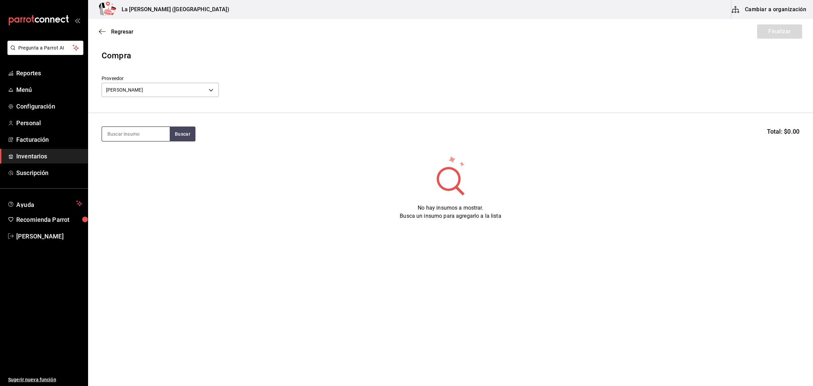
click at [138, 138] on input at bounding box center [136, 134] width 68 height 14
type input "SALMO"
click at [147, 156] on div "SALMON 200 GR" at bounding box center [134, 154] width 55 height 8
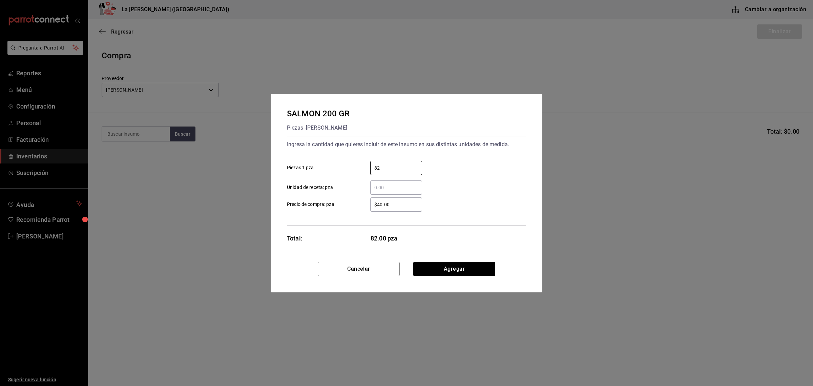
type input "82"
type input "$99.89"
click button "Agregar" at bounding box center [454, 269] width 82 height 14
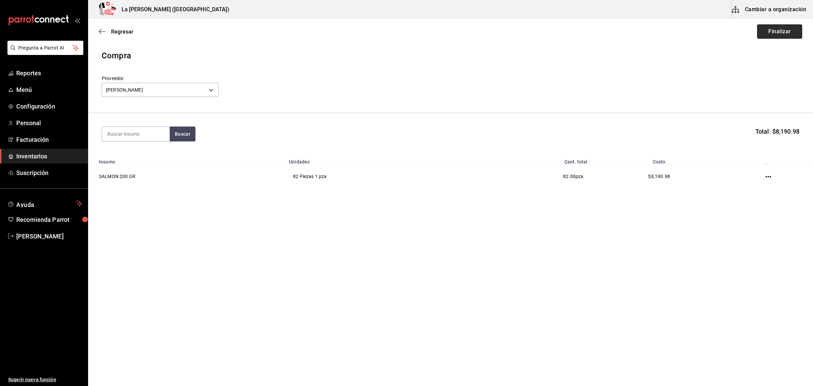
click at [786, 30] on button "Finalizar" at bounding box center [779, 31] width 45 height 14
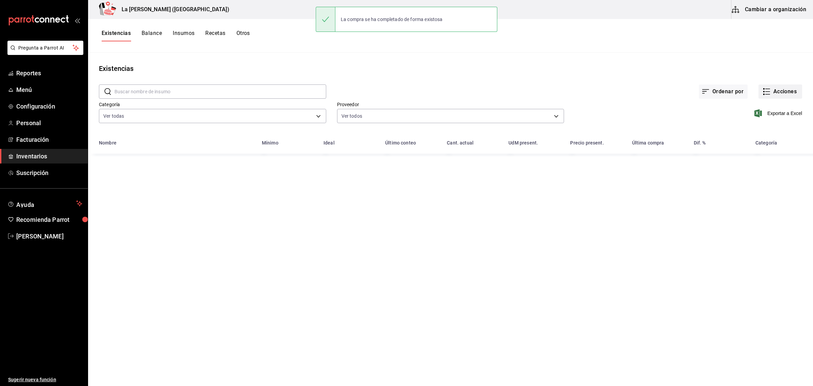
click at [781, 93] on button "Acciones" at bounding box center [781, 91] width 44 height 14
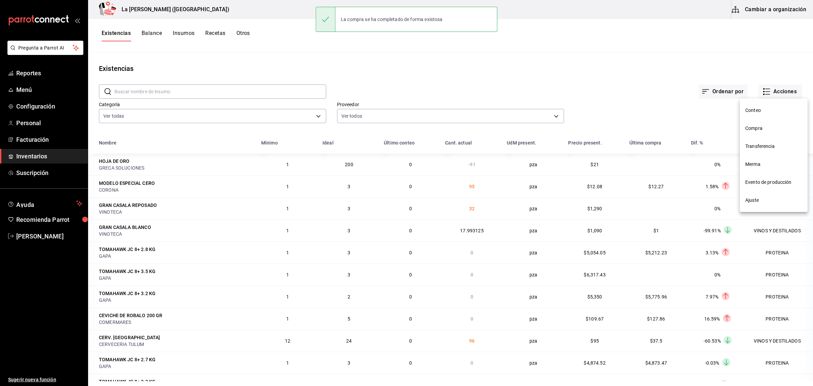
click at [753, 125] on span "Compra" at bounding box center [774, 128] width 57 height 7
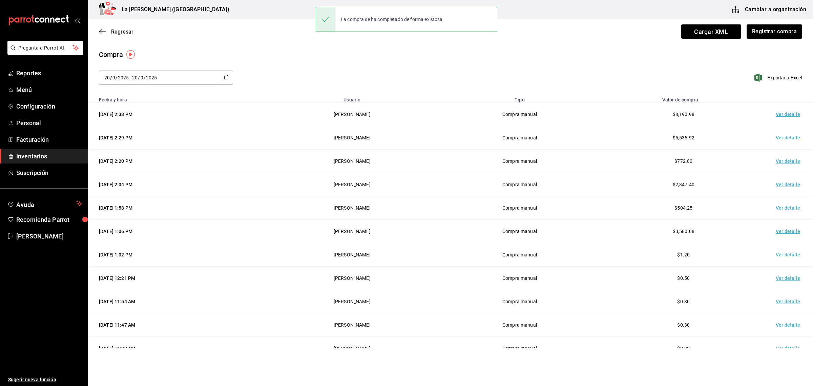
click at [779, 116] on td "Ver detalle" at bounding box center [789, 114] width 47 height 23
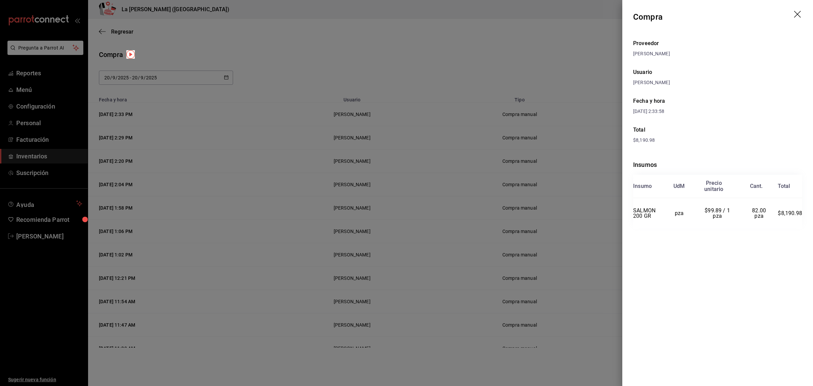
click at [799, 16] on icon "drag" at bounding box center [798, 15] width 8 height 8
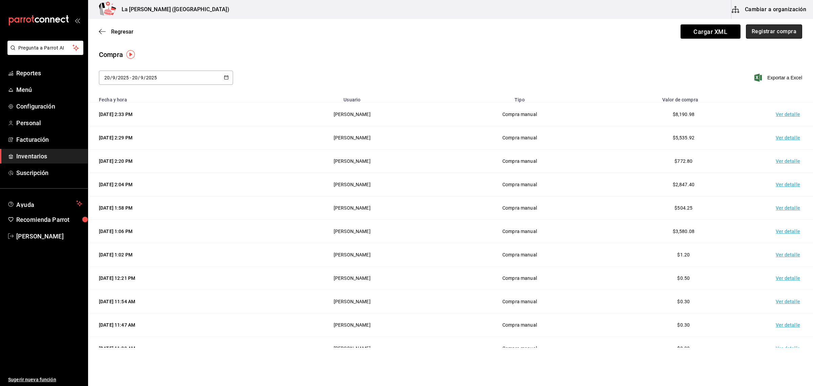
click at [787, 30] on button "Registrar compra" at bounding box center [774, 31] width 56 height 14
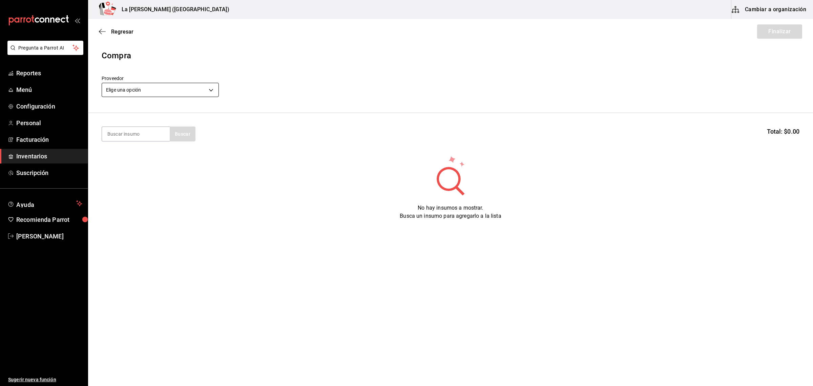
click at [187, 91] on body "Pregunta a Parrot AI Reportes Menú Configuración Personal Facturación Inventari…" at bounding box center [406, 173] width 813 height 347
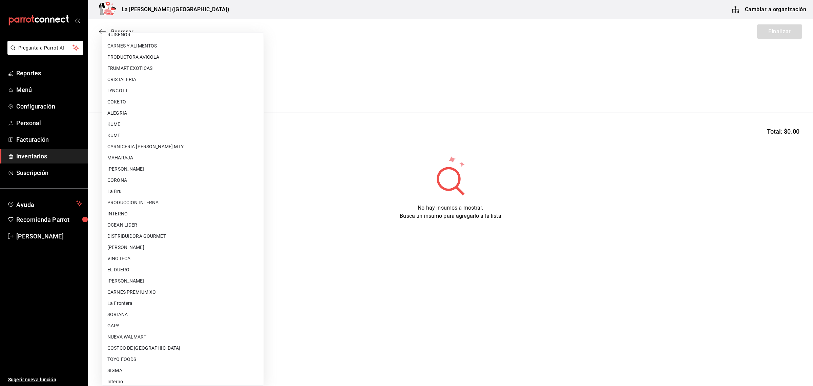
scroll to position [402, 0]
click at [167, 275] on li "[PERSON_NAME]" at bounding box center [183, 276] width 162 height 11
type input "315b81d5-d420-441a-a150-3d316ba9d60a"
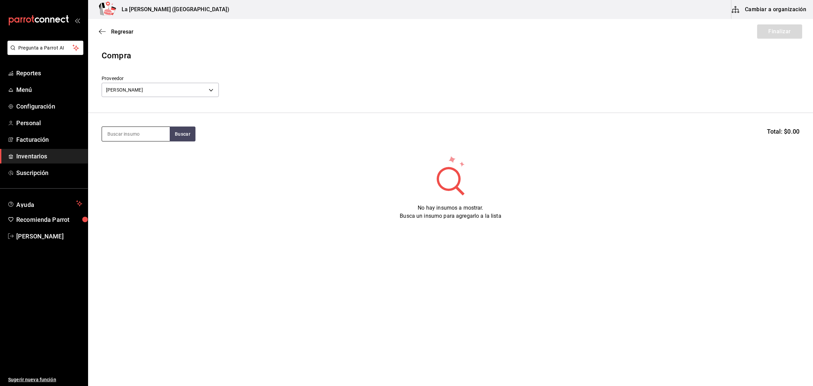
click at [138, 136] on input at bounding box center [136, 134] width 68 height 14
type input "TIGRE"
click at [153, 156] on div "CAMARON TIGRE" at bounding box center [134, 154] width 55 height 8
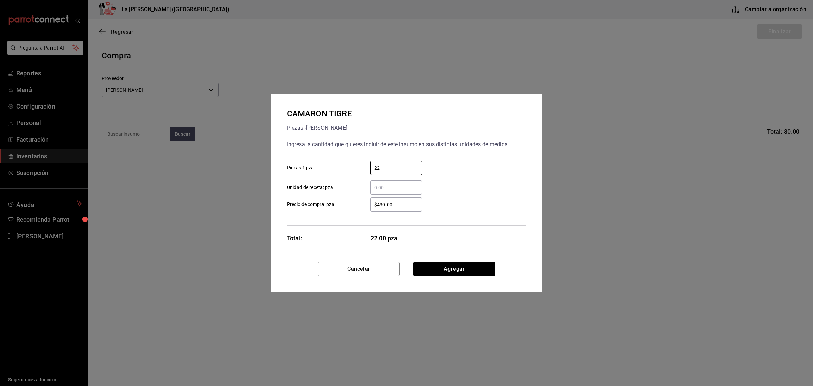
type input "22"
type input "$580.50"
click button "Agregar" at bounding box center [454, 269] width 82 height 14
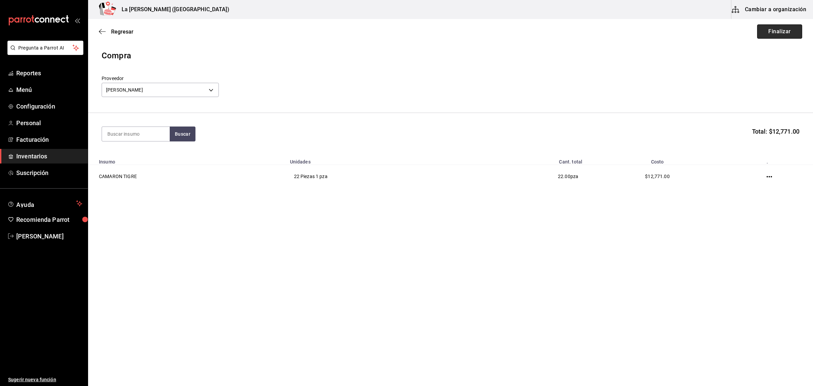
click at [793, 33] on button "Finalizar" at bounding box center [779, 31] width 45 height 14
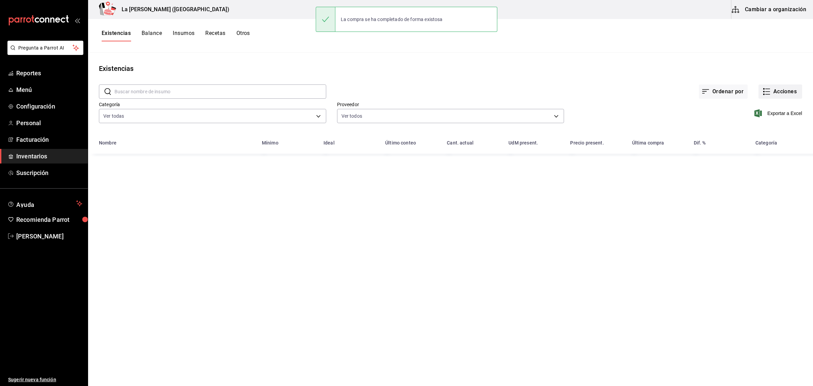
click at [780, 87] on button "Acciones" at bounding box center [781, 91] width 44 height 14
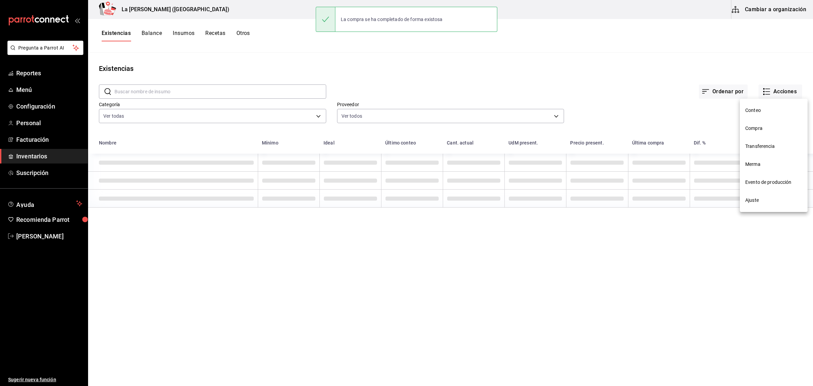
click at [760, 127] on span "Compra" at bounding box center [774, 128] width 57 height 7
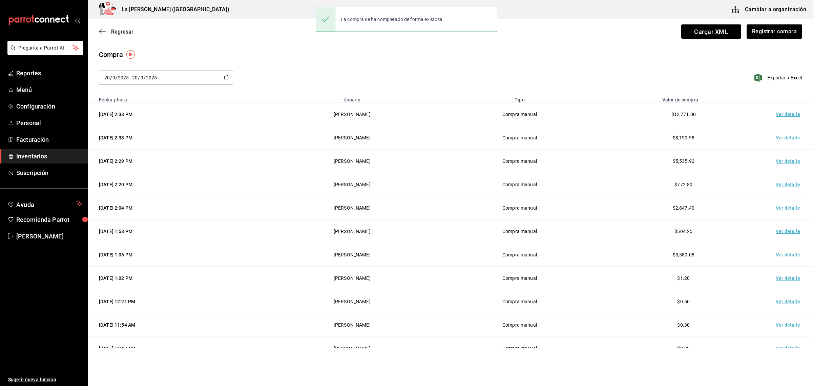
click at [784, 115] on td "Ver detalle" at bounding box center [789, 114] width 47 height 23
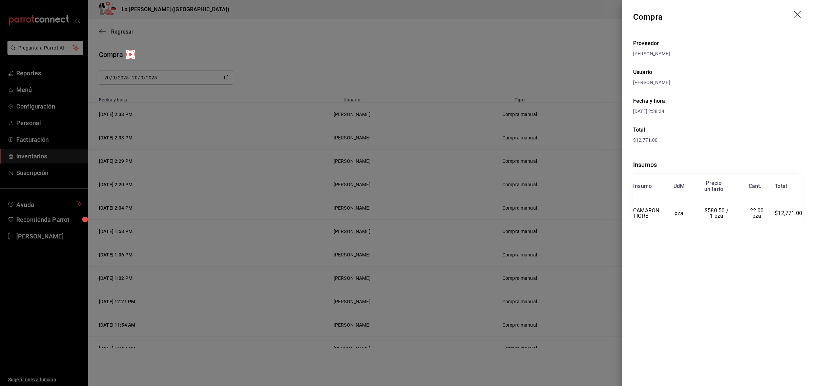
click at [800, 13] on icon "drag" at bounding box center [798, 15] width 8 height 8
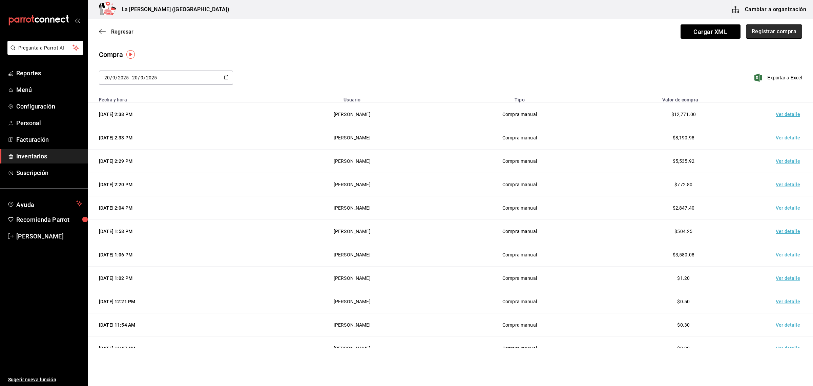
click at [779, 29] on button "Registrar compra" at bounding box center [774, 31] width 56 height 14
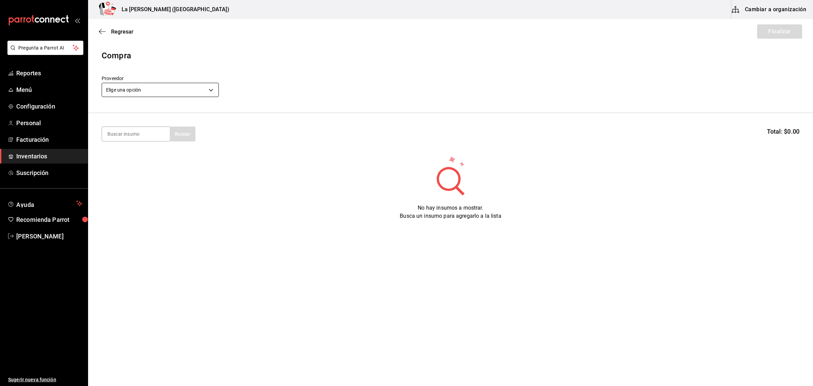
click at [163, 89] on body "Pregunta a Parrot AI Reportes Menú Configuración Personal Facturación Inventari…" at bounding box center [406, 173] width 813 height 347
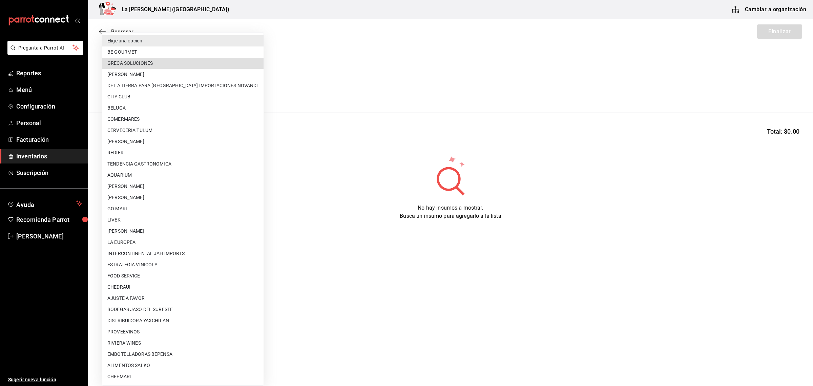
click at [168, 60] on li "GRECA SOLUCIONES" at bounding box center [183, 63] width 162 height 11
type input "efa1b4a8-8a05-4aab-9ad8-5c5ad7514fa0"
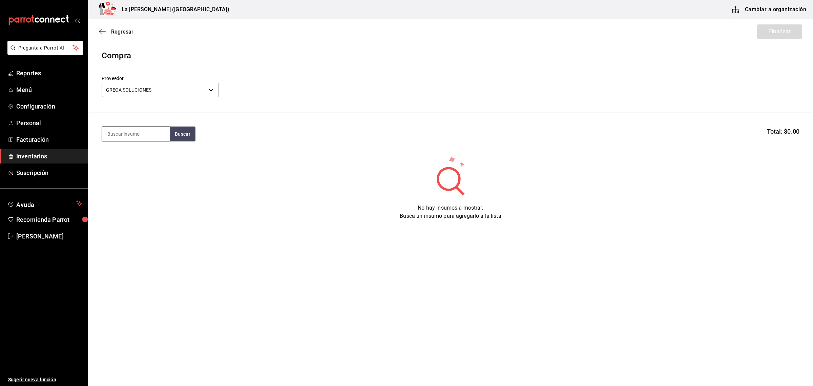
click at [133, 134] on input at bounding box center [136, 134] width 68 height 14
type input "ORO"
click at [143, 158] on div "Presentación - GRECA SOLUCIONES" at bounding box center [135, 165] width 57 height 14
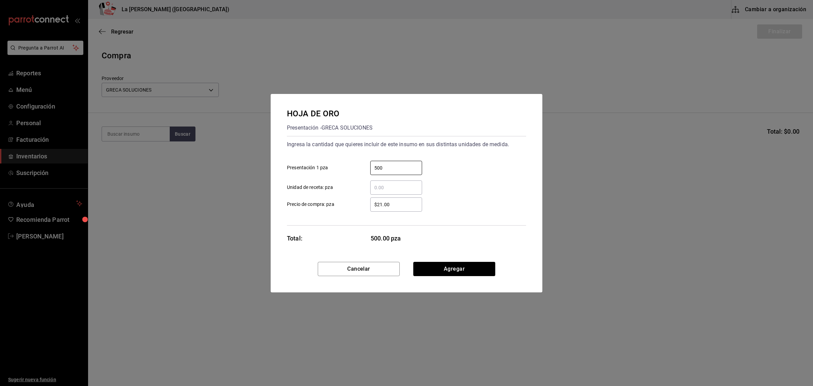
type input "500"
click at [469, 268] on button "Agregar" at bounding box center [454, 269] width 82 height 14
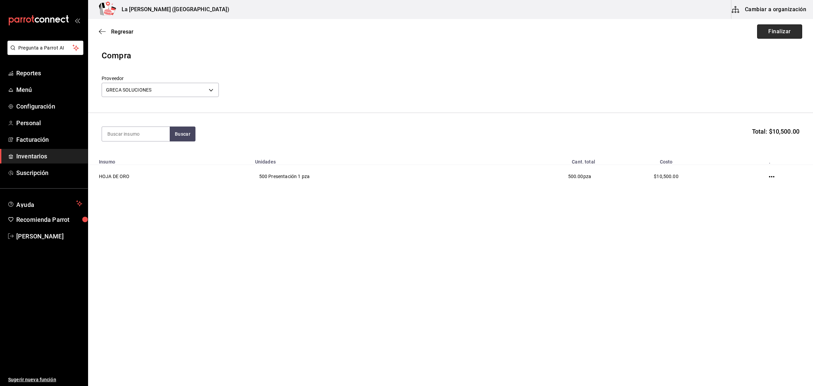
click at [788, 33] on button "Finalizar" at bounding box center [779, 31] width 45 height 14
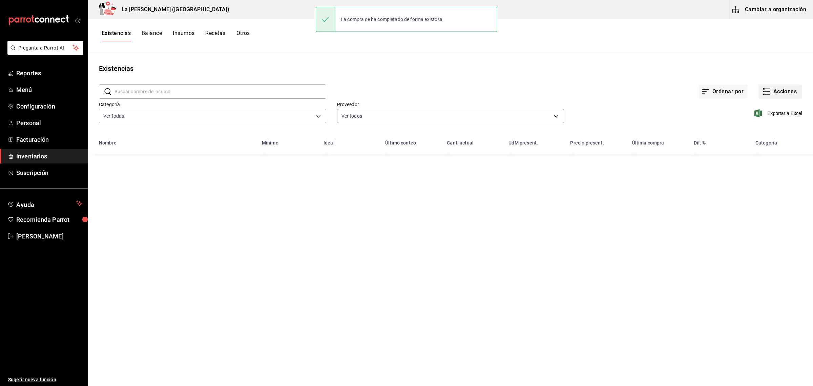
click at [783, 96] on button "Acciones" at bounding box center [781, 91] width 44 height 14
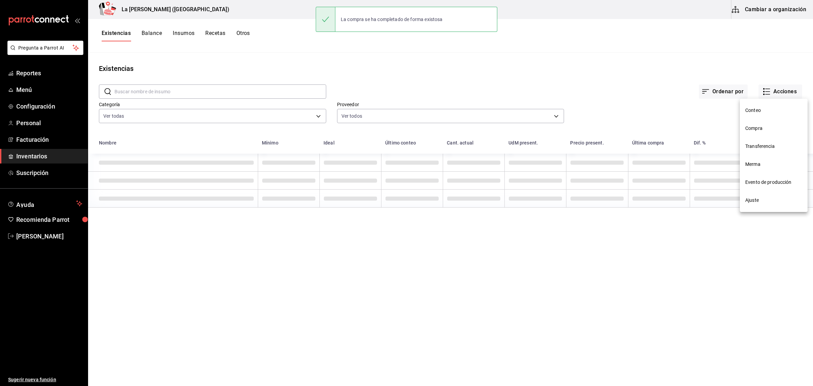
click at [752, 127] on span "Compra" at bounding box center [774, 128] width 57 height 7
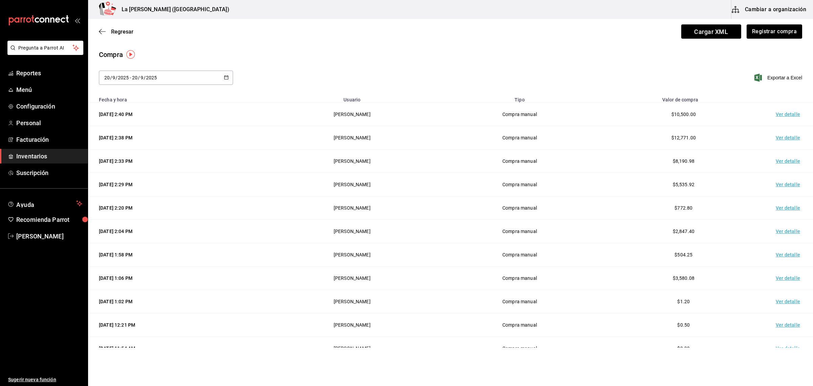
click at [783, 116] on td "Ver detalle" at bounding box center [789, 114] width 47 height 23
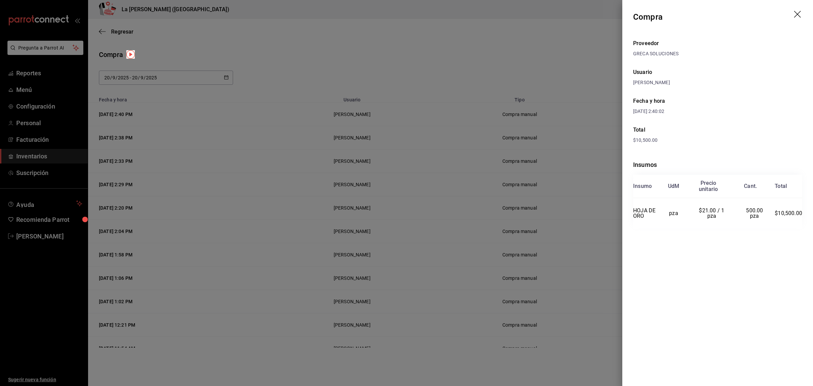
click at [797, 11] on icon "drag" at bounding box center [798, 15] width 8 height 8
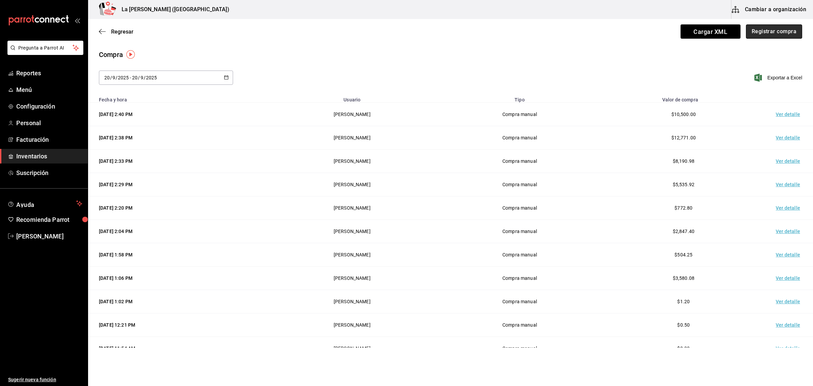
click at [776, 32] on button "Registrar compra" at bounding box center [774, 31] width 56 height 14
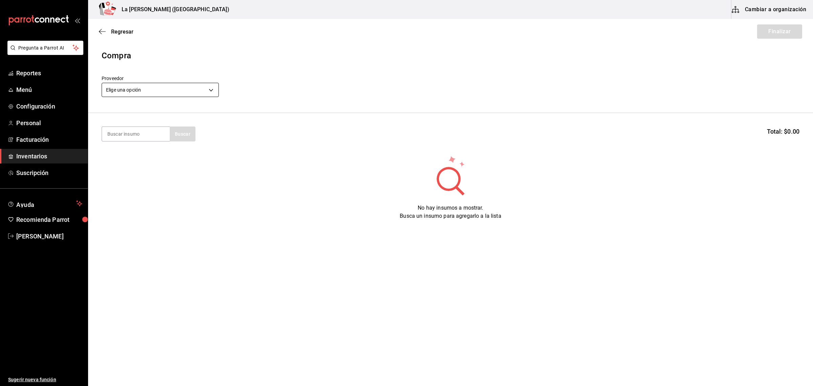
click at [197, 90] on body "Pregunta a Parrot AI Reportes Menú Configuración Personal Facturación Inventari…" at bounding box center [406, 173] width 813 height 347
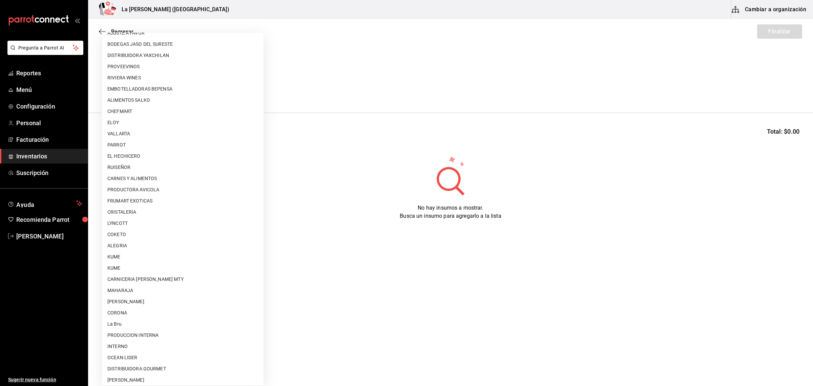
scroll to position [402, 0]
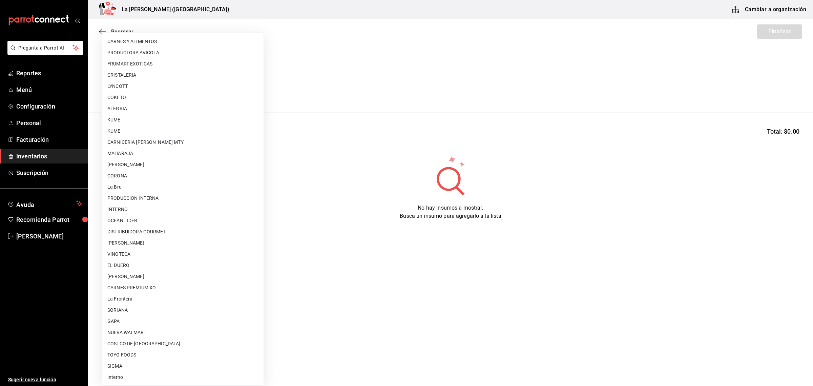
click at [135, 222] on li "OCEAN LIDER" at bounding box center [183, 220] width 162 height 11
type input "0cd50bf4-577e-4d99-b297-c5df4d4d9c11"
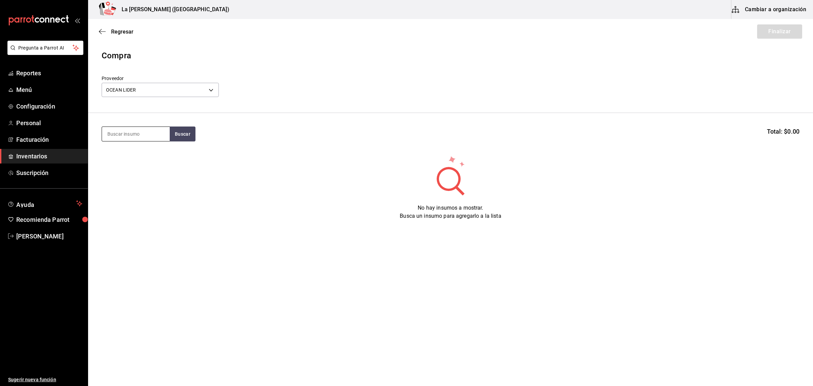
click at [138, 133] on input at bounding box center [136, 134] width 68 height 14
type input "PULPO"
click at [145, 190] on div "PULPO CHICHARRON 400 GR" at bounding box center [135, 184] width 57 height 16
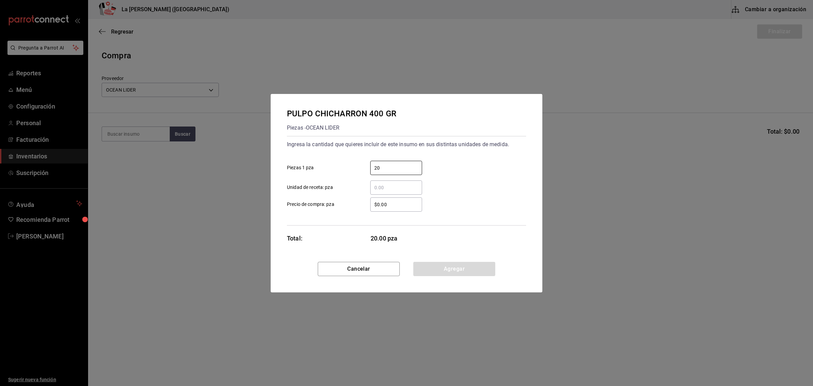
type input "20"
type input "$367.05"
click button "Agregar" at bounding box center [454, 269] width 82 height 14
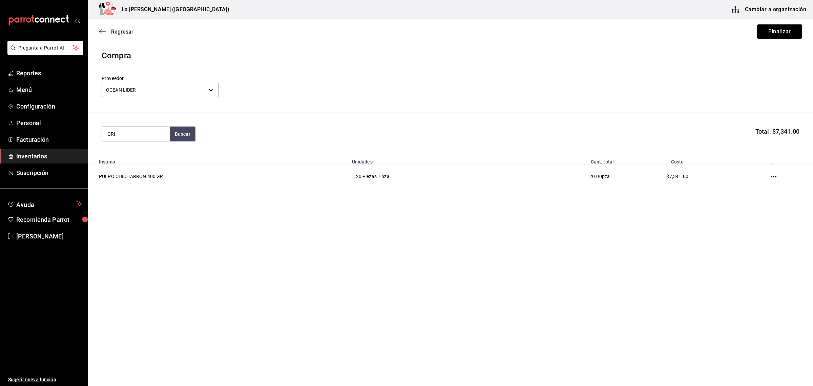
type input "GRI"
click at [135, 151] on div "PULPO GRILL 200 GR" at bounding box center [133, 154] width 53 height 8
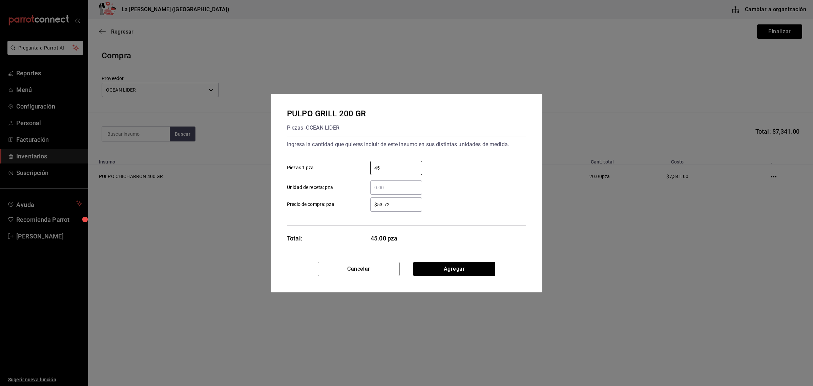
type input "45"
type input "$183.53"
click button "Agregar" at bounding box center [454, 269] width 82 height 14
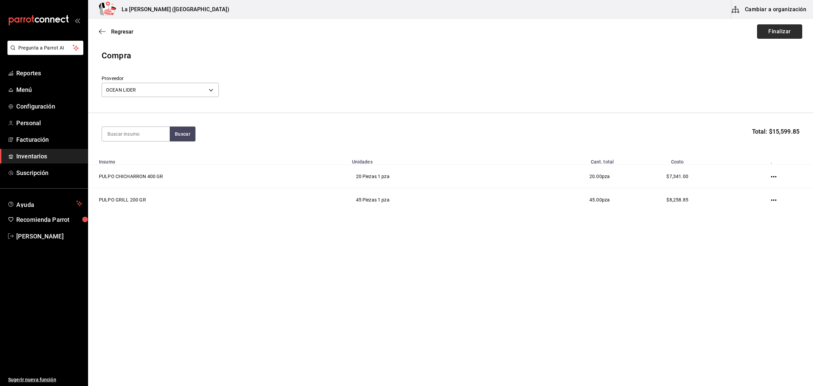
click at [770, 30] on button "Finalizar" at bounding box center [779, 31] width 45 height 14
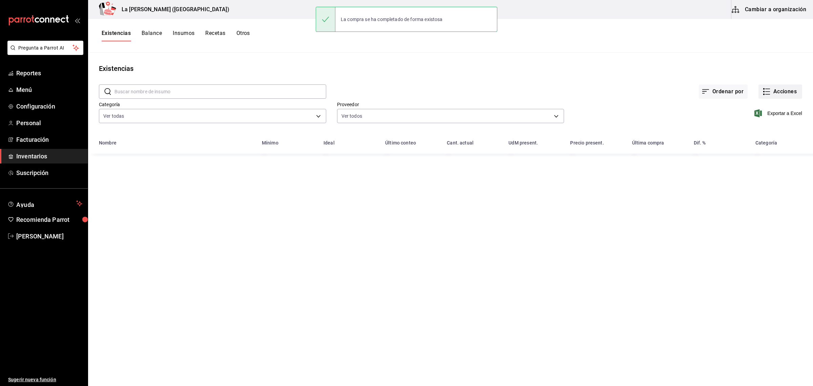
click at [789, 95] on button "Acciones" at bounding box center [781, 91] width 44 height 14
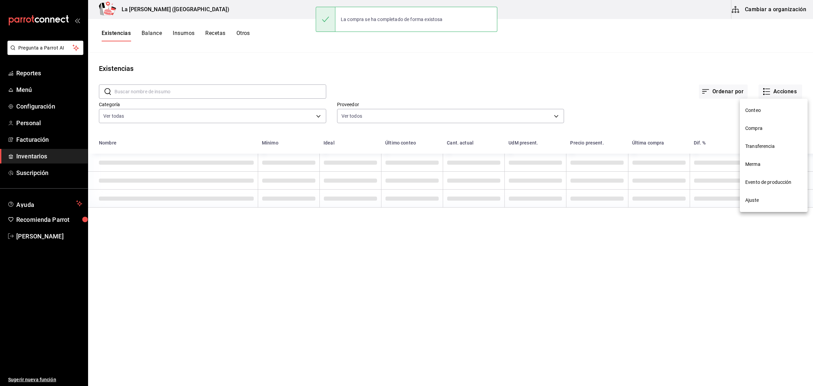
click at [765, 130] on span "Compra" at bounding box center [774, 128] width 57 height 7
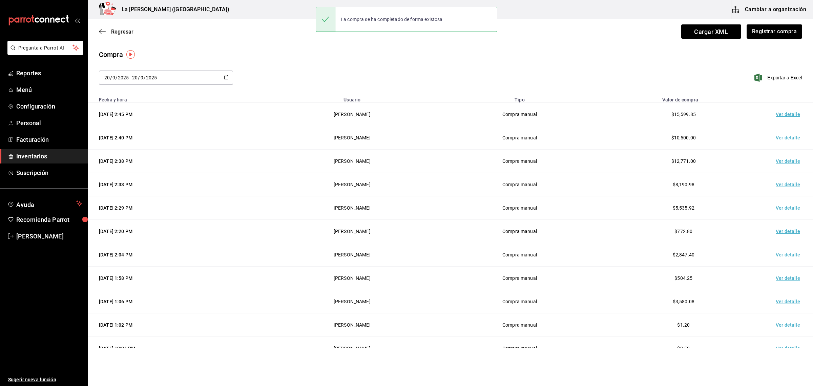
click at [782, 117] on td "Ver detalle" at bounding box center [789, 114] width 47 height 23
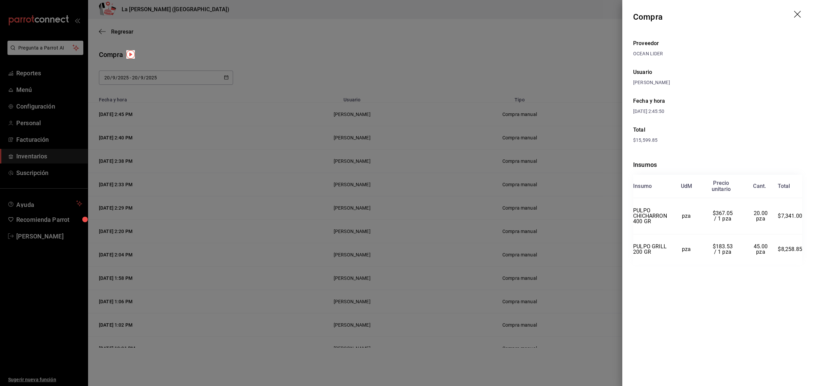
click at [800, 11] on icon "drag" at bounding box center [798, 15] width 8 height 8
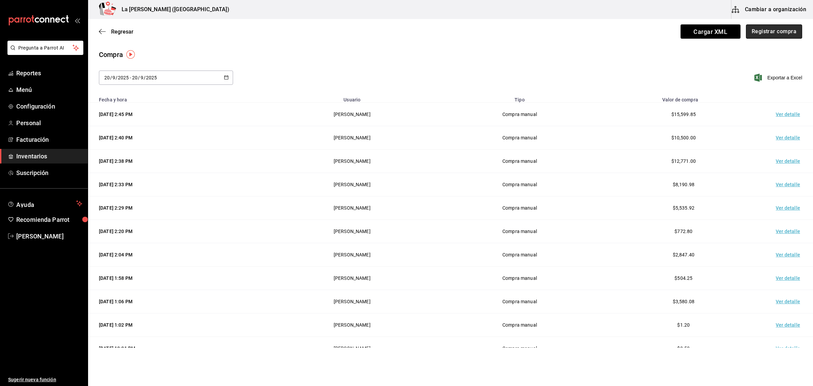
click at [768, 34] on button "Registrar compra" at bounding box center [774, 31] width 56 height 14
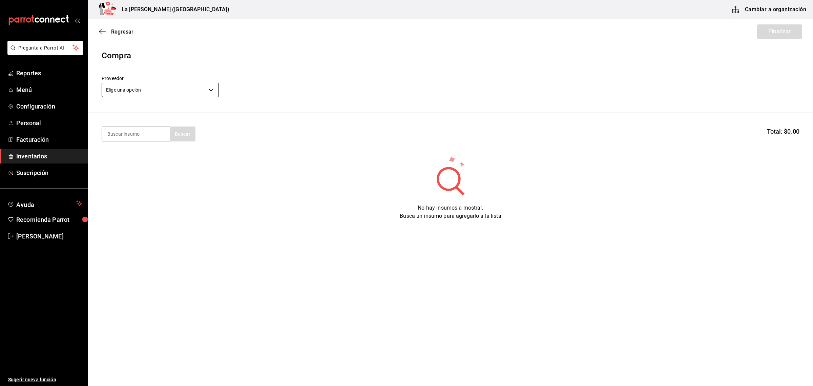
click at [185, 87] on body "Pregunta a Parrot AI Reportes Menú Configuración Personal Facturación Inventari…" at bounding box center [406, 173] width 813 height 347
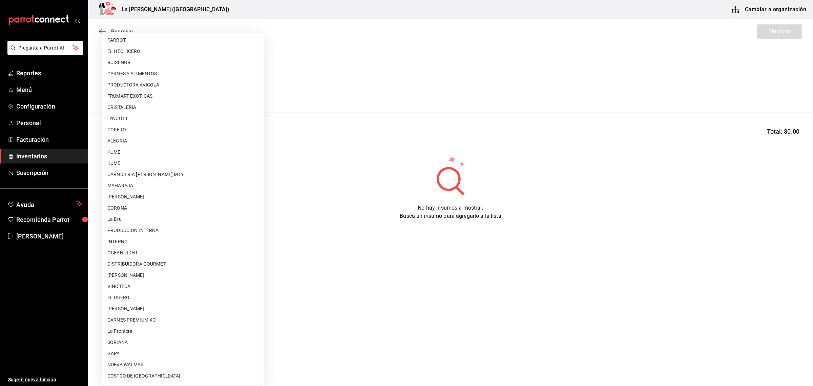
scroll to position [402, 0]
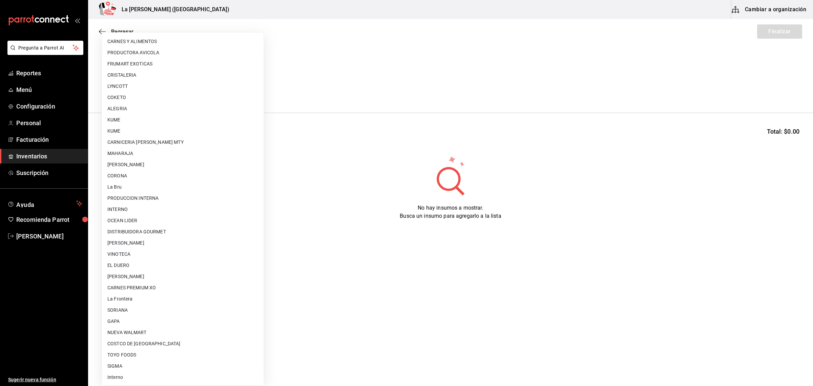
drag, startPoint x: 139, startPoint y: 221, endPoint x: 138, endPoint y: 209, distance: 12.2
click at [139, 221] on li "OCEAN LIDER" at bounding box center [183, 220] width 162 height 11
type input "0cd50bf4-577e-4d99-b297-c5df4d4d9c11"
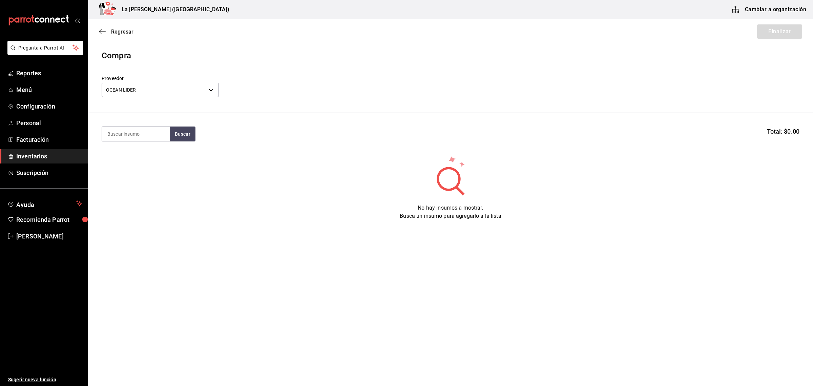
click at [136, 131] on input at bounding box center [136, 134] width 68 height 14
type input "MEZ"
click at [134, 166] on div "Piezas - OCEAN LIDER" at bounding box center [135, 169] width 57 height 7
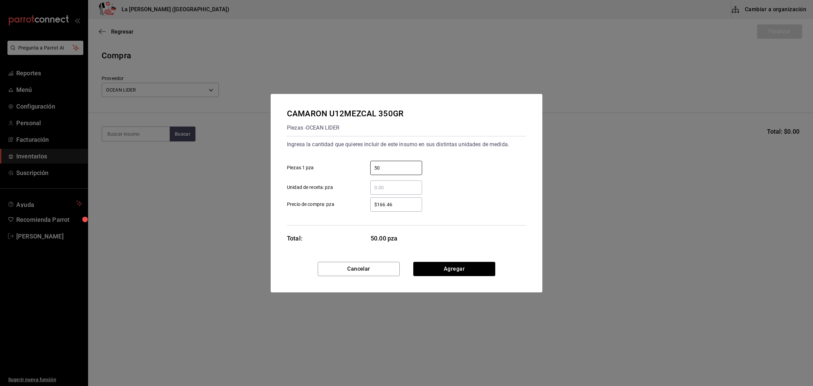
type input "50"
type input "$206.44"
click button "Agregar" at bounding box center [454, 269] width 82 height 14
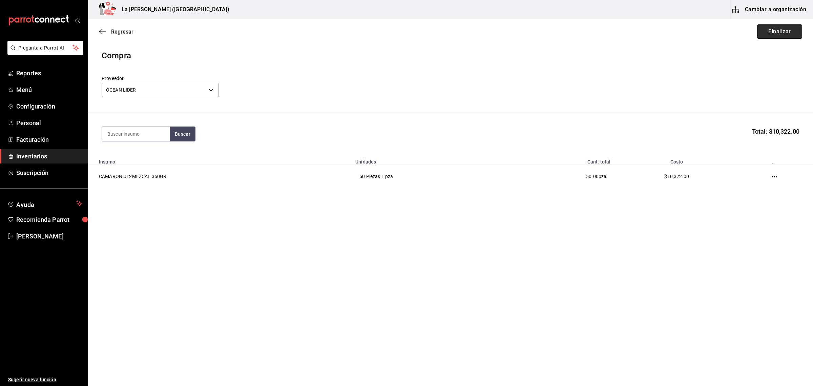
click at [794, 27] on button "Finalizar" at bounding box center [779, 31] width 45 height 14
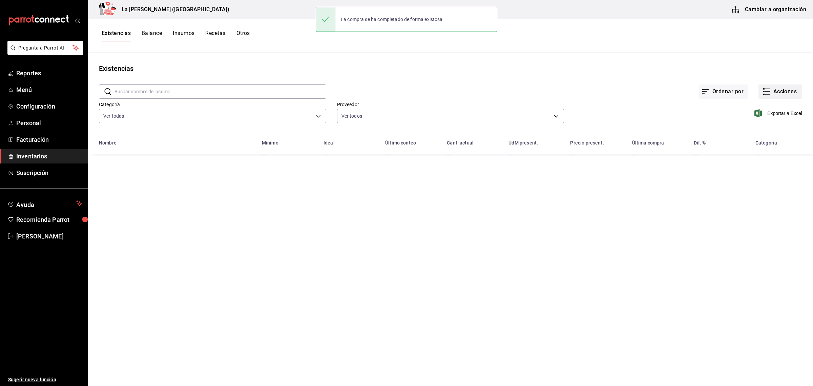
click at [782, 90] on button "Acciones" at bounding box center [781, 91] width 44 height 14
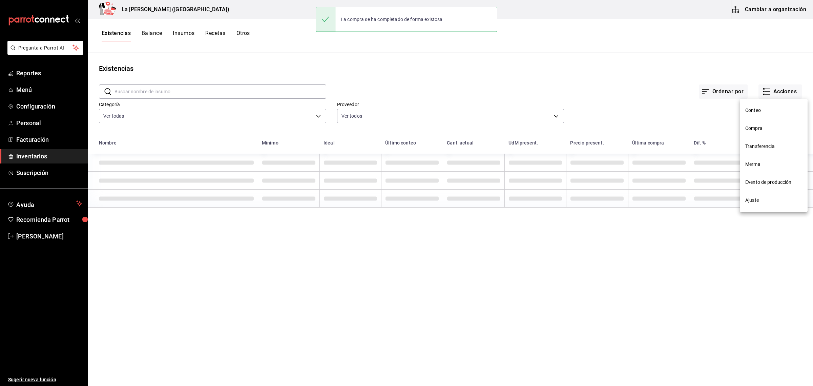
click at [766, 125] on span "Compra" at bounding box center [774, 128] width 57 height 7
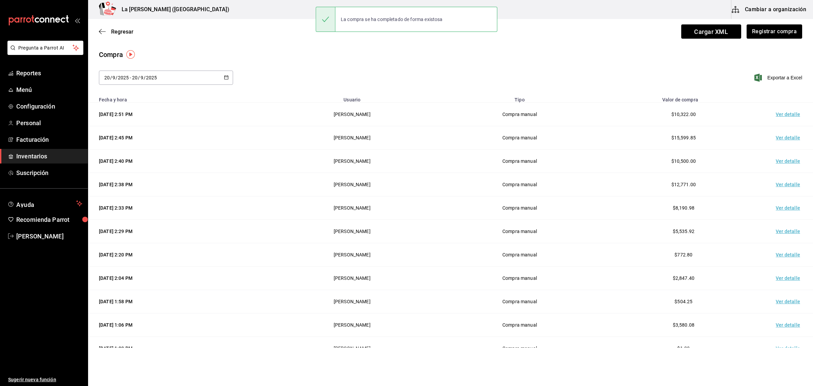
click at [780, 116] on td "Ver detalle" at bounding box center [789, 114] width 47 height 23
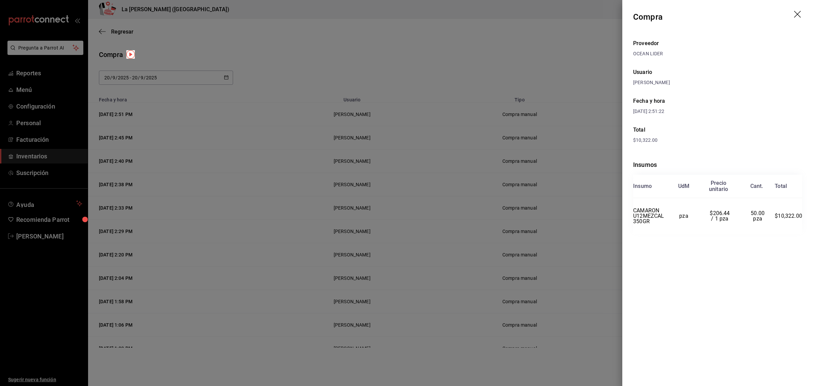
click at [794, 14] on icon "drag" at bounding box center [798, 15] width 8 height 8
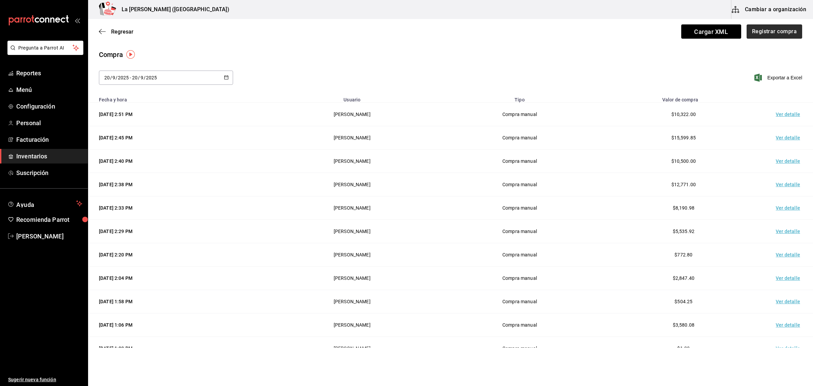
drag, startPoint x: 768, startPoint y: 21, endPoint x: 769, endPoint y: 25, distance: 3.6
click at [768, 22] on div "Regresar Cargar XML Registrar compra" at bounding box center [450, 31] width 725 height 25
click at [769, 27] on button "Registrar compra" at bounding box center [774, 31] width 56 height 14
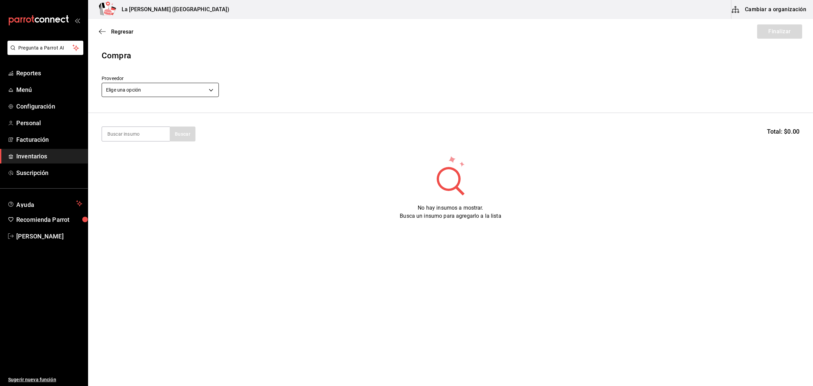
click at [181, 90] on body "Pregunta a Parrot AI Reportes Menú Configuración Personal Facturación Inventari…" at bounding box center [406, 173] width 813 height 347
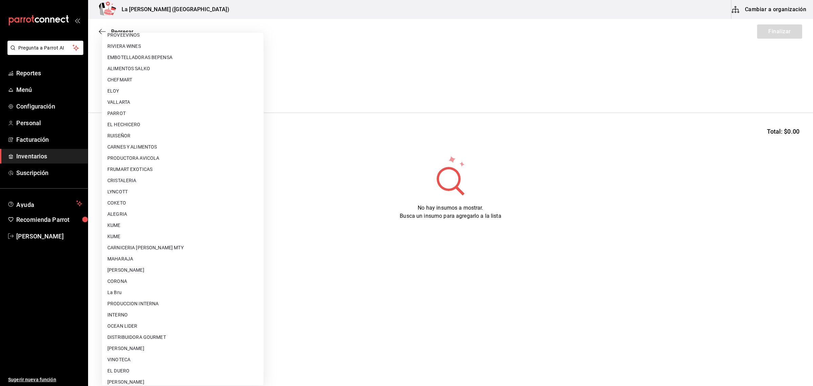
scroll to position [402, 0]
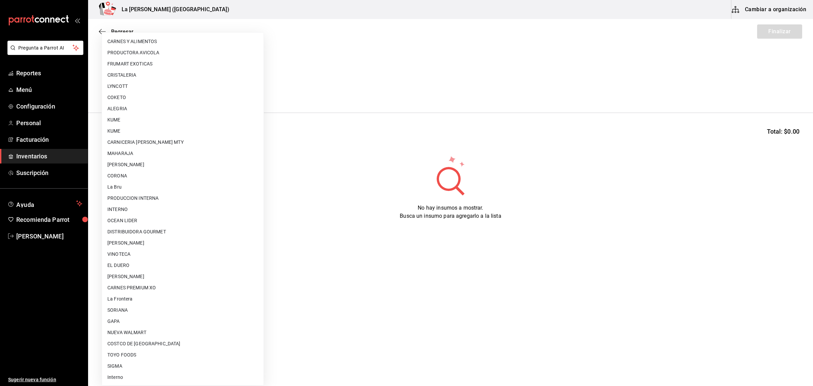
click at [150, 290] on li "CARNES PREMIUM XO" at bounding box center [183, 287] width 162 height 11
type input "54e8a872-6d4b-4a35-871b-737f2548723c"
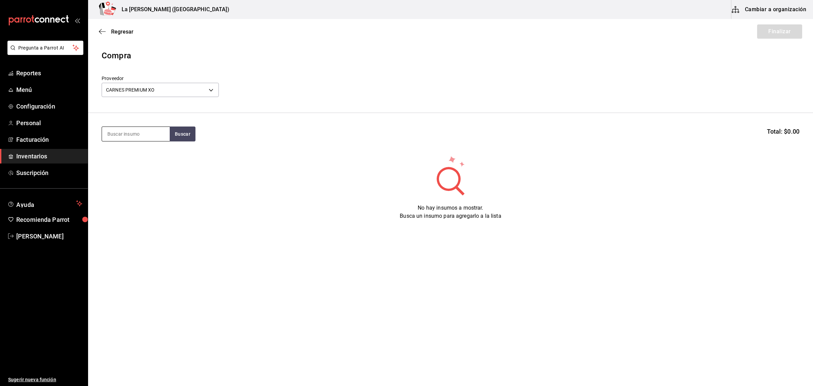
click at [139, 131] on input at bounding box center [136, 134] width 68 height 14
type input "PORT"
click at [137, 155] on div "[PERSON_NAME] HOUSE 1 KG" at bounding box center [135, 158] width 57 height 16
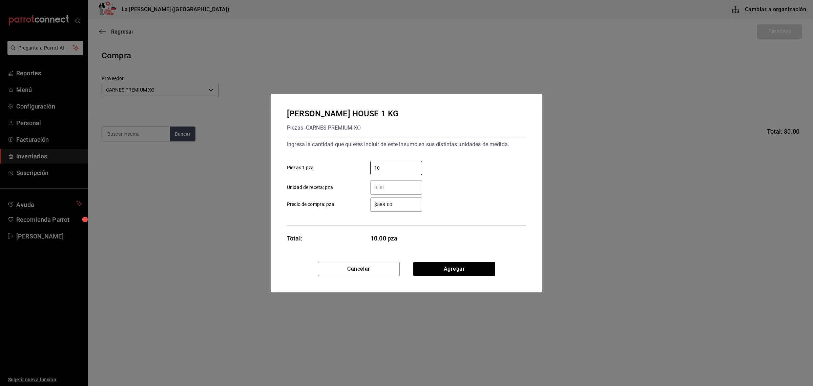
type input "10"
type input "$735"
click button "Agregar" at bounding box center [454, 269] width 82 height 14
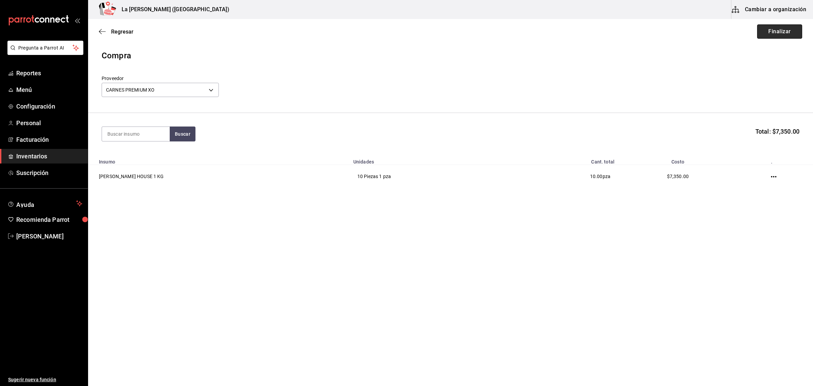
click at [781, 35] on button "Finalizar" at bounding box center [779, 31] width 45 height 14
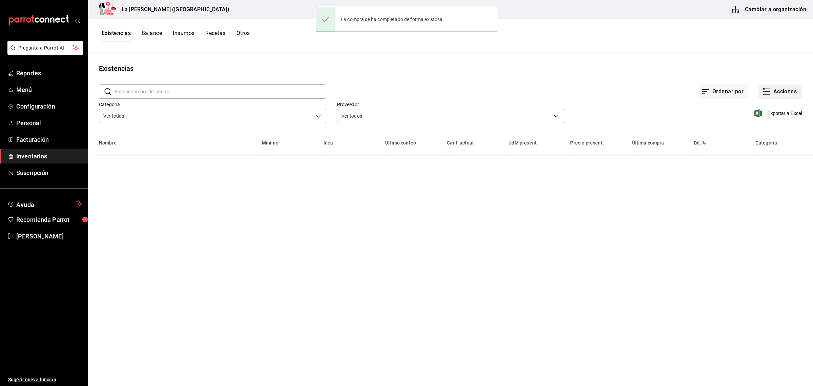
click at [786, 90] on button "Acciones" at bounding box center [781, 91] width 44 height 14
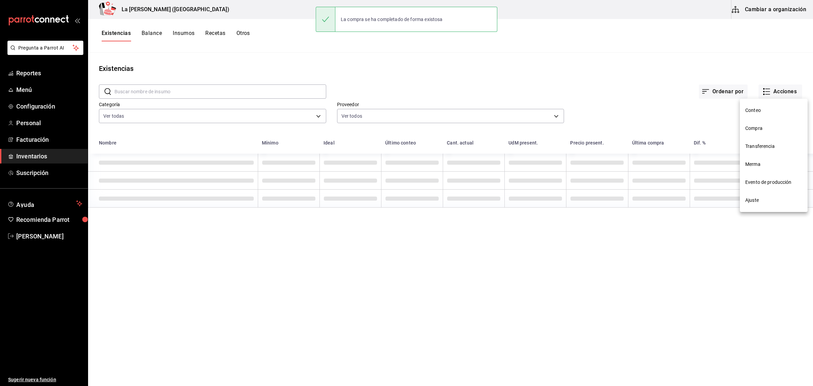
click at [757, 130] on span "Compra" at bounding box center [774, 128] width 57 height 7
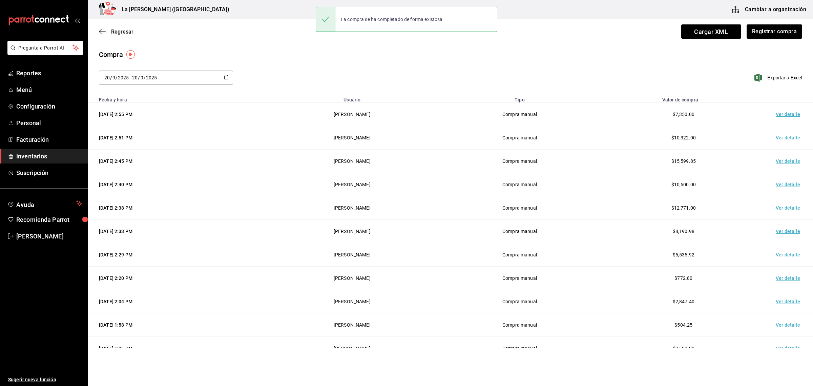
click at [782, 114] on td "Ver detalle" at bounding box center [789, 114] width 47 height 23
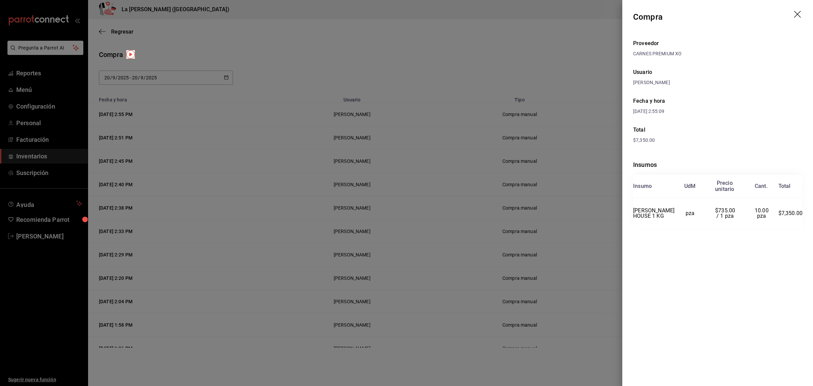
click at [792, 12] on header "Compra" at bounding box center [718, 17] width 191 height 34
click at [796, 14] on icon "drag" at bounding box center [798, 15] width 8 height 8
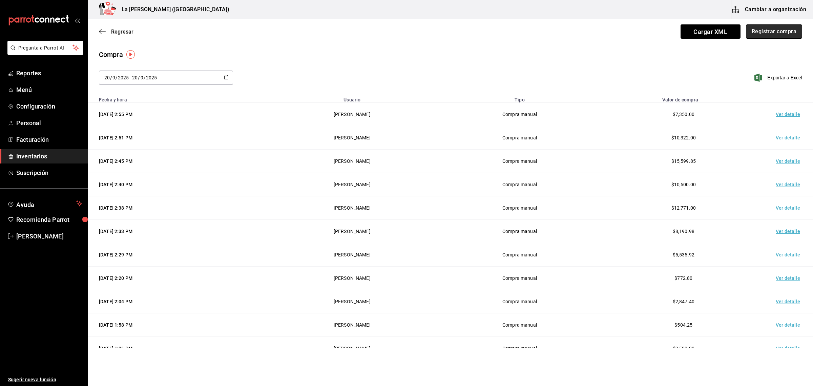
click at [773, 32] on button "Registrar compra" at bounding box center [774, 31] width 56 height 14
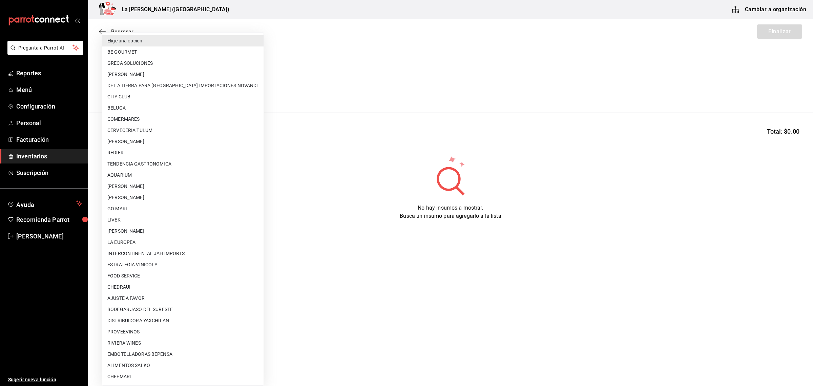
click at [203, 89] on body "Pregunta a Parrot AI Reportes Menú Configuración Personal Facturación Inventari…" at bounding box center [406, 173] width 813 height 347
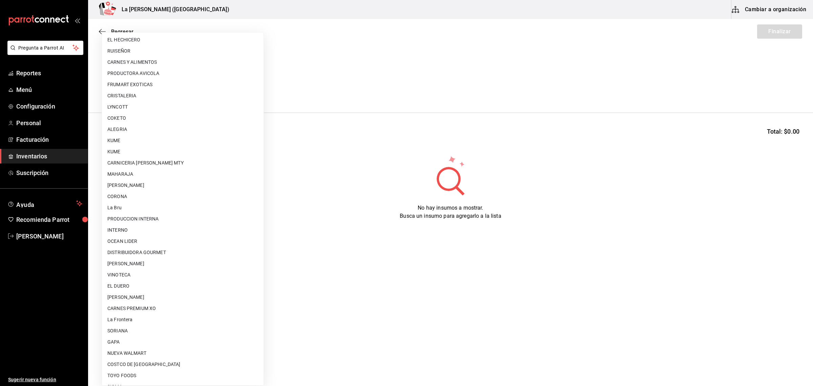
scroll to position [402, 0]
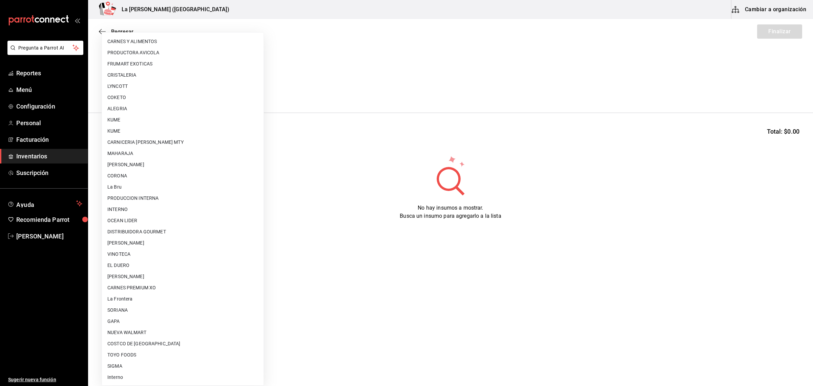
click at [147, 287] on li "CARNES PREMIUM XO" at bounding box center [183, 287] width 162 height 11
type input "54e8a872-6d4b-4a35-871b-737f2548723c"
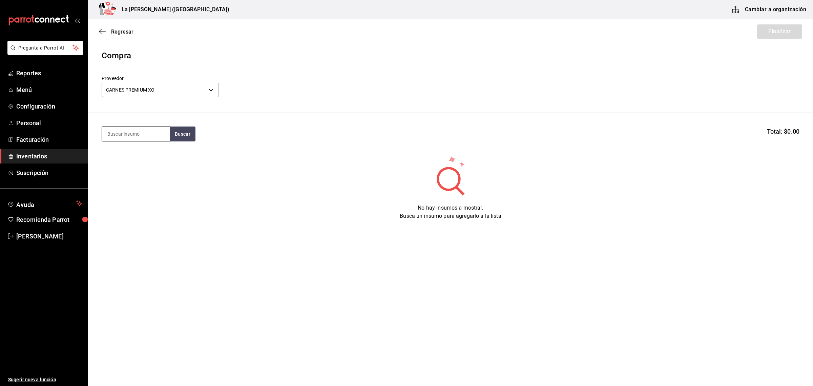
click at [138, 137] on input at bounding box center [136, 134] width 68 height 14
type input "COSTILLA"
click at [144, 165] on div "Piezas - CARNES PREMIUM XO" at bounding box center [135, 165] width 57 height 14
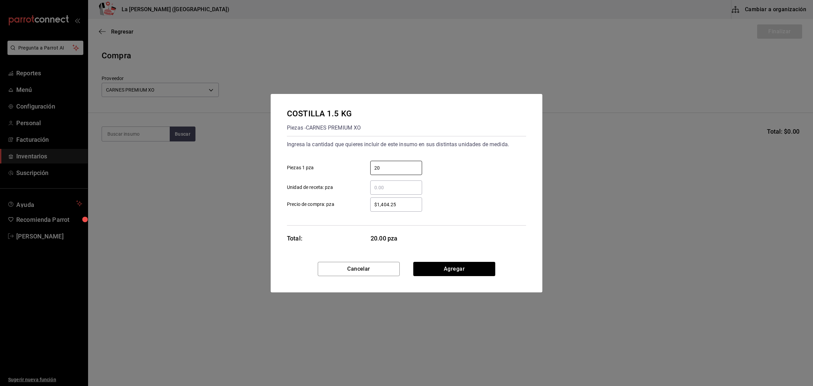
type input "20"
type input "$1,367.20"
click button "Agregar" at bounding box center [454, 269] width 82 height 14
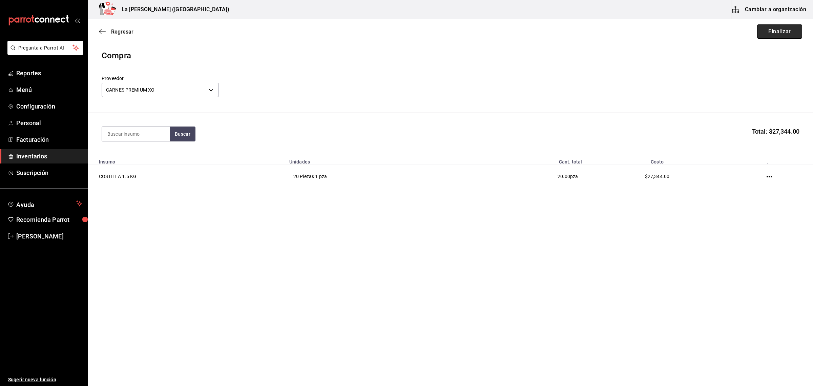
click at [784, 29] on button "Finalizar" at bounding box center [779, 31] width 45 height 14
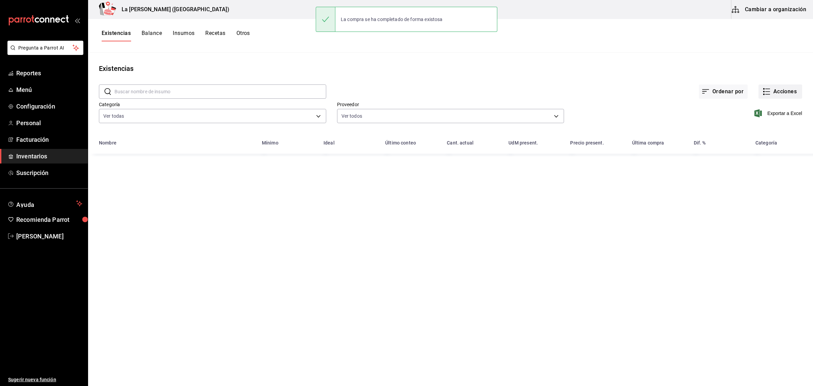
click at [777, 91] on button "Acciones" at bounding box center [781, 91] width 44 height 14
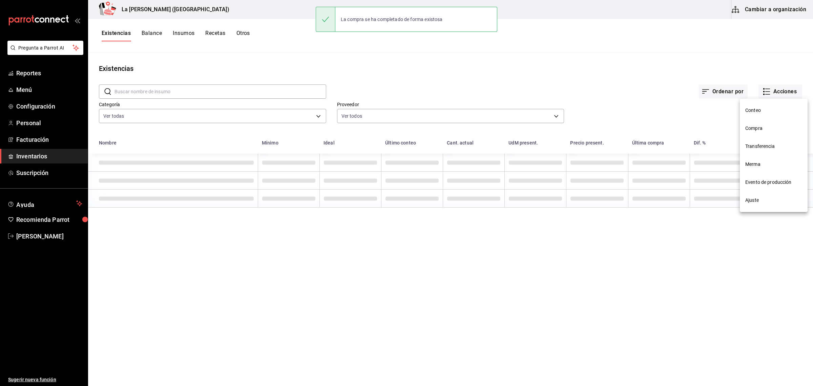
click at [761, 130] on span "Compra" at bounding box center [774, 128] width 57 height 7
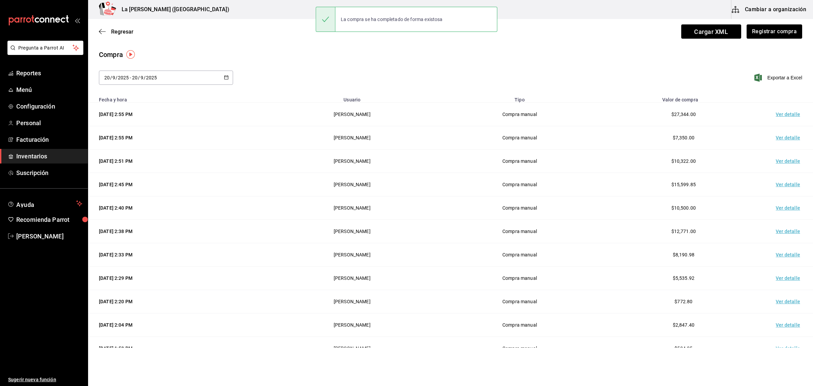
click at [774, 115] on td "Ver detalle" at bounding box center [789, 114] width 47 height 23
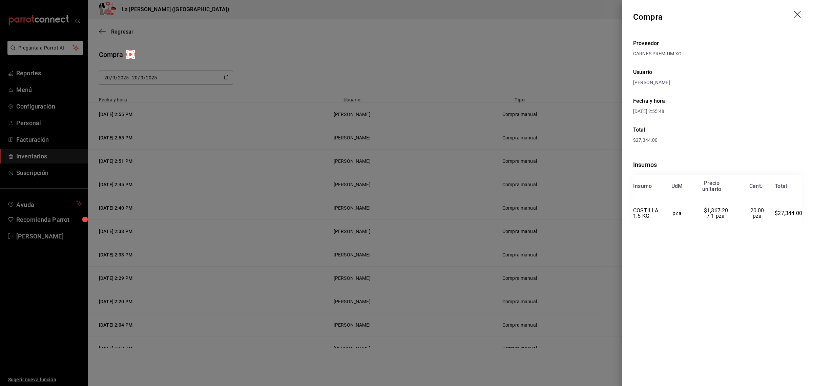
click at [798, 14] on icon "drag" at bounding box center [797, 14] width 7 height 7
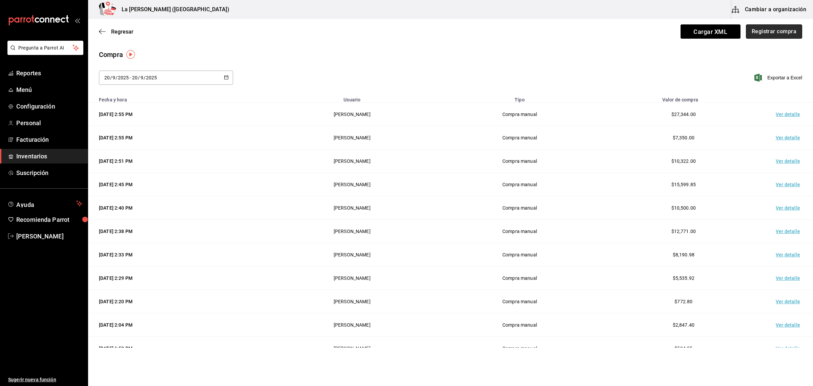
click at [780, 33] on button "Registrar compra" at bounding box center [774, 31] width 56 height 14
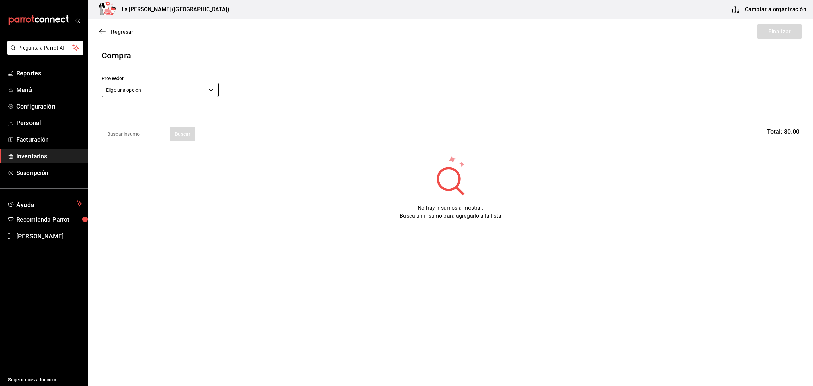
click at [182, 89] on body "Pregunta a Parrot AI Reportes Menú Configuración Personal Facturación Inventari…" at bounding box center [406, 173] width 813 height 347
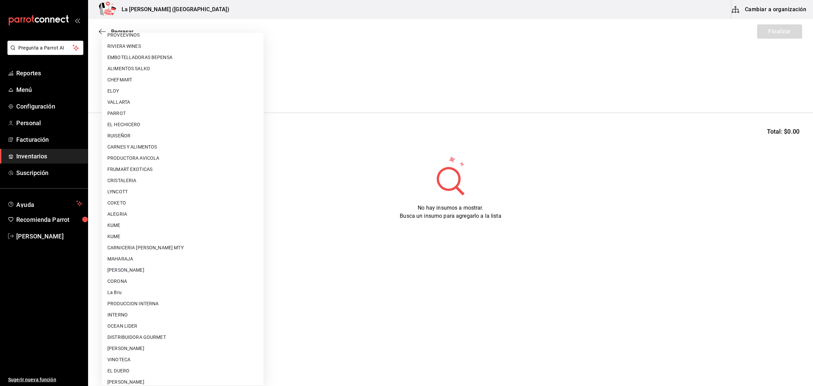
scroll to position [402, 0]
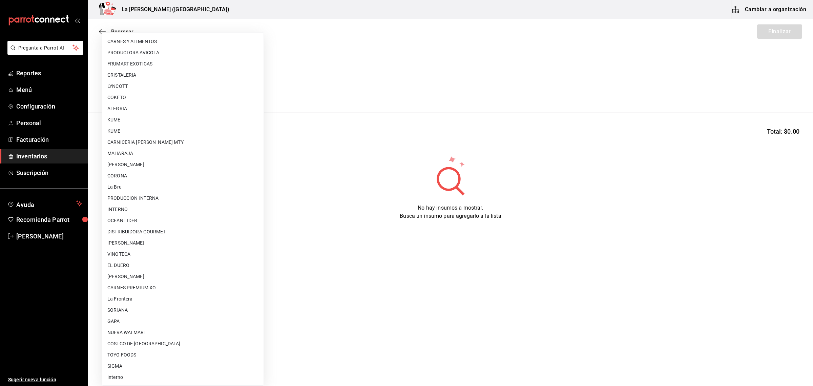
click at [121, 325] on li "GAPA" at bounding box center [183, 321] width 162 height 11
type input "6ab27149-1398-43e9-b738-270e30eb1364"
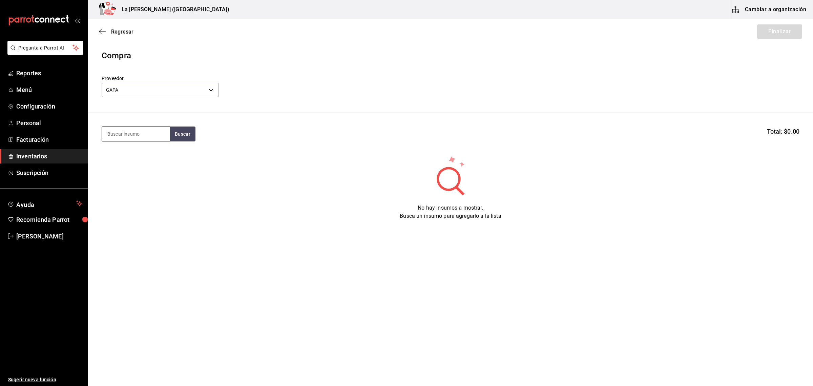
click at [138, 129] on input at bounding box center [136, 134] width 68 height 14
type input "RIB"
click at [131, 192] on div "Piezas - GAPA" at bounding box center [123, 195] width 33 height 7
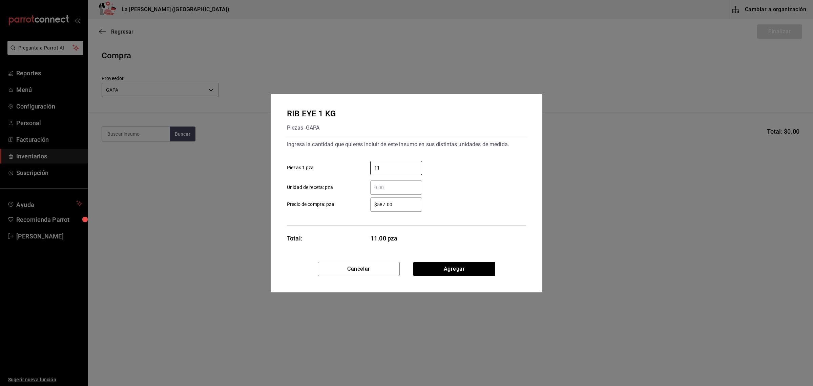
type input "11"
type input "$1,116.90"
click button "Agregar" at bounding box center [454, 269] width 82 height 14
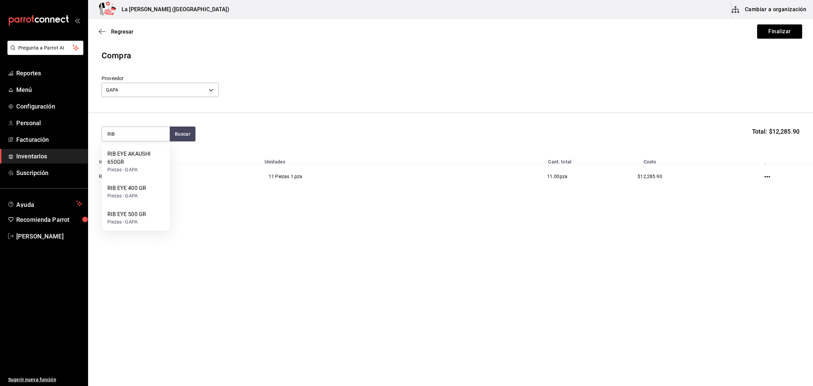
type input "RIB"
click at [129, 216] on div "RIB EYE 500 GR" at bounding box center [126, 214] width 39 height 8
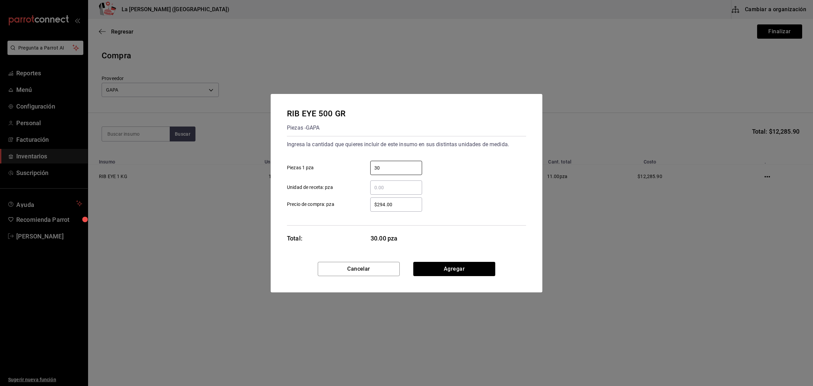
type input "30"
type input "$14.90"
click button "Agregar" at bounding box center [454, 269] width 82 height 14
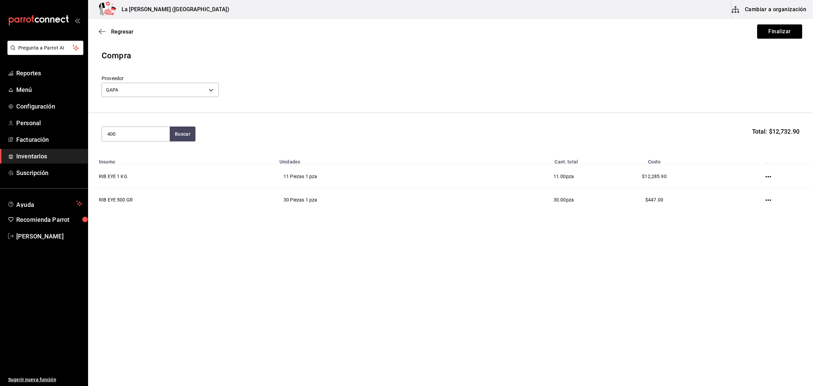
type input "400"
click at [124, 152] on div "RIB EYE 400 GR" at bounding box center [126, 154] width 39 height 8
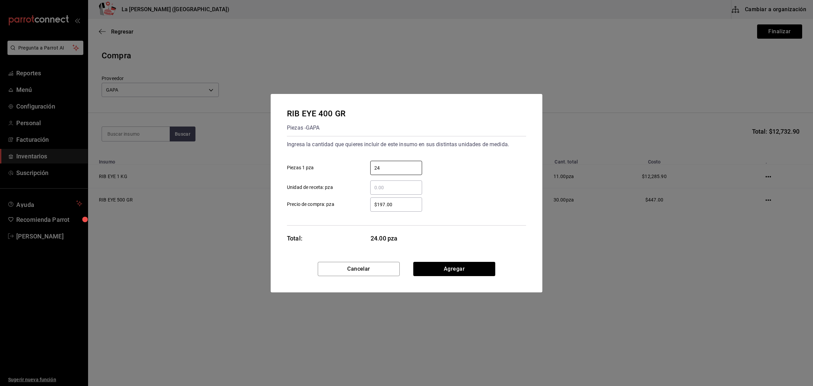
type input "24"
type input "$453.06"
click button "Agregar" at bounding box center [454, 269] width 82 height 14
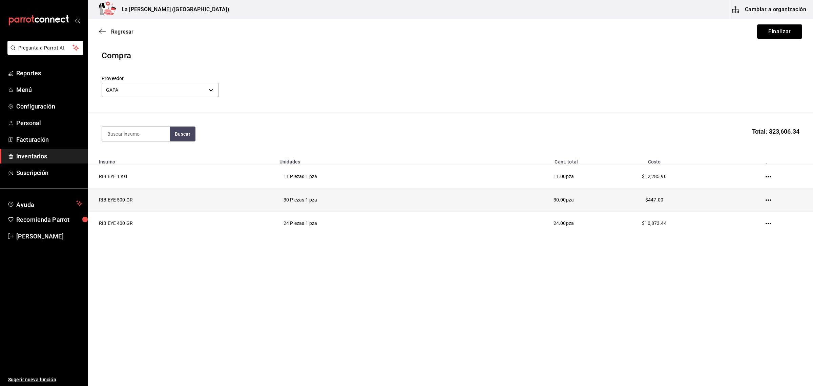
click at [769, 201] on icon "button" at bounding box center [768, 199] width 5 height 1
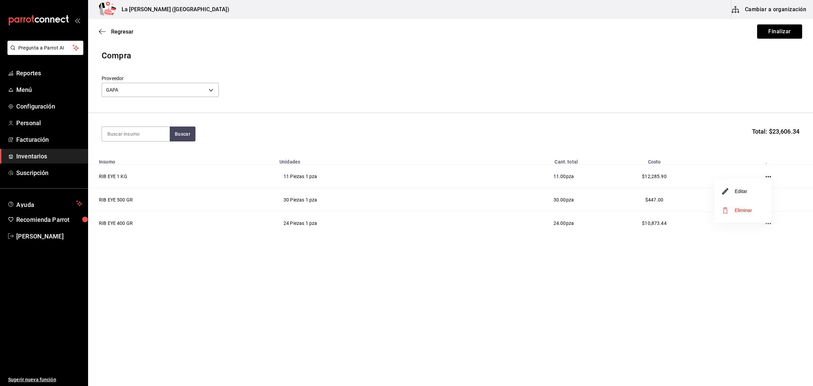
click at [750, 189] on li "Editar" at bounding box center [743, 191] width 57 height 19
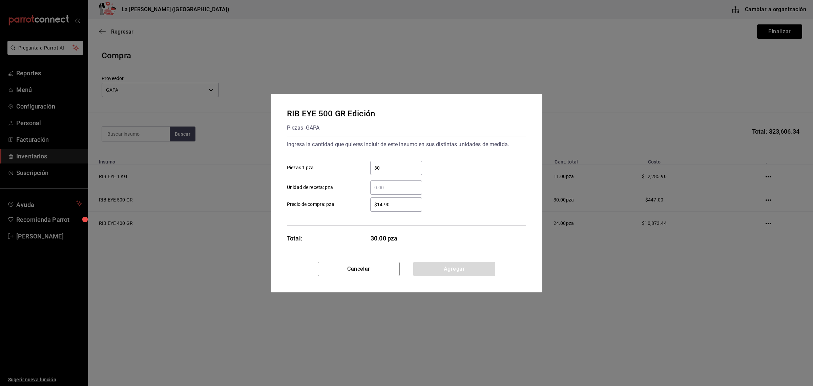
click at [411, 206] on input "$14.90" at bounding box center [396, 204] width 52 height 8
click at [410, 205] on input "$14.90" at bounding box center [396, 204] width 52 height 8
type input "$543.85"
click at [469, 260] on div "RIB EYE 500 GR Edición Piezas - GAPA Ingresa la cantidad que quieres incluir de…" at bounding box center [407, 178] width 272 height 168
click at [468, 265] on button "Agregar" at bounding box center [454, 269] width 82 height 14
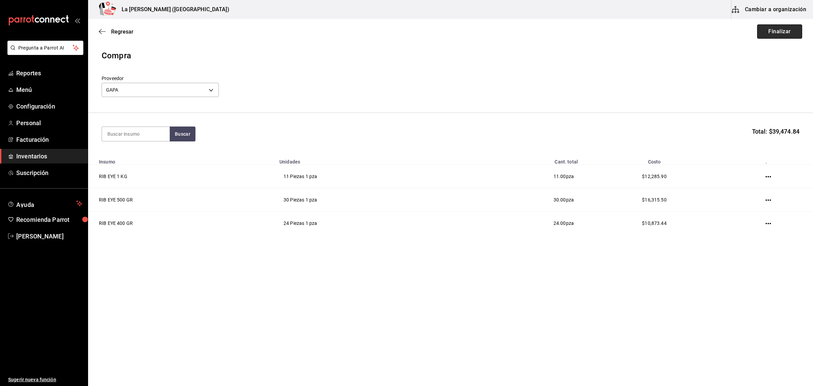
click at [773, 34] on button "Finalizar" at bounding box center [779, 31] width 45 height 14
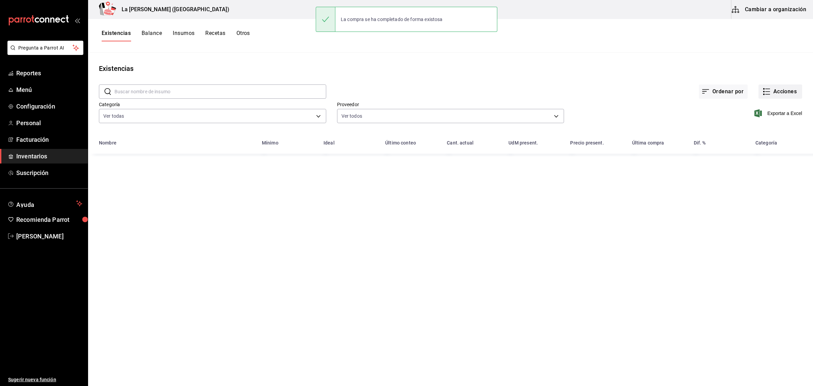
click at [782, 94] on button "Acciones" at bounding box center [781, 91] width 44 height 14
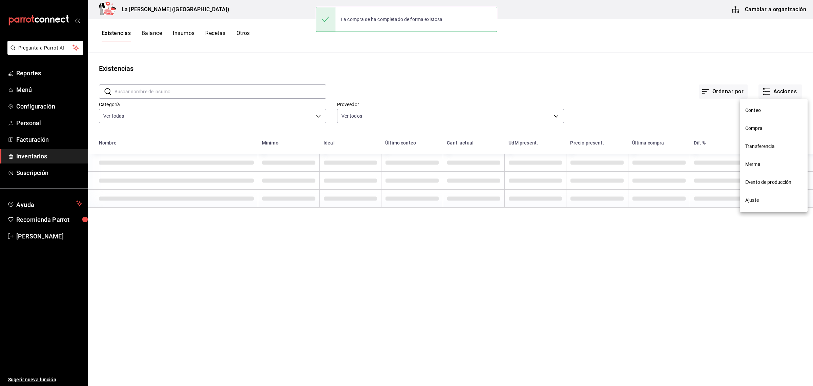
click at [759, 127] on span "Compra" at bounding box center [774, 128] width 57 height 7
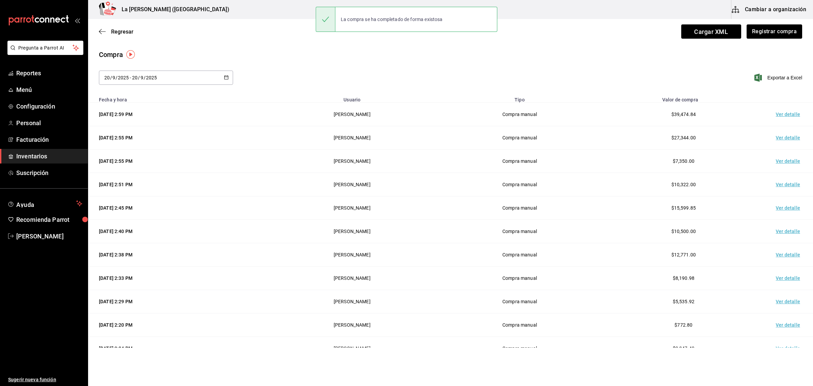
click at [785, 115] on td "Ver detalle" at bounding box center [789, 114] width 47 height 23
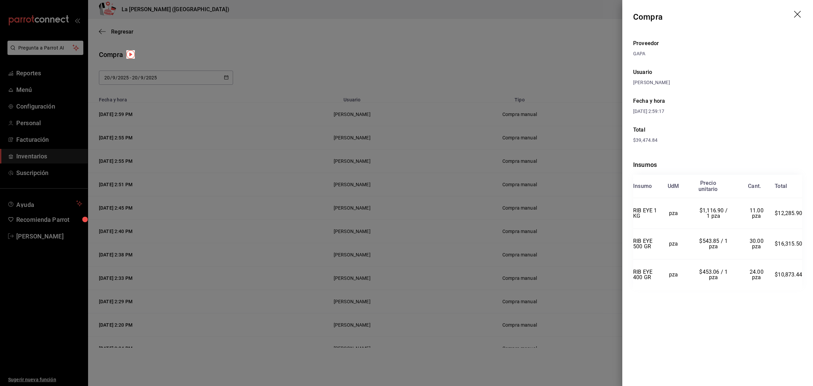
click at [800, 16] on icon "drag" at bounding box center [797, 14] width 7 height 7
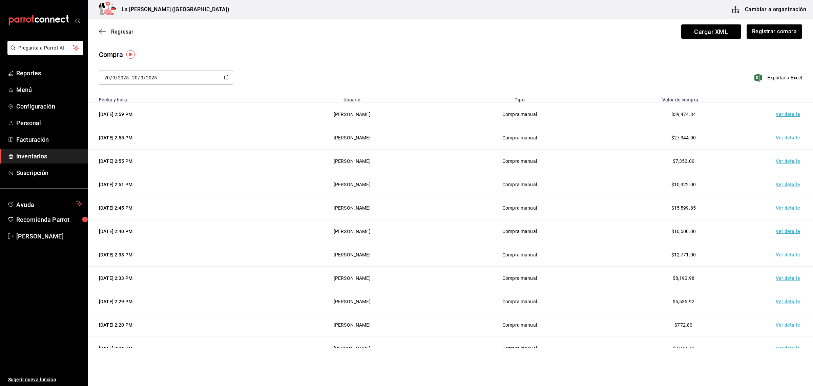
click at [30, 160] on span "Inventarios" at bounding box center [49, 155] width 66 height 9
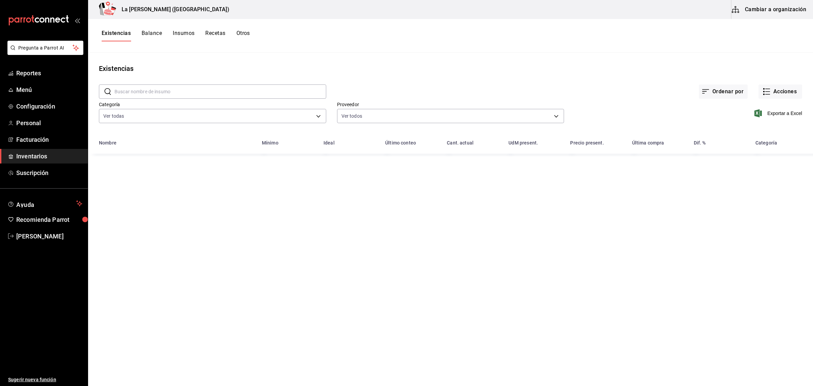
click at [160, 93] on input "text" at bounding box center [221, 92] width 212 height 14
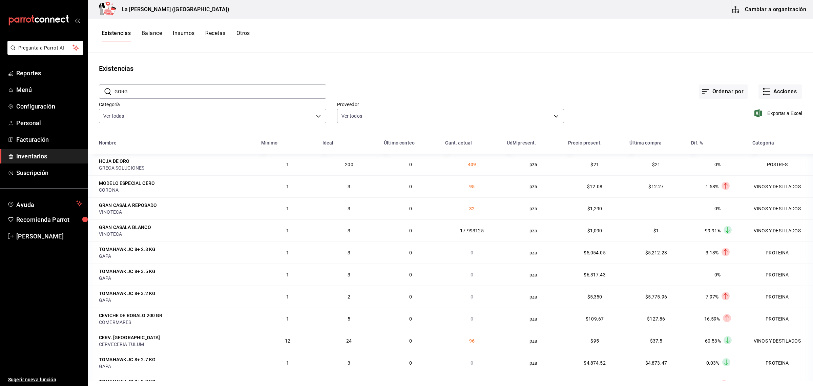
type input "GORGO"
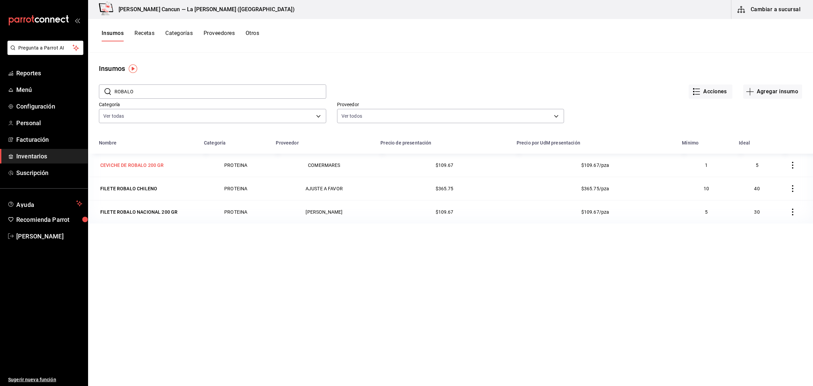
click at [162, 167] on div "CEVICHE DE ROBALO 200 GR" at bounding box center [132, 165] width 64 height 7
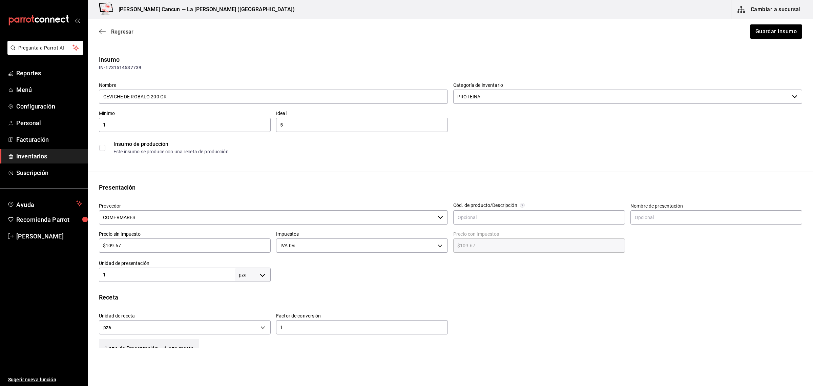
click at [122, 32] on span "Regresar" at bounding box center [122, 31] width 22 height 6
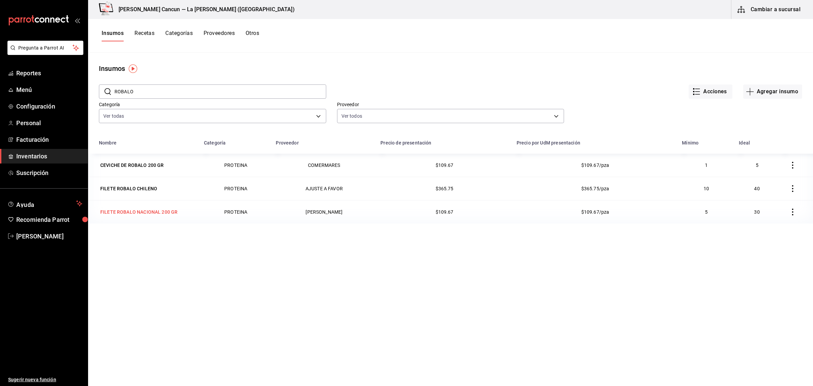
click at [151, 214] on div "FILETE ROBALO NACIONAL 200 GR" at bounding box center [138, 211] width 77 height 7
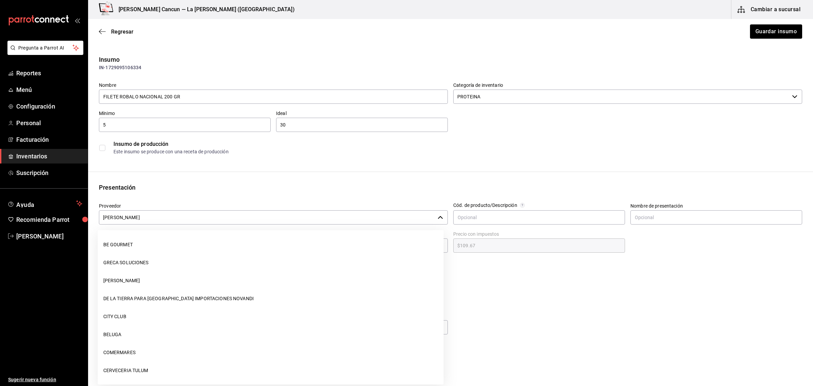
click at [228, 221] on input "[PERSON_NAME]" at bounding box center [267, 217] width 336 height 14
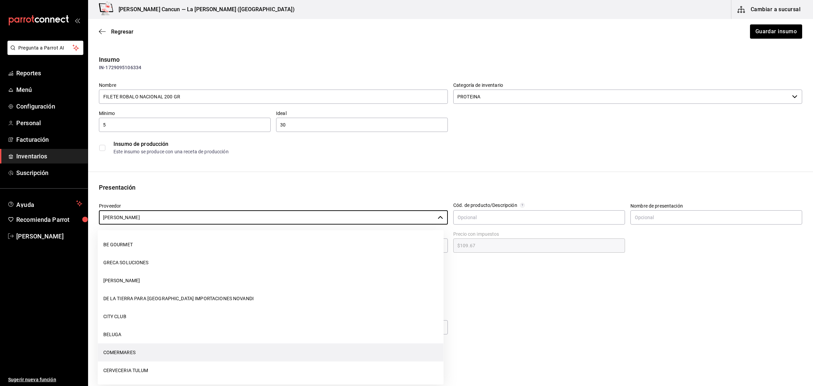
click at [109, 350] on li "COMERMARES" at bounding box center [271, 352] width 346 height 18
type input "COMERMARES"
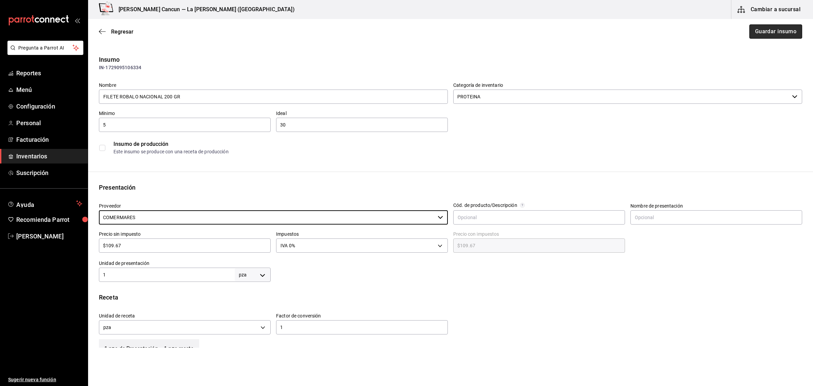
click at [784, 33] on button "Guardar insumo" at bounding box center [776, 31] width 53 height 14
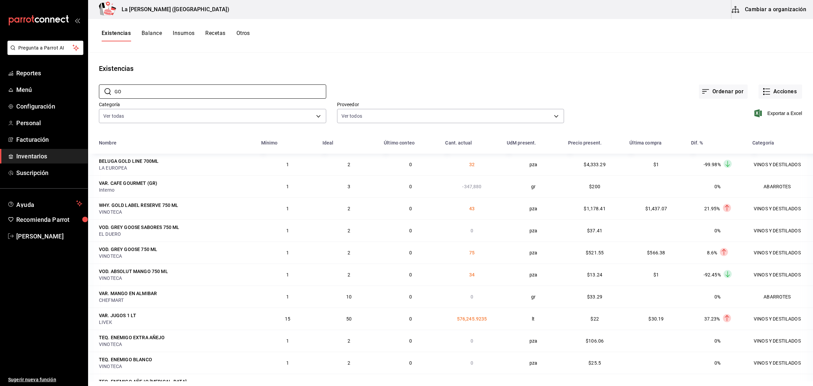
type input "G"
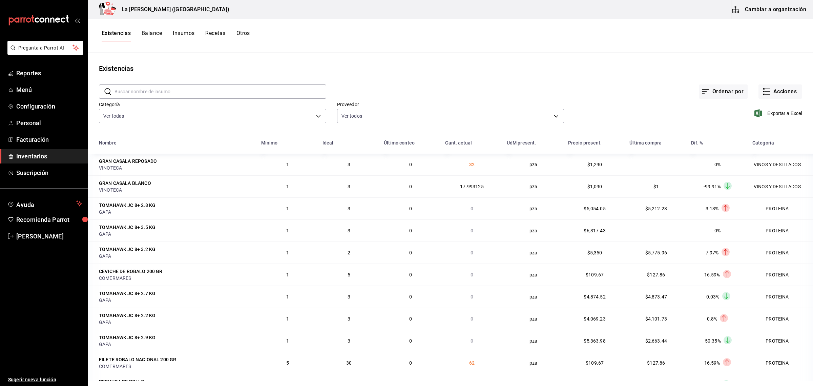
click at [48, 157] on span "Inventarios" at bounding box center [49, 155] width 66 height 9
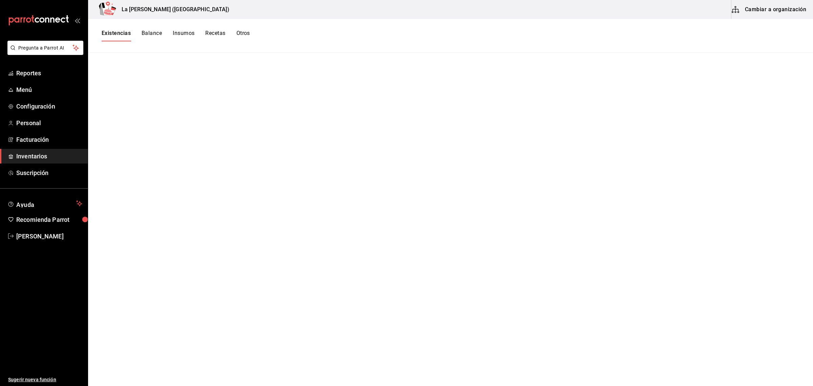
click at [123, 33] on button "Existencias" at bounding box center [116, 36] width 29 height 12
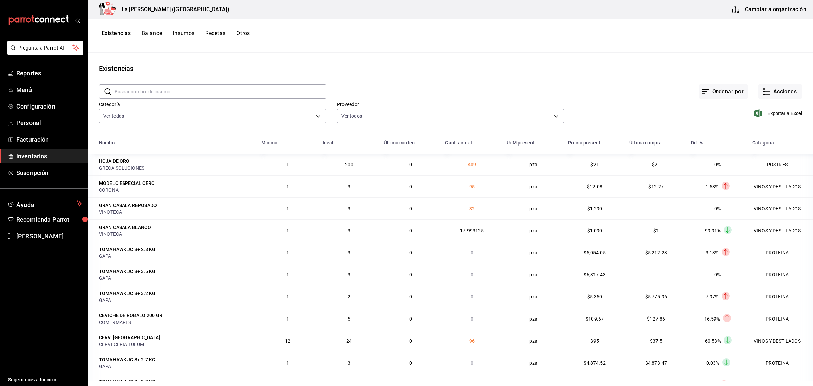
click at [22, 151] on span "Inventarios" at bounding box center [49, 155] width 66 height 9
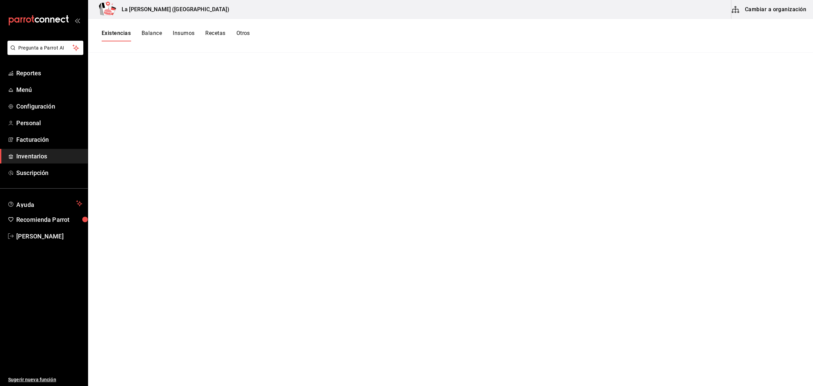
click at [42, 151] on span "Inventarios" at bounding box center [49, 155] width 66 height 9
click at [118, 35] on button "Existencias" at bounding box center [116, 36] width 29 height 12
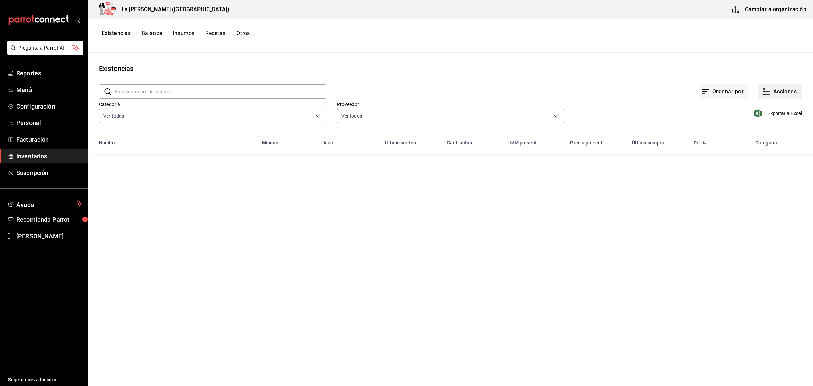
click at [771, 88] on button "Acciones" at bounding box center [781, 91] width 44 height 14
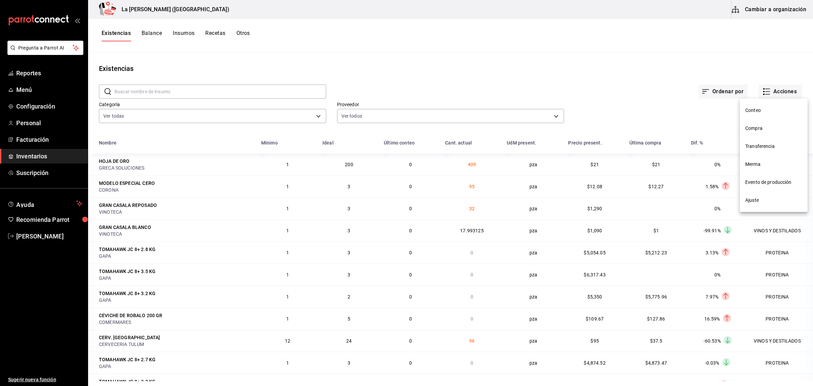
click at [759, 128] on span "Compra" at bounding box center [774, 128] width 57 height 7
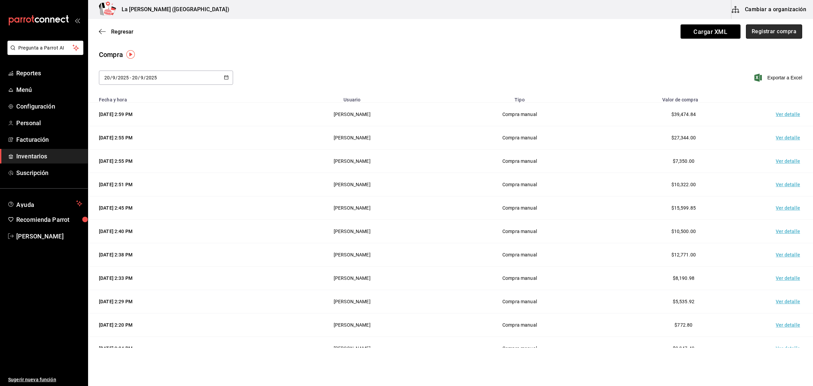
click at [776, 30] on button "Registrar compra" at bounding box center [774, 31] width 56 height 14
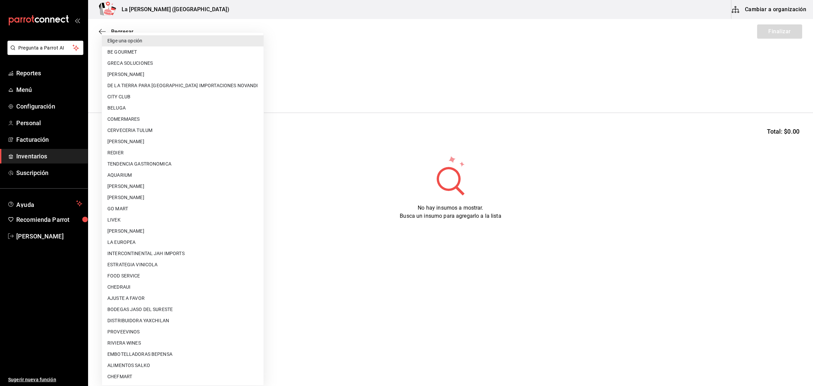
click at [181, 92] on body "Pregunta a Parrot AI Reportes Menú Configuración Personal Facturación Inventari…" at bounding box center [406, 173] width 813 height 347
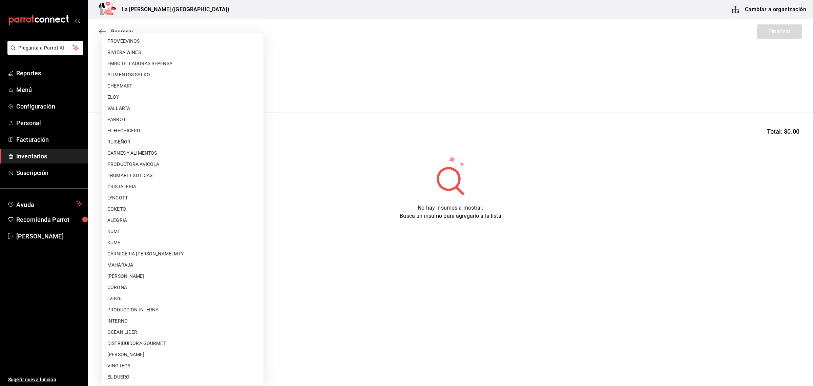
click at [202, 201] on li "LYNCOTT" at bounding box center [183, 197] width 162 height 11
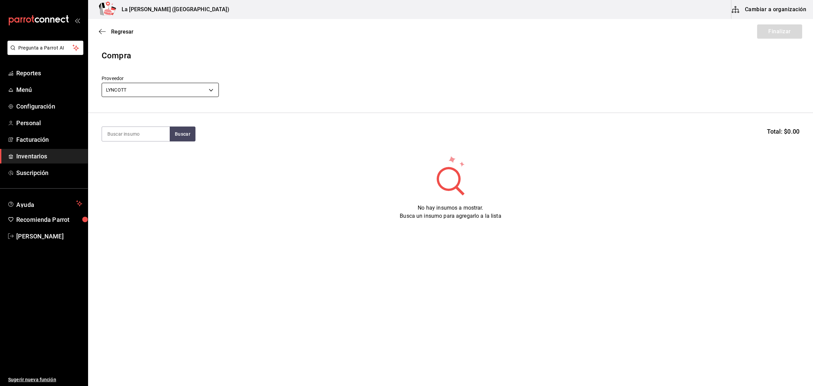
click at [176, 87] on body "Pregunta a Parrot AI Reportes Menú Configuración Personal Facturación Inventari…" at bounding box center [406, 173] width 813 height 347
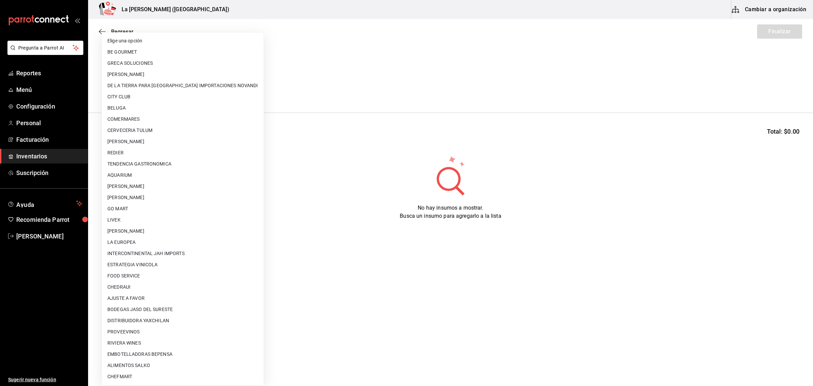
scroll to position [279, 0]
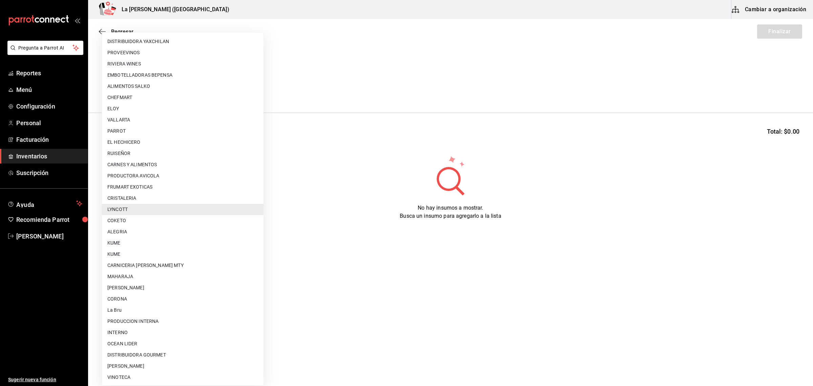
click at [135, 219] on li "COKETO" at bounding box center [183, 220] width 162 height 11
type input "e4f8d1a8-9d48-4887-ad4f-894bad2a771b"
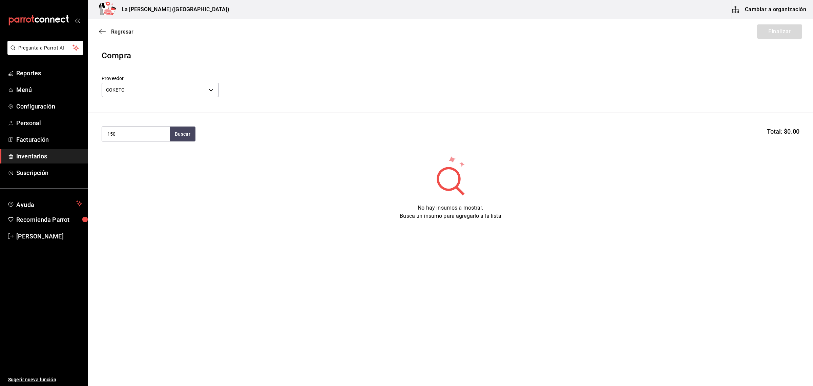
type input "150"
click at [146, 136] on input "150" at bounding box center [136, 134] width 68 height 14
type input "1"
type input "COCO"
click at [132, 160] on div "Piezas - COKETO" at bounding box center [125, 161] width 36 height 7
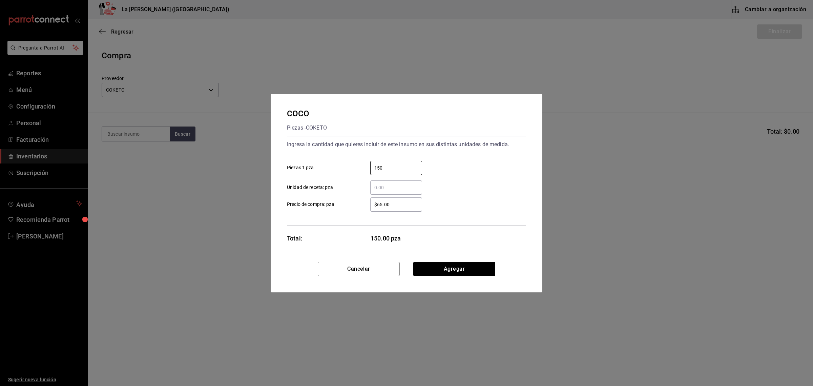
type input "150"
click button "Agregar" at bounding box center [454, 269] width 82 height 14
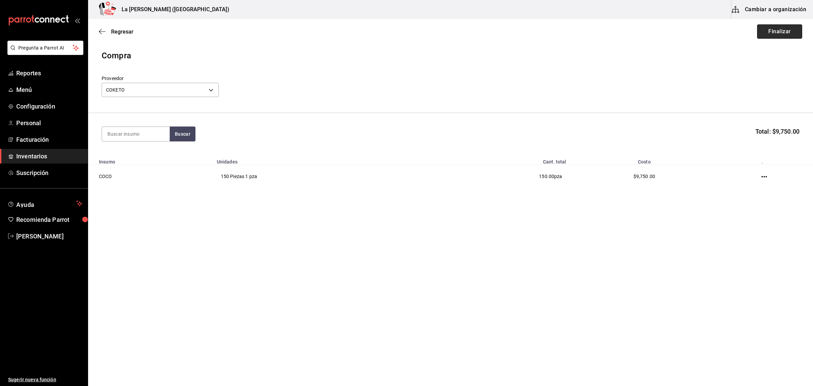
click at [762, 27] on button "Finalizar" at bounding box center [779, 31] width 45 height 14
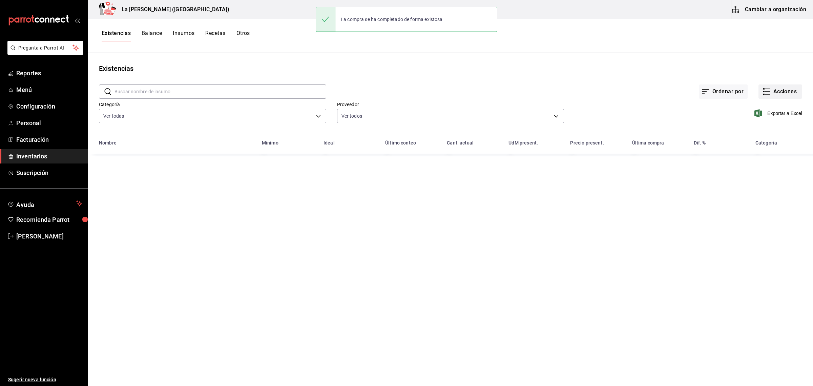
click at [775, 89] on button "Acciones" at bounding box center [781, 91] width 44 height 14
click at [761, 126] on span "Compra" at bounding box center [774, 128] width 57 height 7
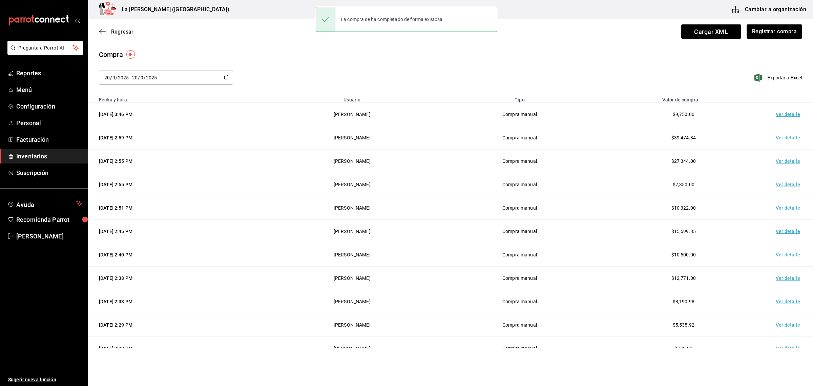
click at [779, 114] on td "Ver detalle" at bounding box center [789, 114] width 47 height 23
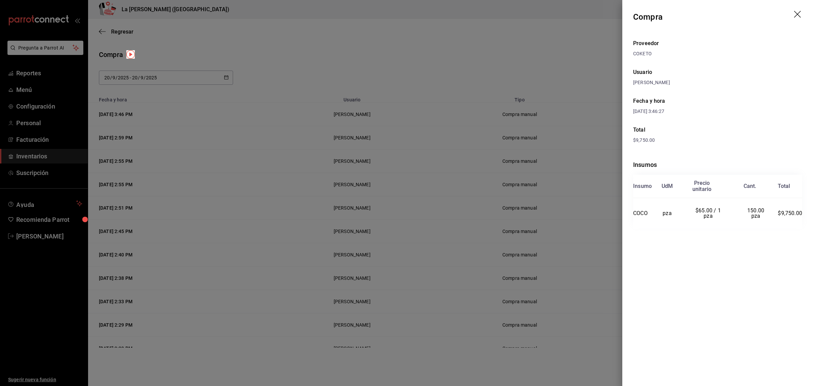
click at [799, 16] on icon "drag" at bounding box center [797, 14] width 7 height 7
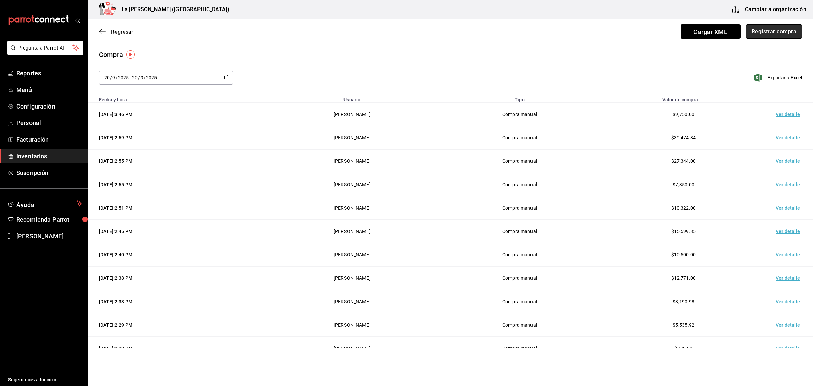
click at [771, 30] on button "Registrar compra" at bounding box center [774, 31] width 56 height 14
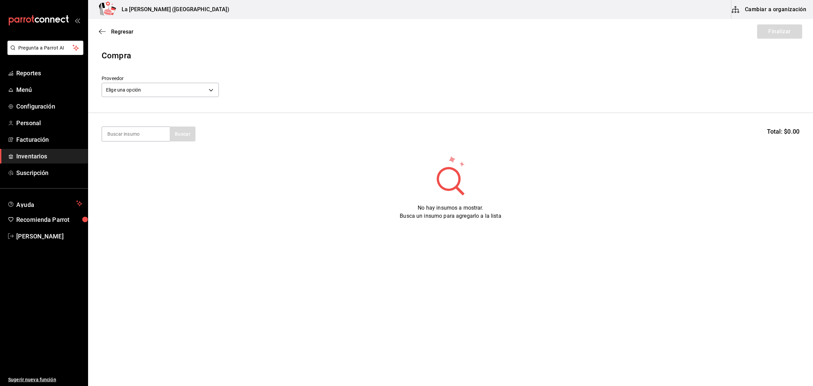
click at [165, 77] on label "Proveedor" at bounding box center [160, 78] width 117 height 5
click at [163, 91] on body "Pregunta a Parrot AI Reportes Menú Configuración Personal Facturación Inventari…" at bounding box center [406, 173] width 813 height 347
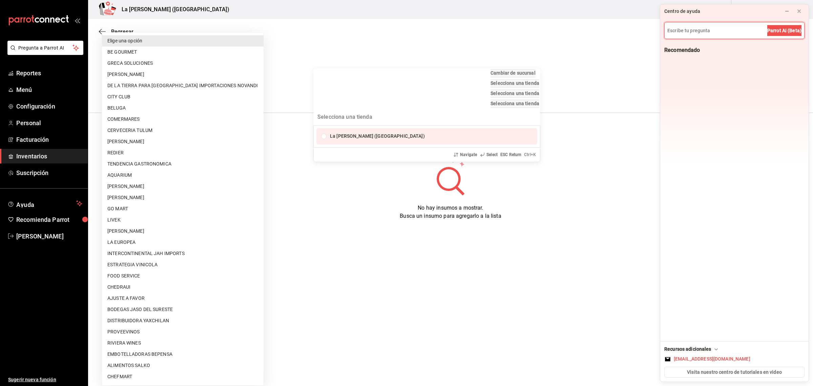
click at [284, 185] on div "Cambiar de sucursal Selecciona una tienda Selecciona una tienda Selecciona una …" at bounding box center [406, 193] width 813 height 386
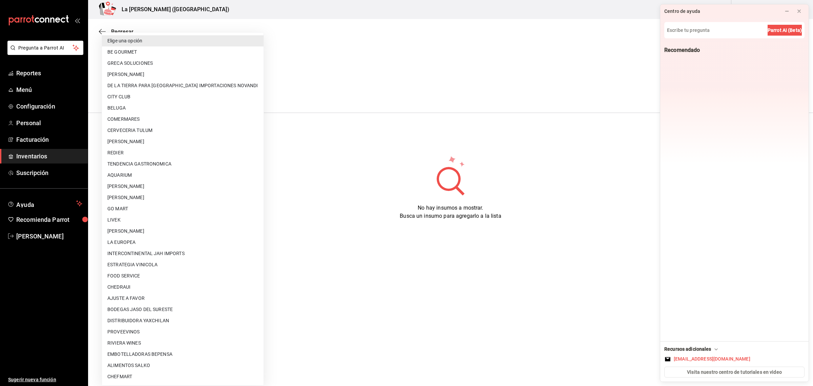
click at [282, 76] on div at bounding box center [406, 193] width 813 height 386
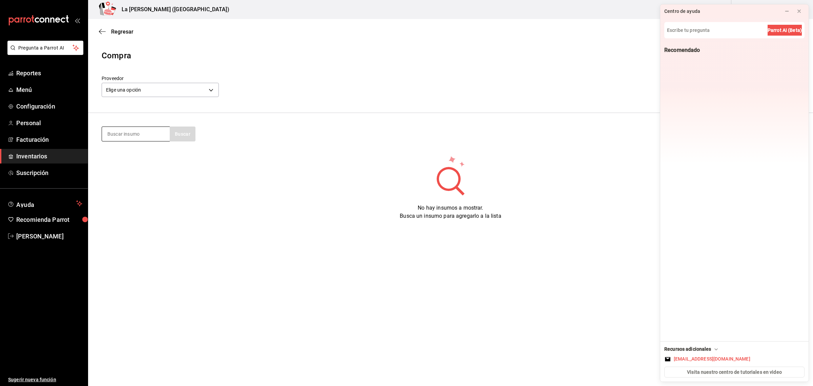
click at [142, 134] on input at bounding box center [136, 134] width 68 height 14
type input "CO"
click at [153, 91] on body "Pregunta a Parrot AI Reportes Menú Configuración Personal Facturación Inventari…" at bounding box center [406, 173] width 813 height 347
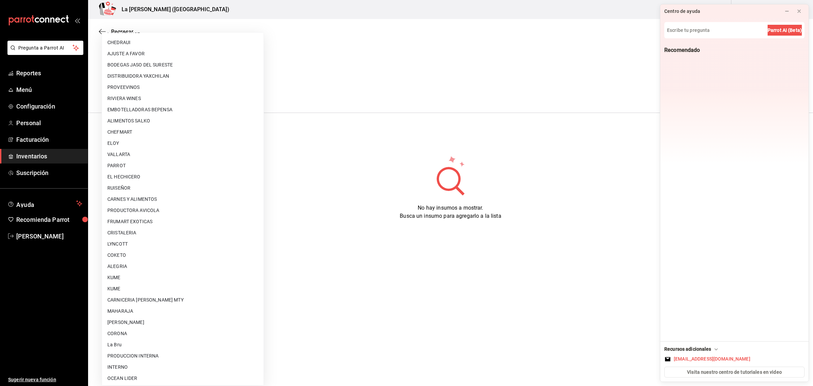
scroll to position [254, 0]
click at [131, 240] on li "COKETO" at bounding box center [183, 245] width 162 height 11
type input "e4f8d1a8-9d48-4887-ad4f-894bad2a771b"
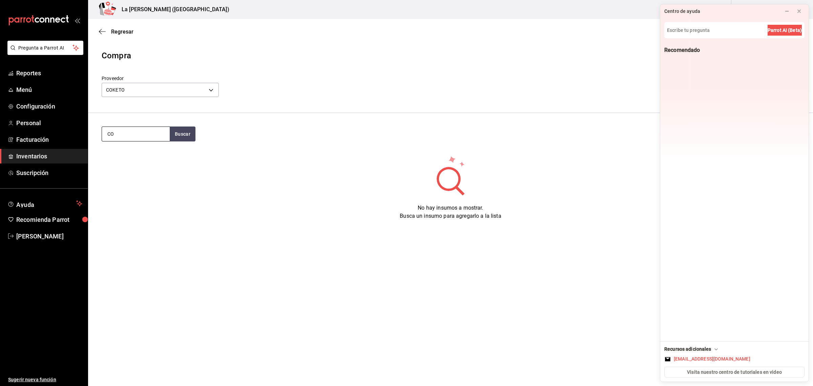
click at [133, 136] on input "CO" at bounding box center [136, 134] width 68 height 14
click at [175, 133] on button "Buscar" at bounding box center [183, 133] width 26 height 15
type input "COCO"
click at [139, 154] on div "COCO" at bounding box center [125, 154] width 36 height 8
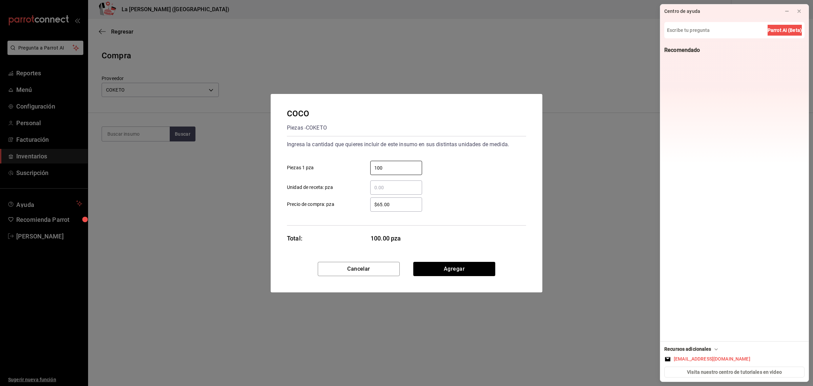
type input "100"
click button "Agregar" at bounding box center [454, 269] width 82 height 14
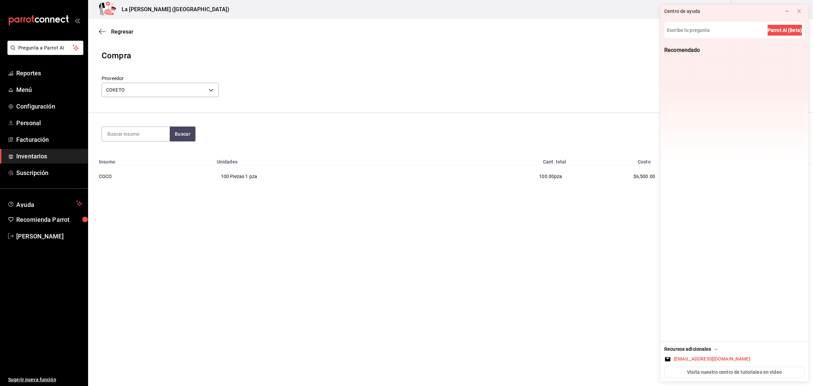
click at [539, 196] on div "Compra Proveedor COKETO e4f8d1a8-9d48-4887-ad4f-894bad2a771b Buscar Total: $6,5…" at bounding box center [450, 123] width 725 height 149
click at [800, 13] on icon at bounding box center [799, 10] width 5 height 5
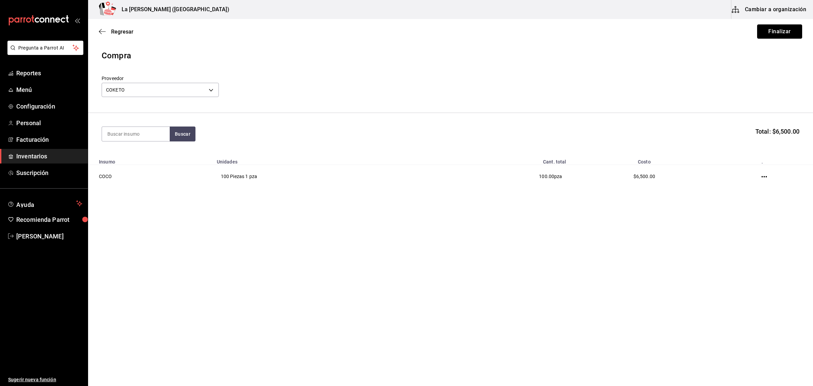
click at [785, 29] on button "Finalizar" at bounding box center [779, 31] width 45 height 14
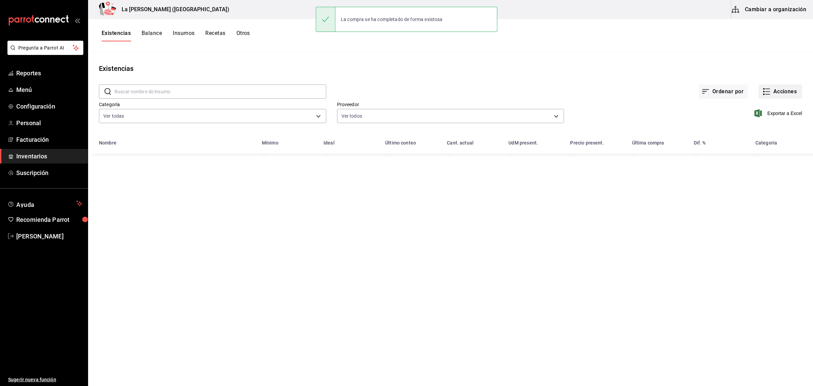
click at [789, 94] on button "Acciones" at bounding box center [781, 91] width 44 height 14
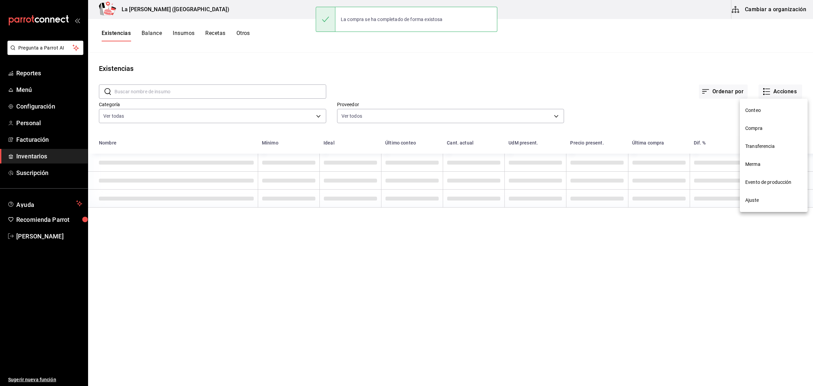
click at [753, 129] on span "Compra" at bounding box center [774, 128] width 57 height 7
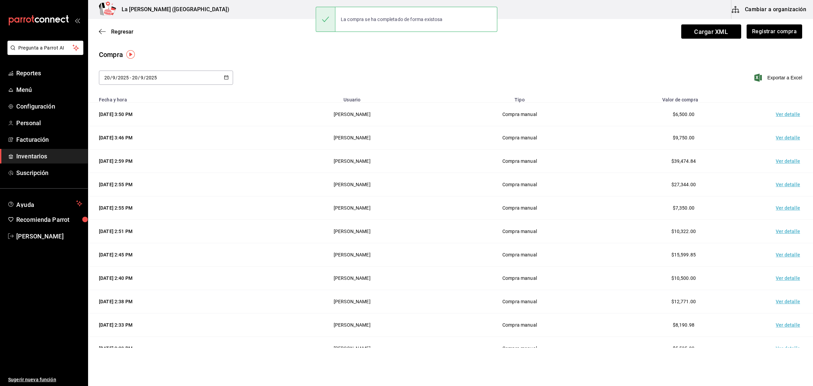
click at [782, 115] on td "Ver detalle" at bounding box center [789, 114] width 47 height 23
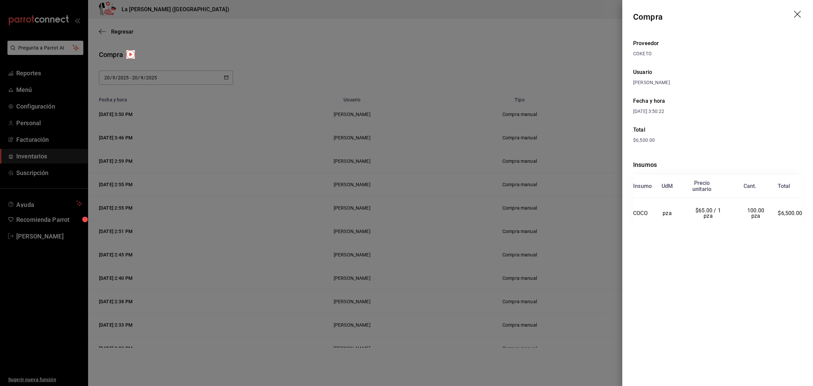
click at [797, 14] on icon "drag" at bounding box center [797, 14] width 7 height 7
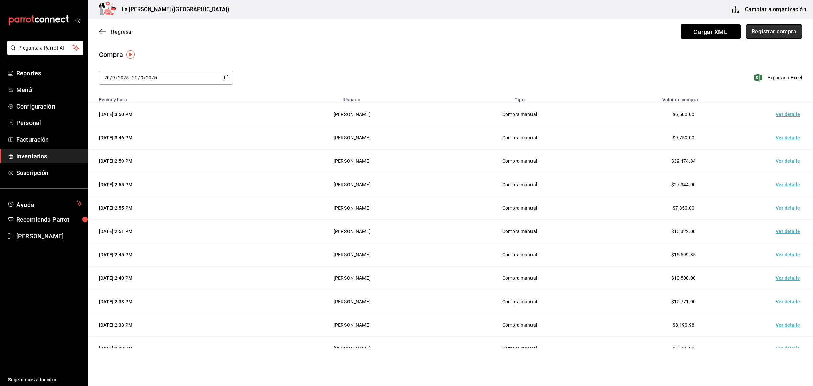
click at [765, 32] on button "Registrar compra" at bounding box center [774, 31] width 56 height 14
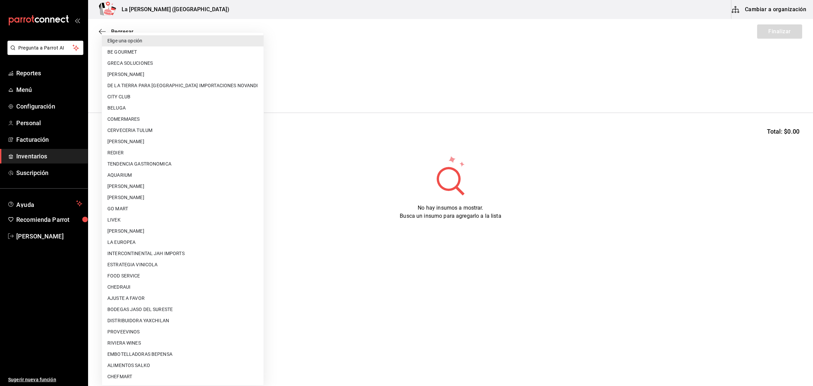
click at [140, 88] on body "Pregunta a Parrot AI Reportes Menú Configuración Personal Facturación Inventari…" at bounding box center [406, 173] width 813 height 347
click at [169, 260] on li "ESTRATEGIA VINICOLA" at bounding box center [183, 264] width 162 height 11
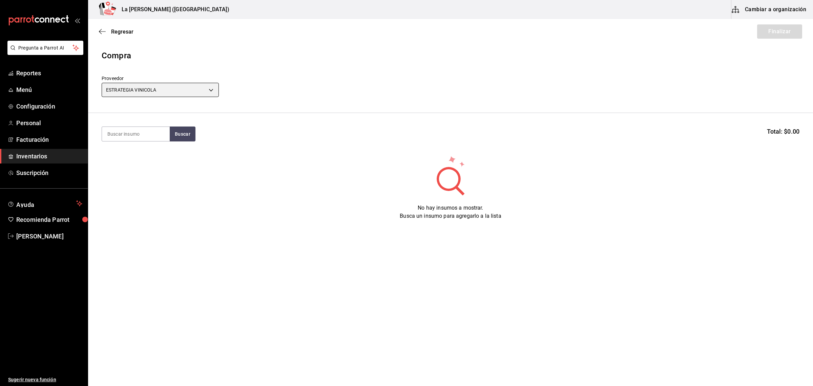
type input "7ba5f933-e777-41f1-a017-a07f67ac6dc4"
click at [146, 131] on input at bounding box center [136, 134] width 68 height 14
type input "TORO"
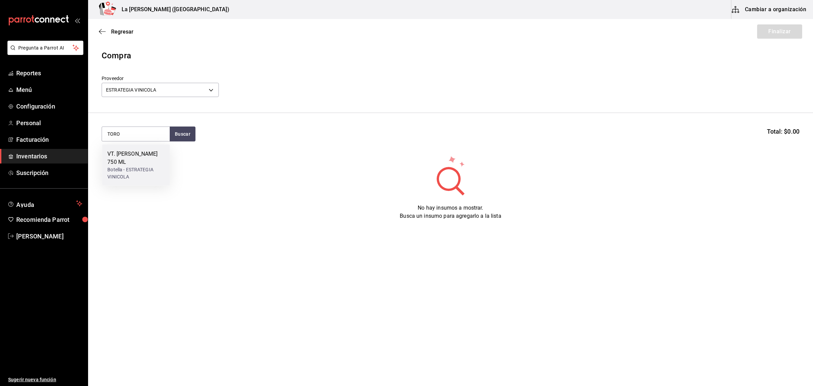
click at [134, 156] on div "VT. TORO DE PIEDRA 750 ML" at bounding box center [135, 158] width 57 height 16
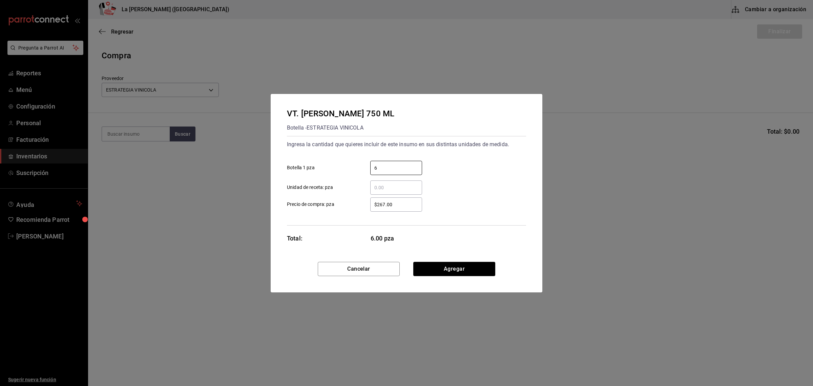
type input "6"
type input "$375"
click button "Agregar" at bounding box center [454, 269] width 82 height 14
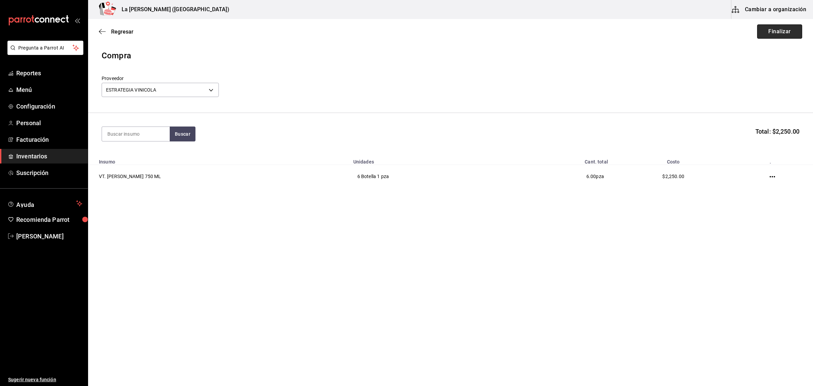
click at [762, 32] on button "Finalizar" at bounding box center [779, 31] width 45 height 14
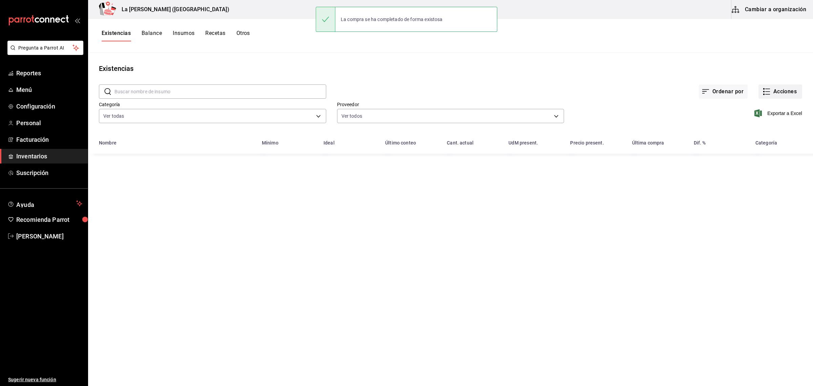
click at [781, 91] on button "Acciones" at bounding box center [781, 91] width 44 height 14
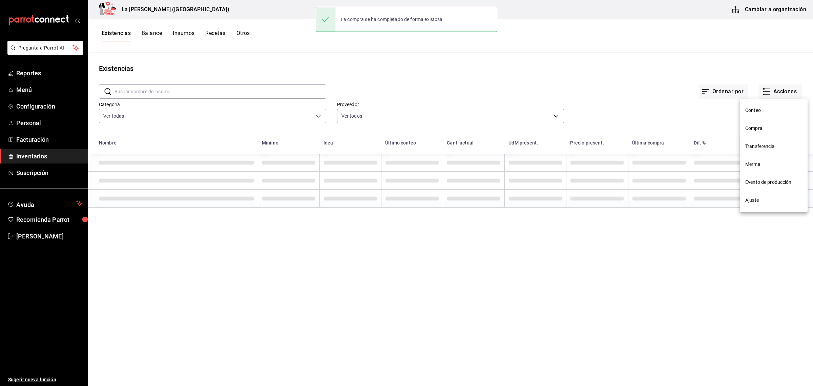
click at [761, 129] on span "Compra" at bounding box center [774, 128] width 57 height 7
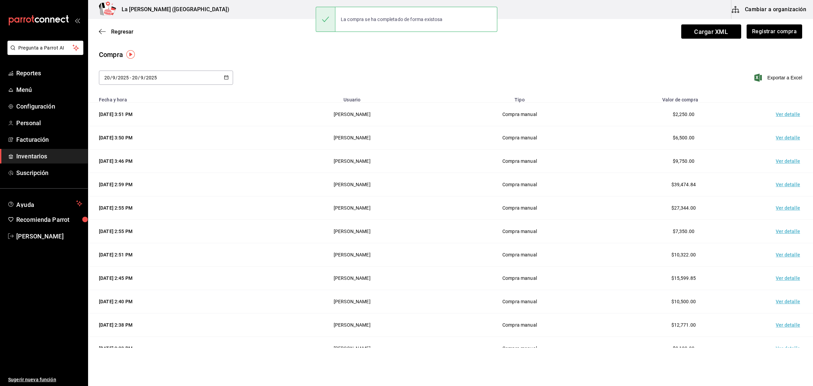
click at [785, 116] on td "Ver detalle" at bounding box center [789, 114] width 47 height 23
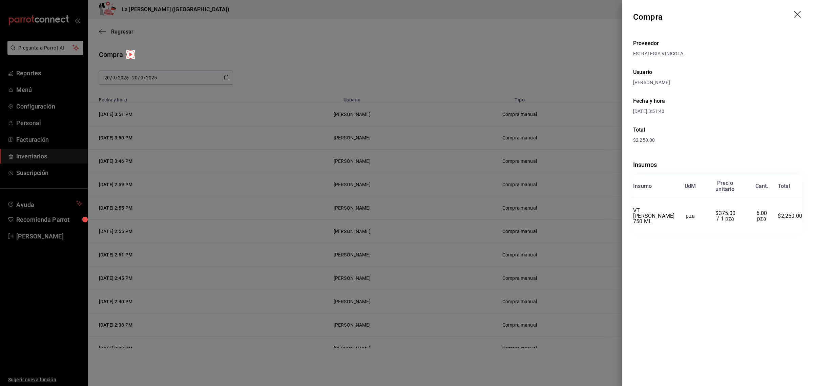
click at [802, 14] on icon "drag" at bounding box center [798, 15] width 8 height 8
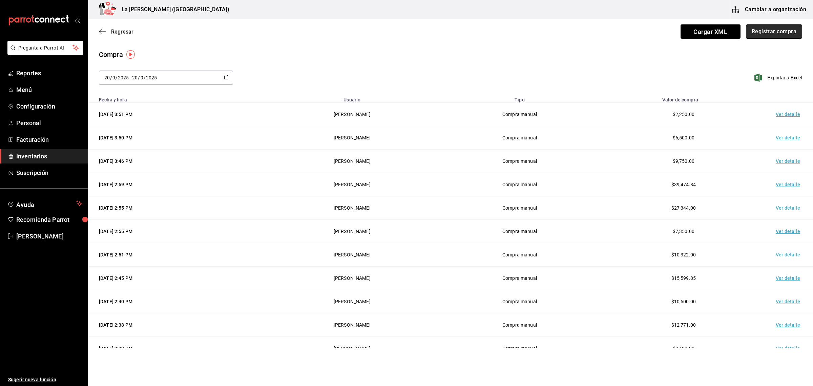
click at [784, 28] on button "Registrar compra" at bounding box center [774, 31] width 56 height 14
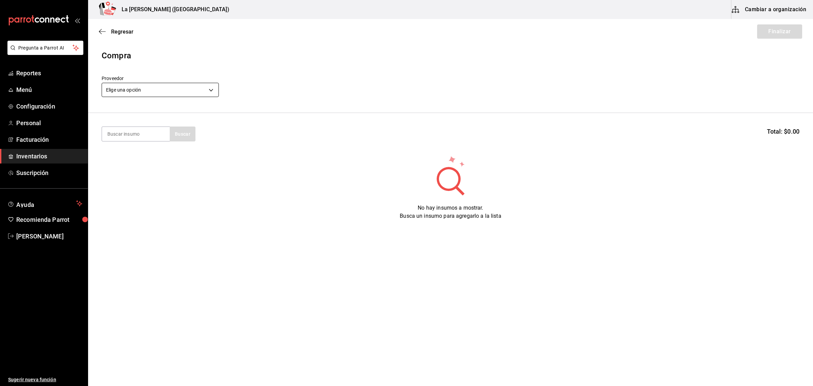
click at [201, 84] on body "Pregunta a Parrot AI Reportes Menú Configuración Personal Facturación Inventari…" at bounding box center [406, 173] width 813 height 347
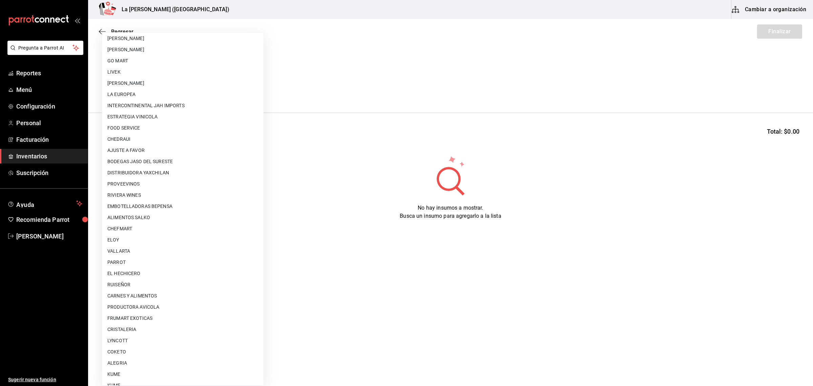
scroll to position [105, 0]
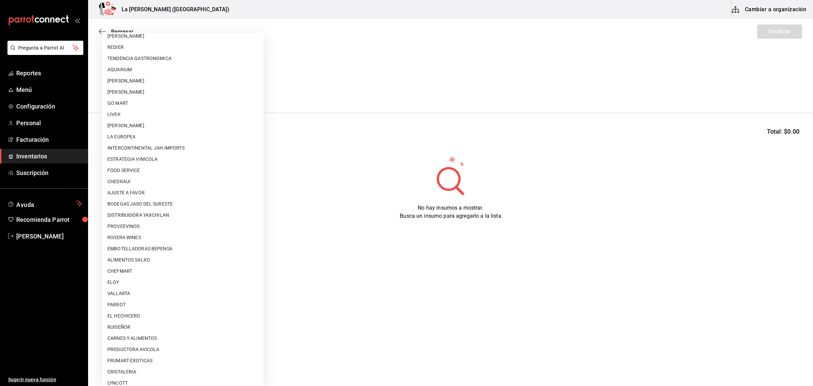
click at [129, 116] on li "LIVEK" at bounding box center [183, 114] width 162 height 11
type input "6f5eebc0-a458-4ea6-b1fb-fa59a80bf760"
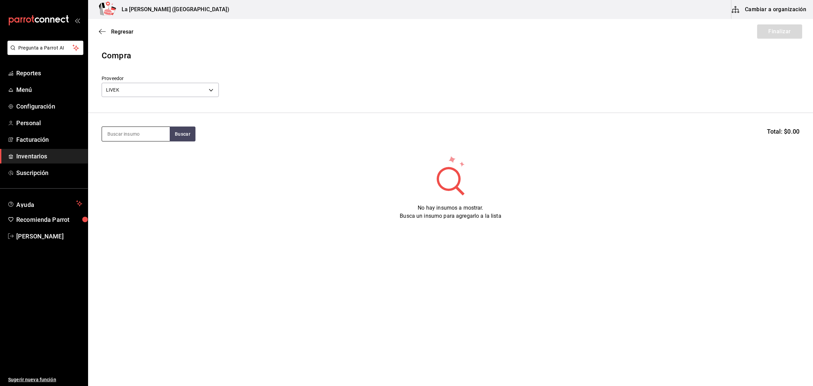
click at [126, 127] on input at bounding box center [136, 134] width 68 height 14
type input "JUGO"
click at [159, 163] on div "VAR. JUGOS 1 LT Mililitros - LIVEK" at bounding box center [136, 157] width 68 height 26
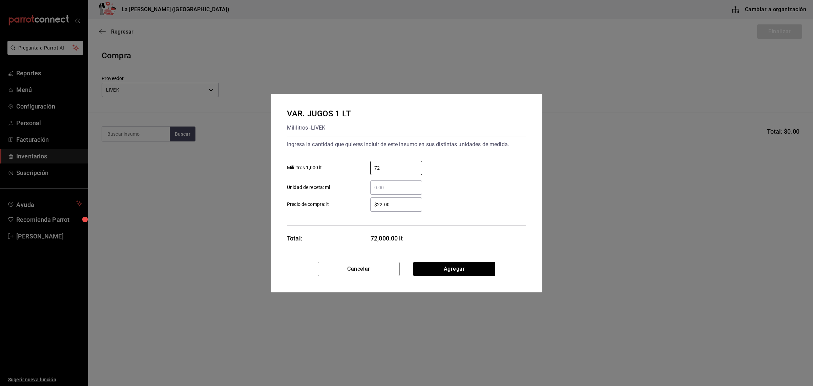
type input "72"
type input "$29.38"
click at [470, 266] on button "Agregar" at bounding box center [454, 269] width 82 height 14
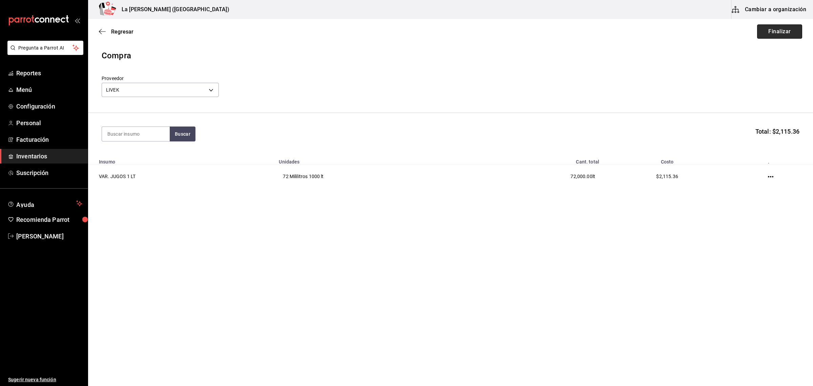
click at [780, 27] on button "Finalizar" at bounding box center [779, 31] width 45 height 14
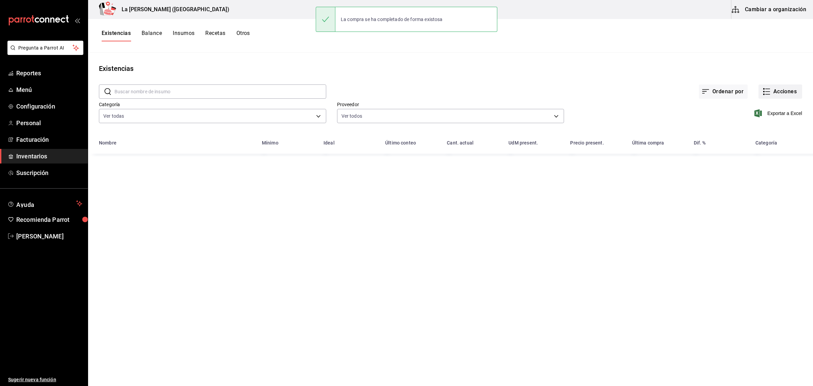
click at [778, 97] on button "Acciones" at bounding box center [781, 91] width 44 height 14
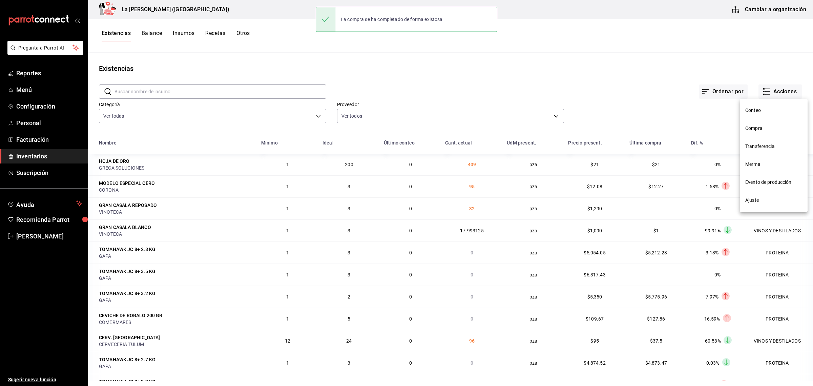
click at [759, 124] on li "Compra" at bounding box center [774, 128] width 68 height 18
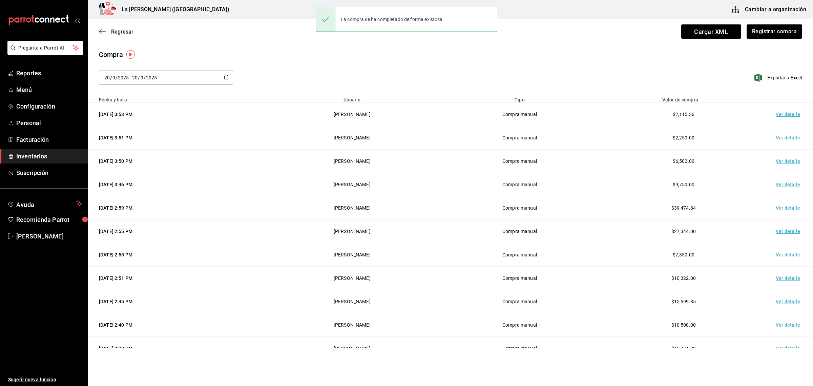
click at [773, 114] on td "Ver detalle" at bounding box center [789, 114] width 47 height 23
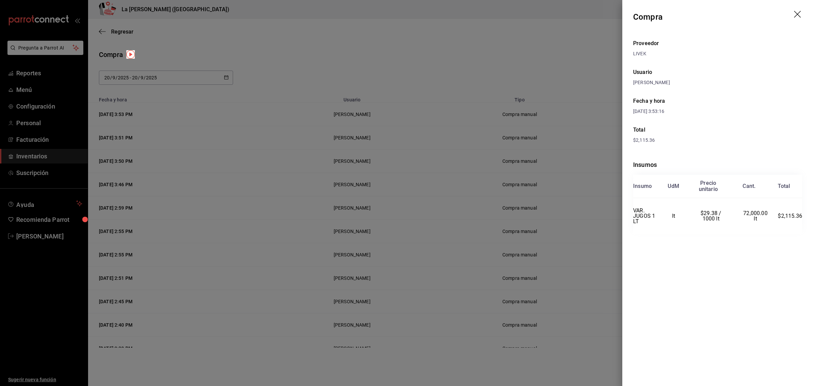
click at [799, 11] on header "Compra" at bounding box center [718, 17] width 191 height 34
click at [798, 15] on icon "drag" at bounding box center [798, 15] width 8 height 8
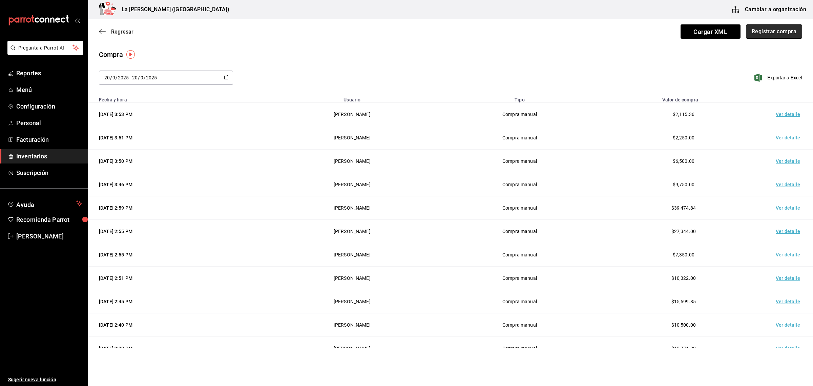
click at [765, 35] on button "Registrar compra" at bounding box center [774, 31] width 56 height 14
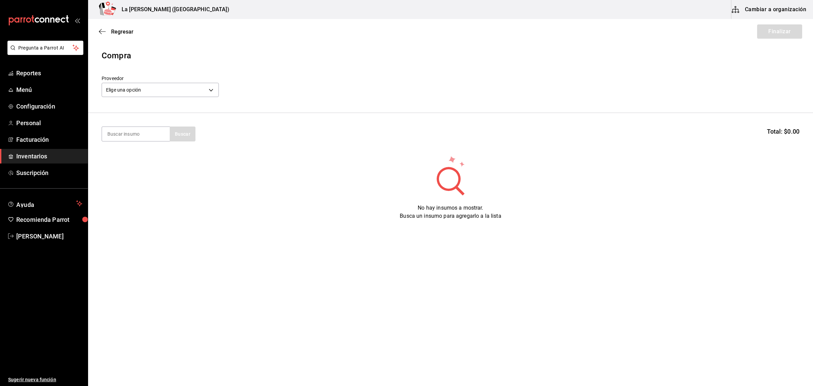
click at [151, 82] on div "Elige una opción default" at bounding box center [160, 89] width 117 height 18
click at [148, 87] on body "Pregunta a Parrot AI Reportes Menú Configuración Personal Facturación Inventari…" at bounding box center [406, 173] width 813 height 347
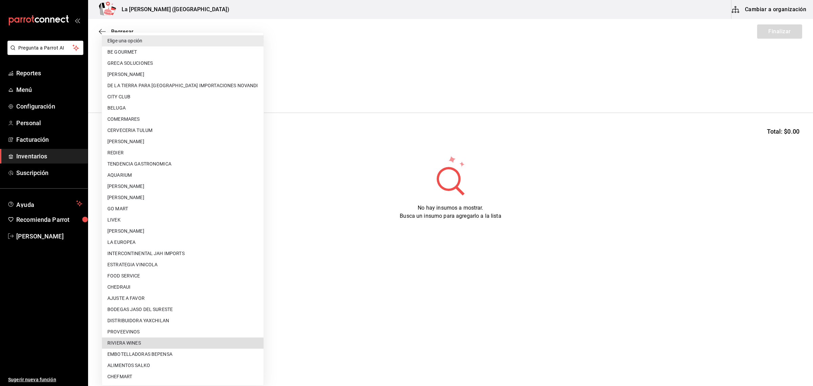
click at [151, 343] on li "RIVIERA WINES" at bounding box center [183, 342] width 162 height 11
type input "df7ce10a-7be7-4d83-aa70-fa1e746a5170"
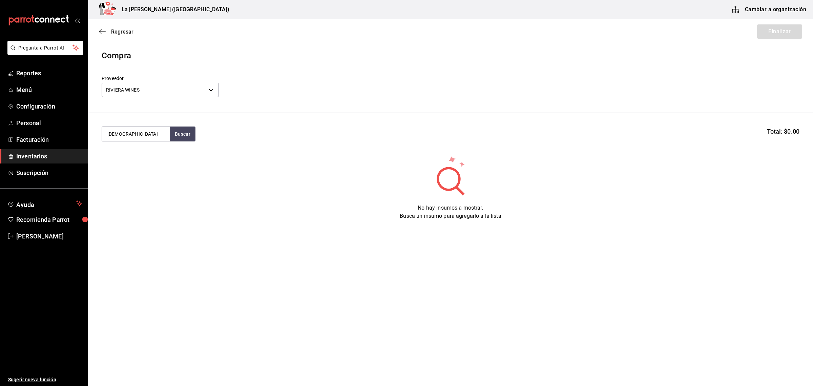
type input "SANTO"
click at [138, 162] on div "VT. SANTO TOMAS 31.8 750 ML" at bounding box center [135, 158] width 57 height 16
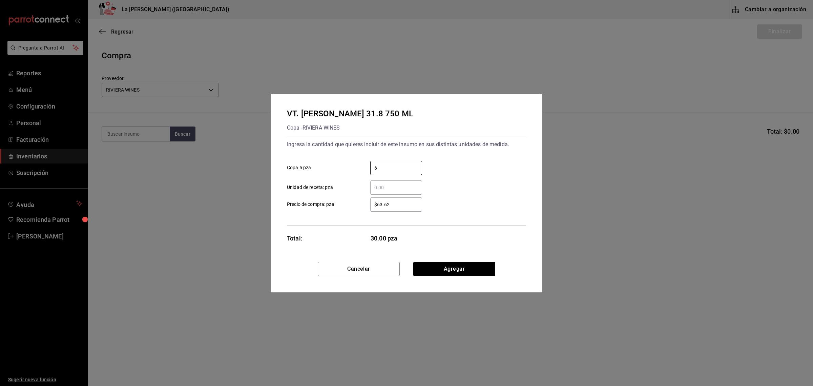
type input "6"
type input "$367.63"
click button "Agregar" at bounding box center [454, 269] width 82 height 14
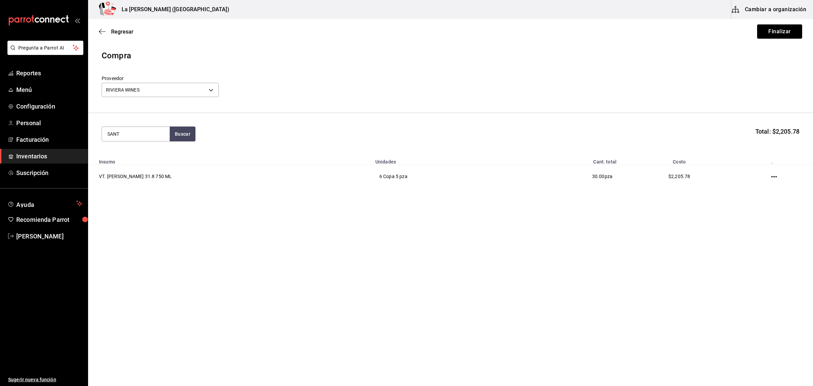
type input "SANTO"
click at [140, 168] on div "Copa - RIVIERA WINES" at bounding box center [135, 169] width 57 height 7
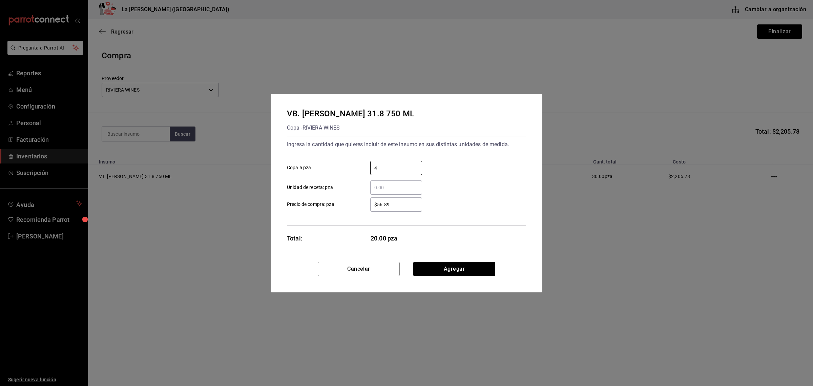
type input "4"
type input "$356.56"
click button "Agregar" at bounding box center [454, 269] width 82 height 14
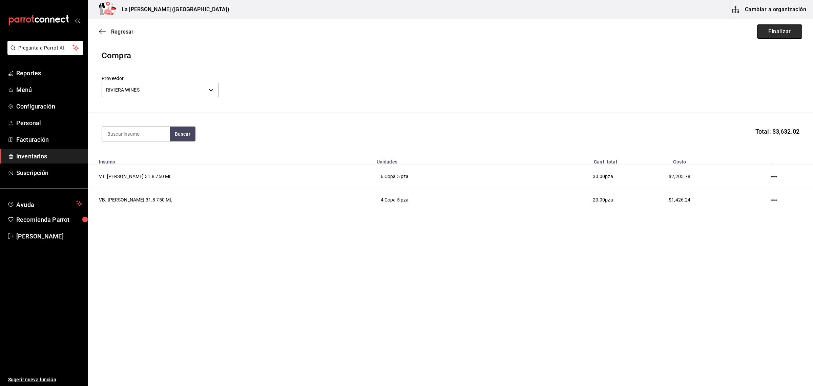
click at [783, 32] on button "Finalizar" at bounding box center [779, 31] width 45 height 14
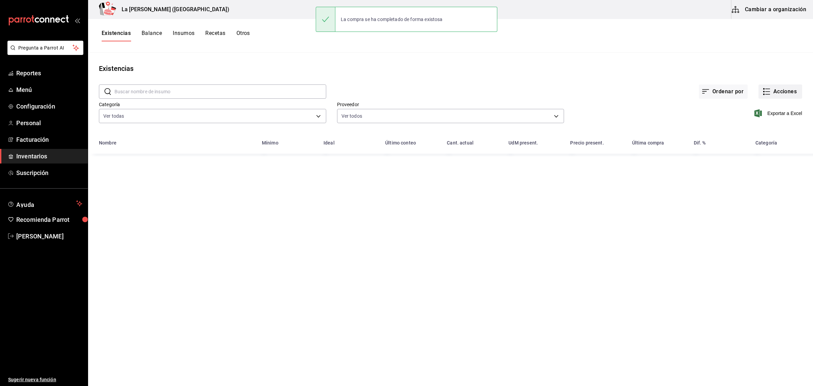
click at [787, 85] on button "Acciones" at bounding box center [781, 91] width 44 height 14
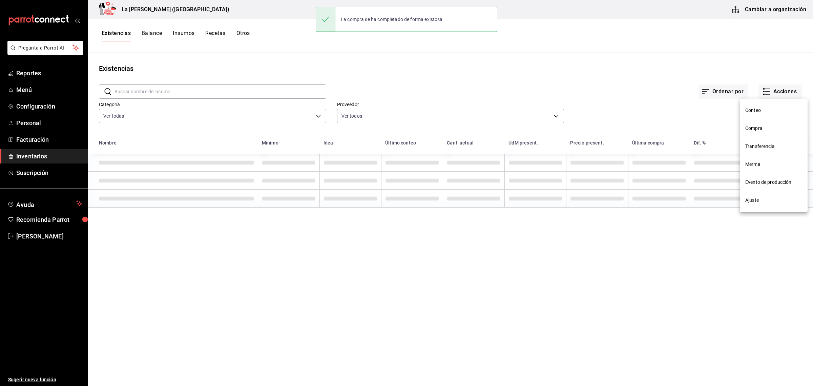
click at [757, 131] on span "Compra" at bounding box center [774, 128] width 57 height 7
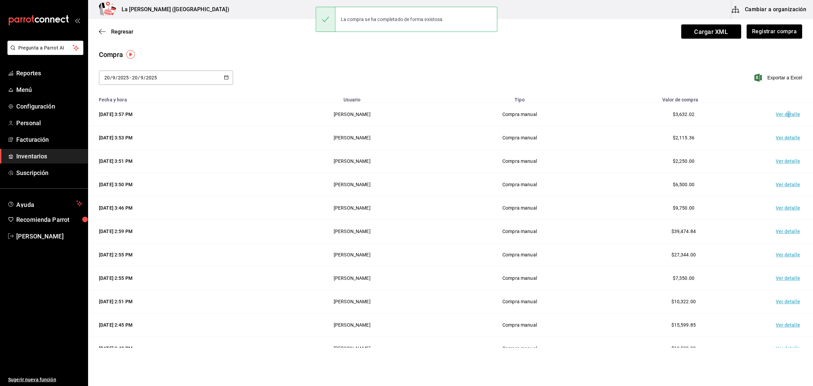
click at [782, 110] on td "Ver detalle" at bounding box center [789, 114] width 47 height 23
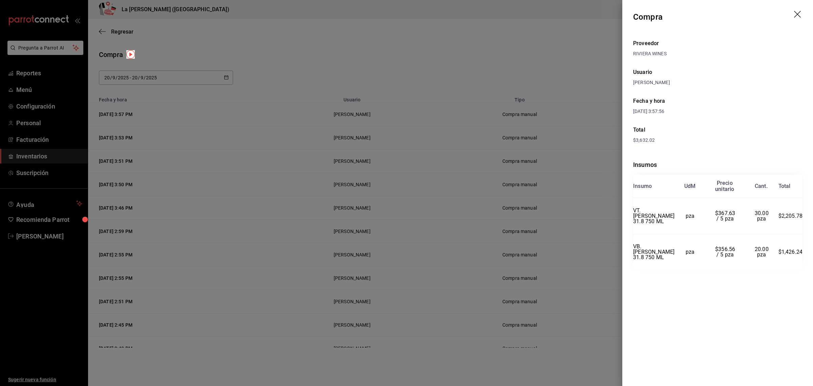
click at [801, 13] on icon "drag" at bounding box center [798, 15] width 8 height 8
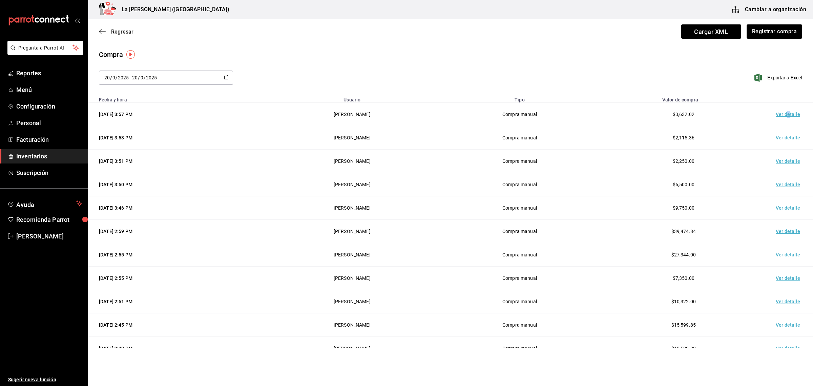
click at [44, 154] on span "Inventarios" at bounding box center [49, 155] width 66 height 9
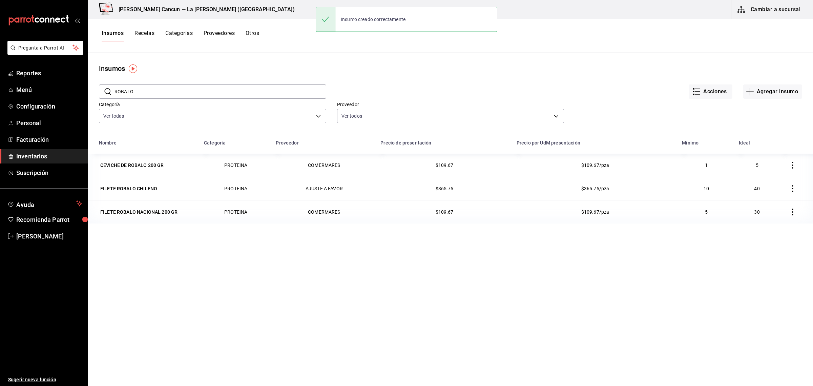
click at [148, 90] on input "ROBALO" at bounding box center [221, 92] width 212 height 14
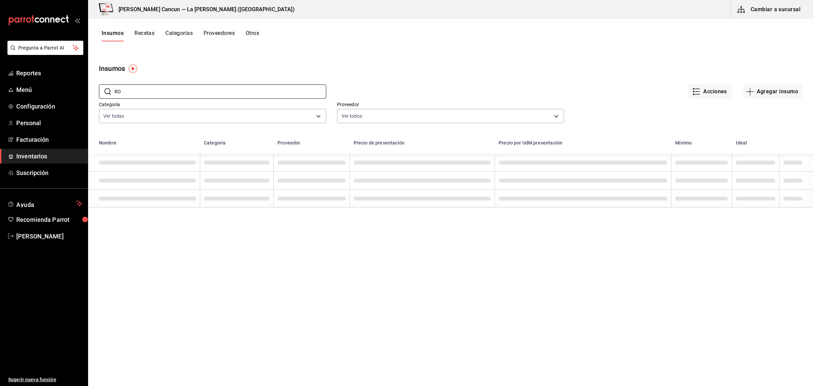
type input "R"
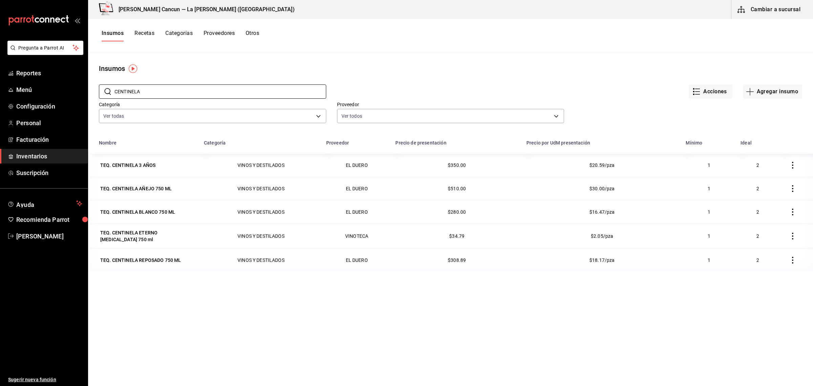
type input "CENTINELA"
click at [27, 156] on span "Inventarios" at bounding box center [49, 155] width 66 height 9
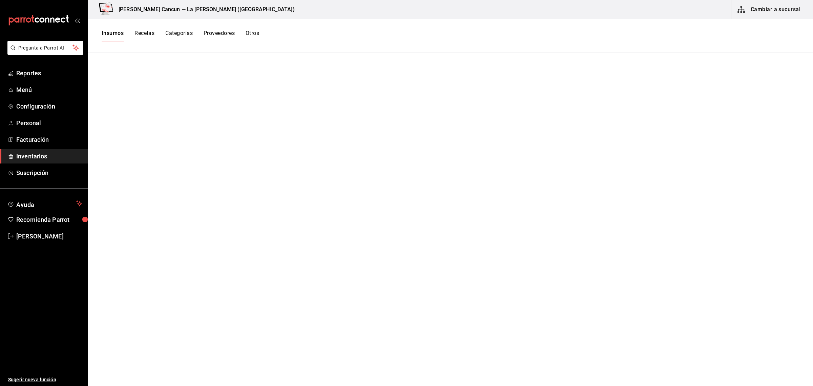
click at [36, 159] on span "Inventarios" at bounding box center [49, 155] width 66 height 9
click at [110, 34] on button "Insumos" at bounding box center [113, 36] width 22 height 12
